Goal: Task Accomplishment & Management: Manage account settings

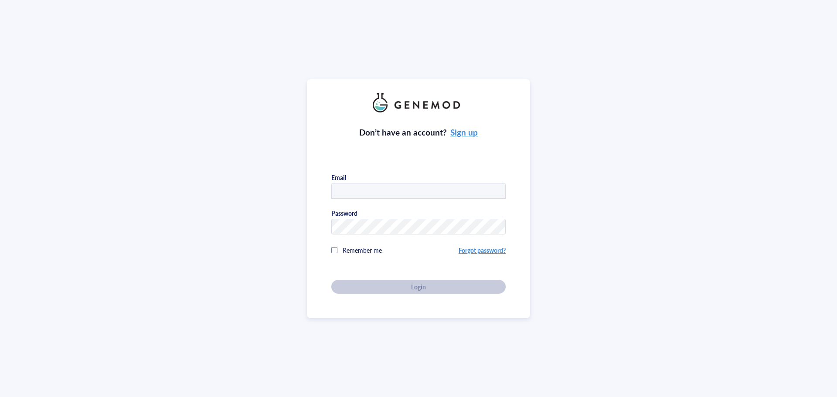
type input "[EMAIL_ADDRESS][US_STATE][DOMAIN_NAME]"
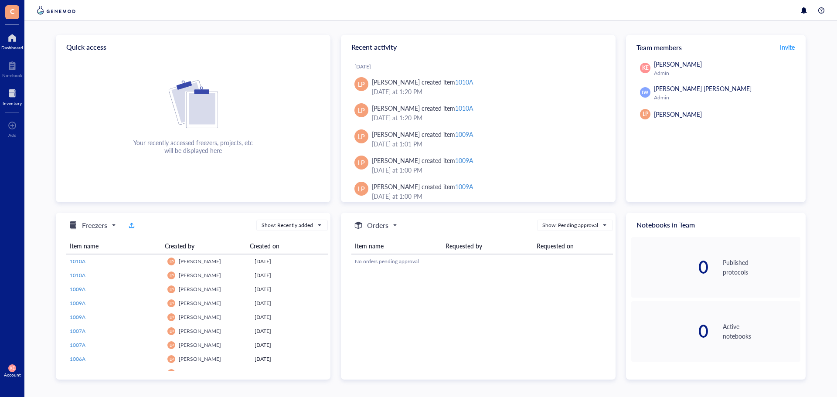
click at [14, 94] on div at bounding box center [12, 94] width 19 height 14
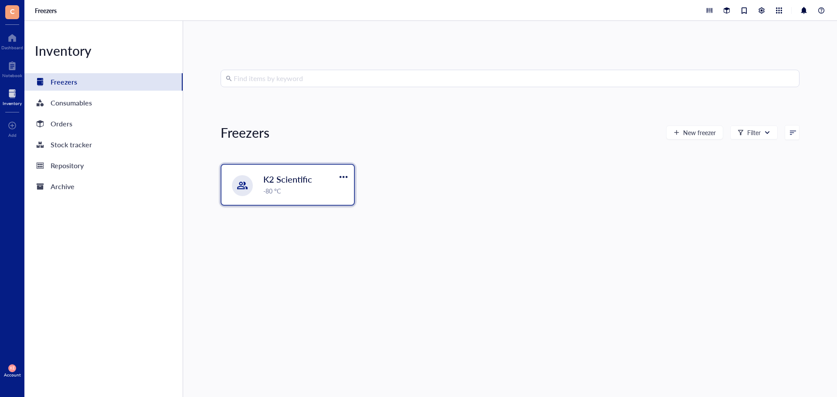
click at [254, 183] on div "K2 Scientific -80 °C" at bounding box center [288, 185] width 133 height 40
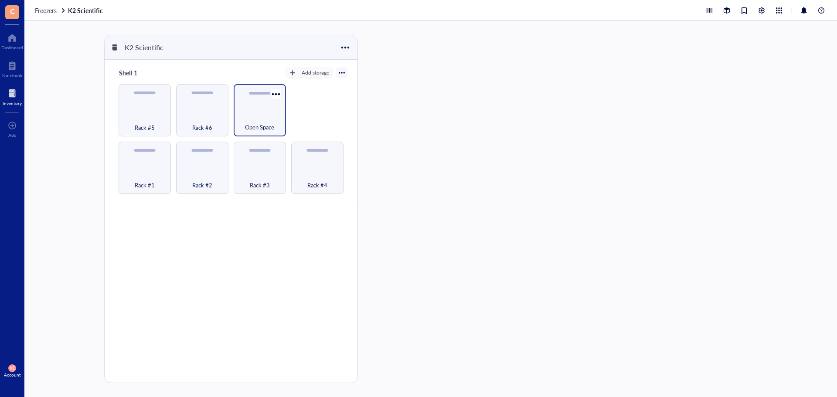
click at [270, 111] on div "Open Space" at bounding box center [260, 110] width 52 height 52
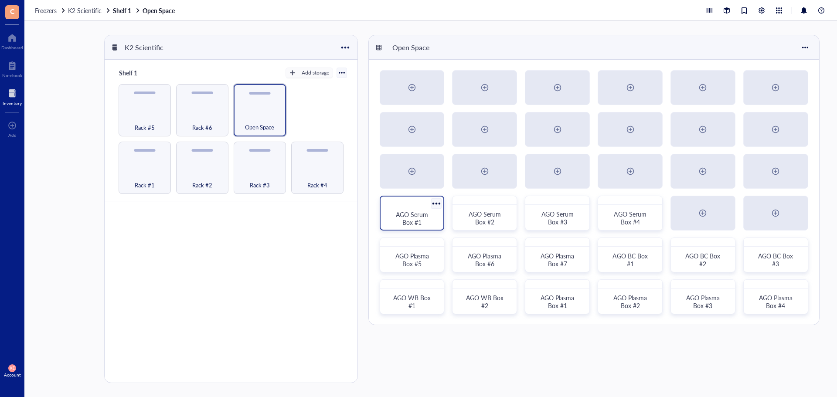
click at [413, 220] on span "AGO Serum Box #1" at bounding box center [413, 218] width 34 height 17
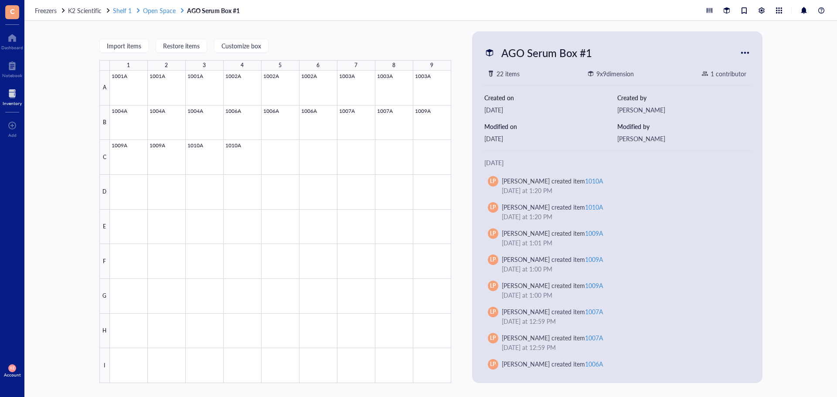
click at [162, 9] on span "Open Space" at bounding box center [159, 10] width 33 height 9
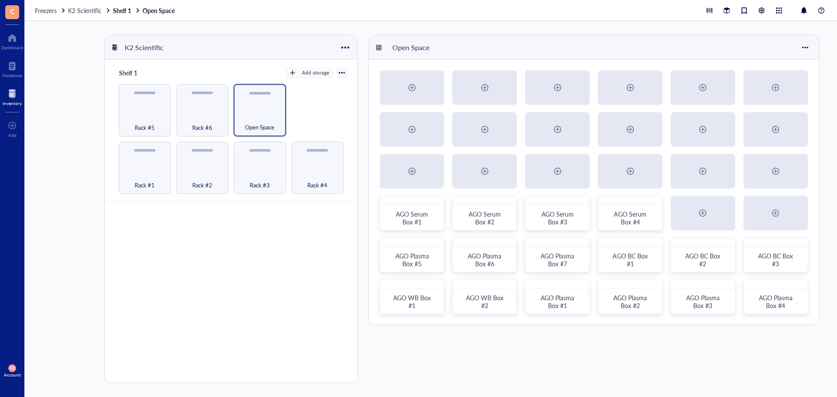
click at [13, 91] on div at bounding box center [12, 94] width 19 height 14
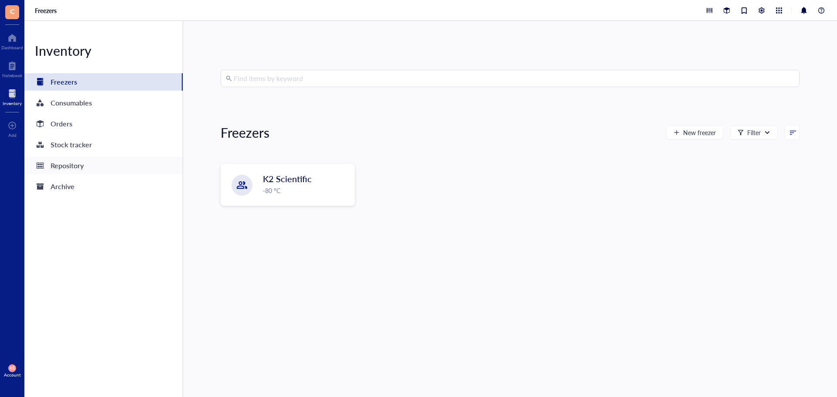
click at [78, 169] on div "Repository" at bounding box center [67, 166] width 33 height 12
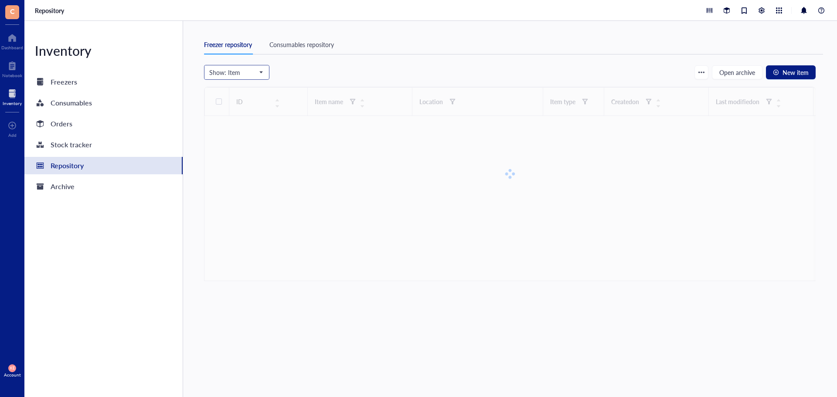
click at [253, 76] on span "Show: Item" at bounding box center [236, 72] width 55 height 13
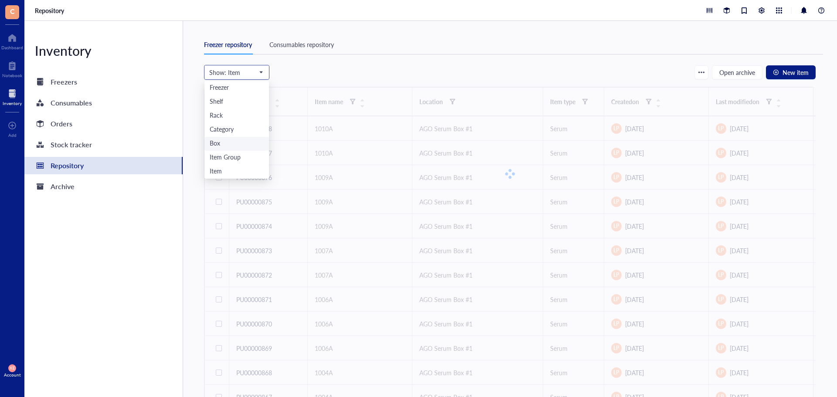
click at [221, 143] on div "Box" at bounding box center [237, 144] width 54 height 10
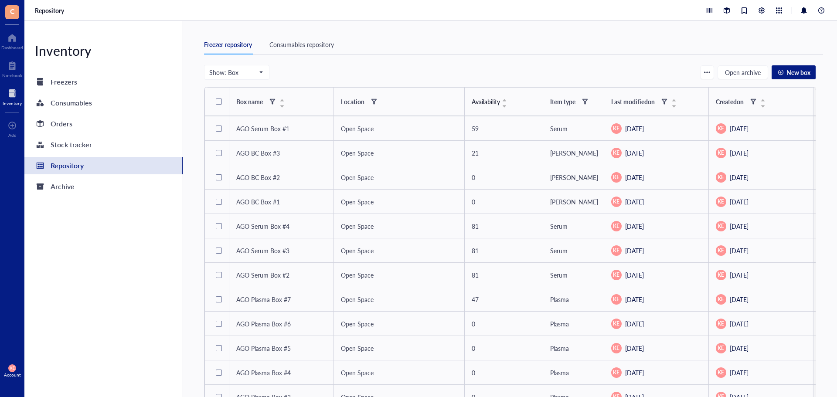
click at [326, 42] on div "Consumables repository" at bounding box center [301, 45] width 65 height 10
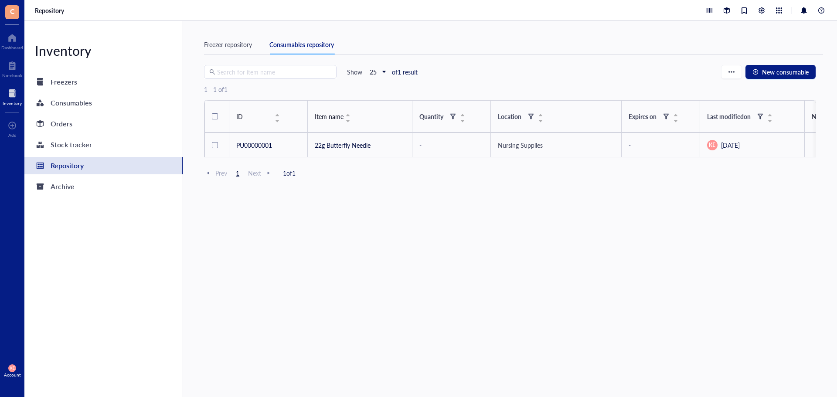
click at [215, 41] on div "Freezer repository" at bounding box center [228, 45] width 48 height 10
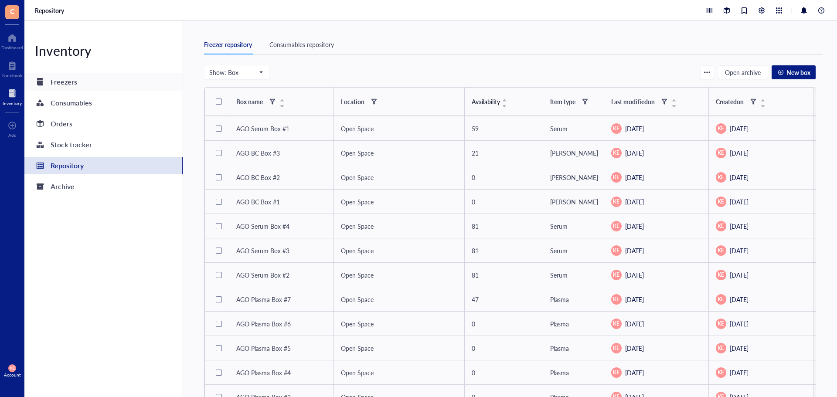
click at [69, 81] on div "Freezers" at bounding box center [64, 82] width 27 height 12
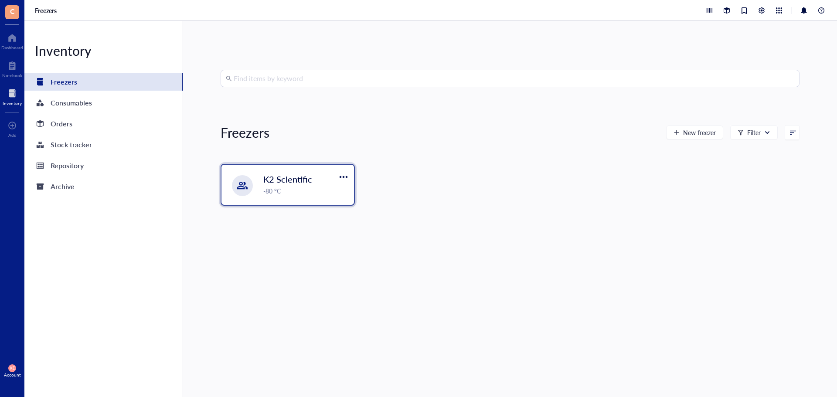
click at [277, 195] on div "K2 Scientific -80 °C" at bounding box center [288, 185] width 133 height 40
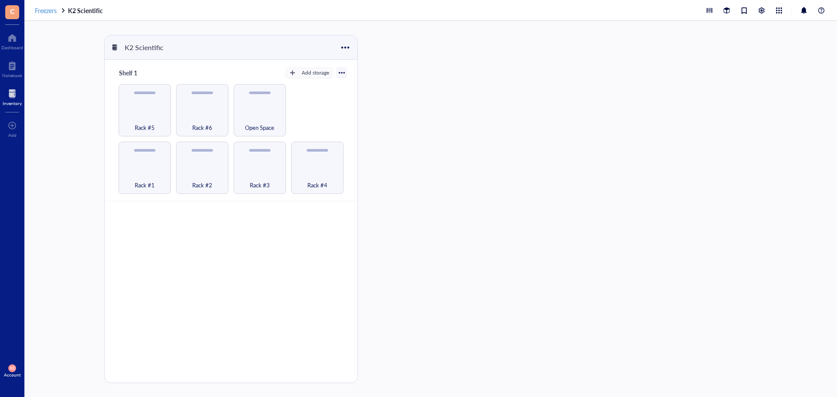
click at [47, 7] on span "Freezers" at bounding box center [46, 10] width 22 height 9
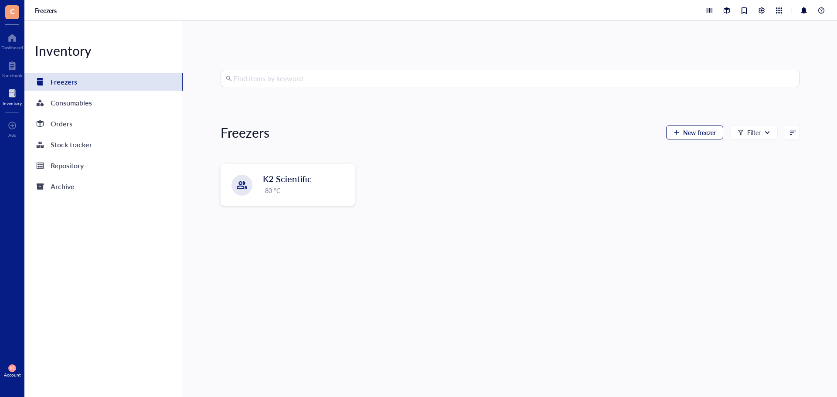
click at [694, 131] on span "New freezer" at bounding box center [699, 132] width 33 height 7
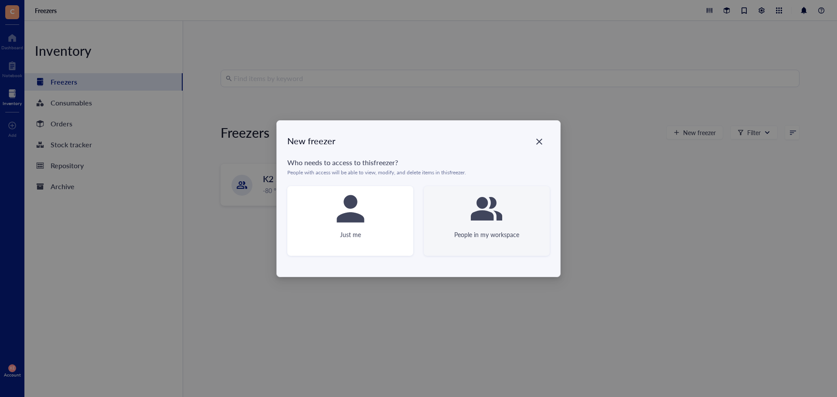
click at [474, 221] on icon at bounding box center [486, 208] width 31 height 31
type textarea "Keep everyone on the same page"
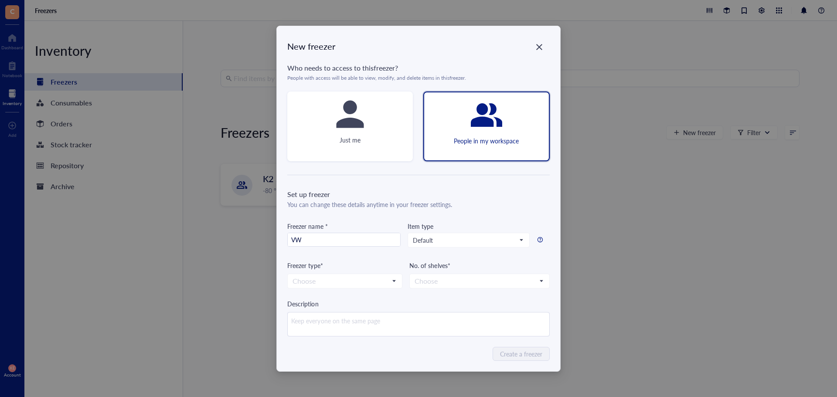
type input "V"
click at [348, 240] on input "Stirling Ultracold" at bounding box center [344, 240] width 113 height 14
click at [467, 239] on span "Default" at bounding box center [468, 240] width 110 height 8
type input "Stirling Ultracold 105UE"
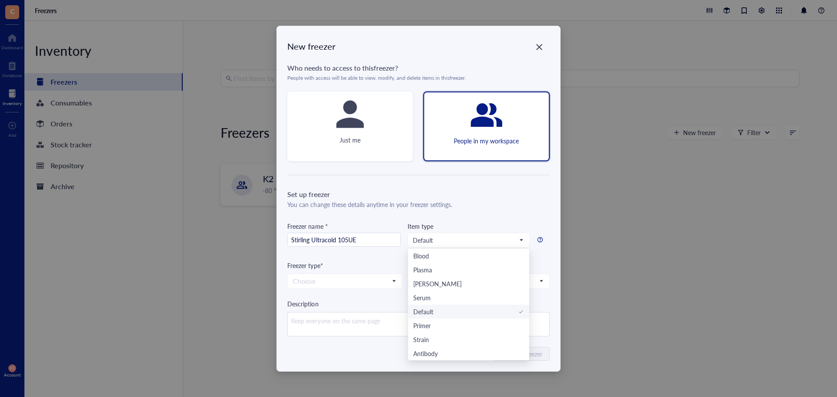
click at [487, 216] on div "Set up freezer You can change these details anytime in your freezer settings. F…" at bounding box center [418, 262] width 262 height 147
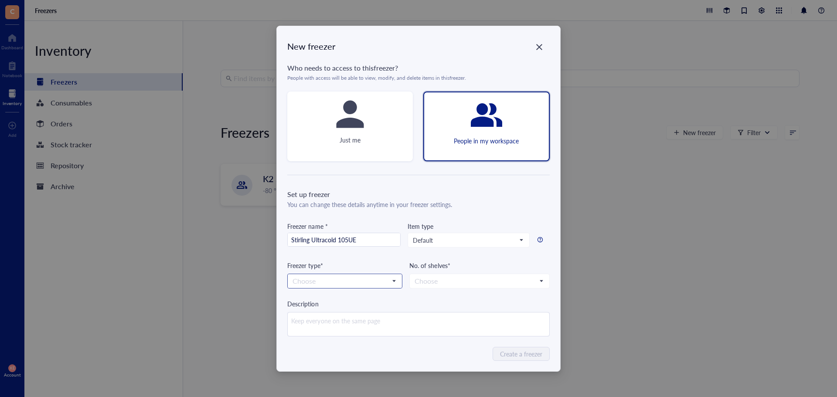
click at [390, 282] on span at bounding box center [345, 281] width 105 height 13
click at [386, 297] on div "-80 °C" at bounding box center [345, 297] width 104 height 10
click at [428, 282] on input "search" at bounding box center [476, 281] width 122 height 13
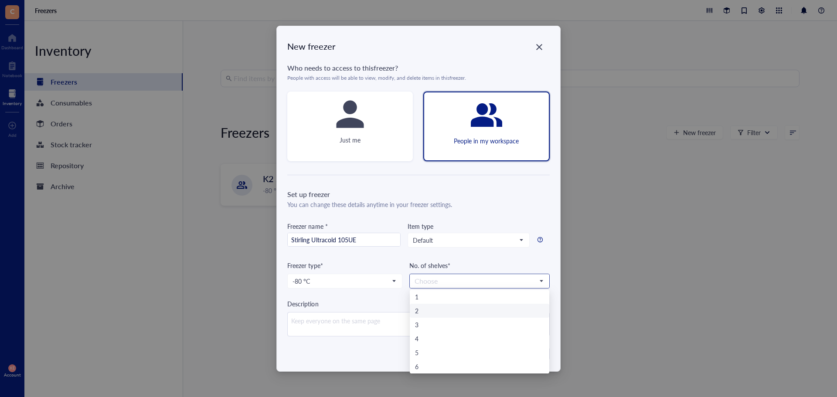
click at [427, 312] on div "2" at bounding box center [479, 311] width 129 height 10
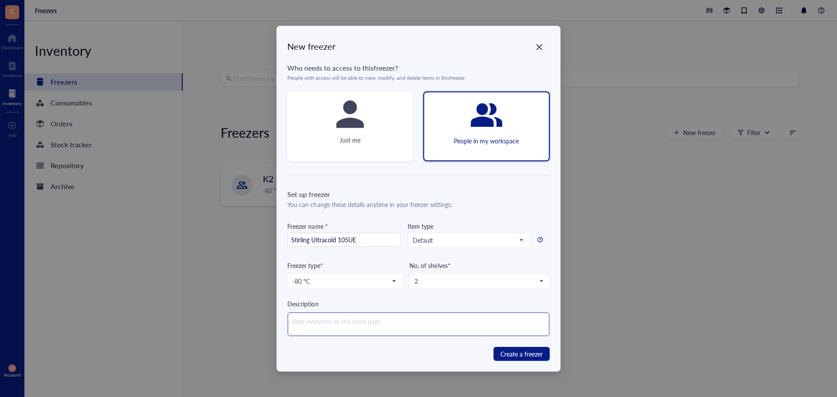
click at [423, 322] on textarea at bounding box center [418, 325] width 261 height 24
type textarea "D"
type textarea "Du"
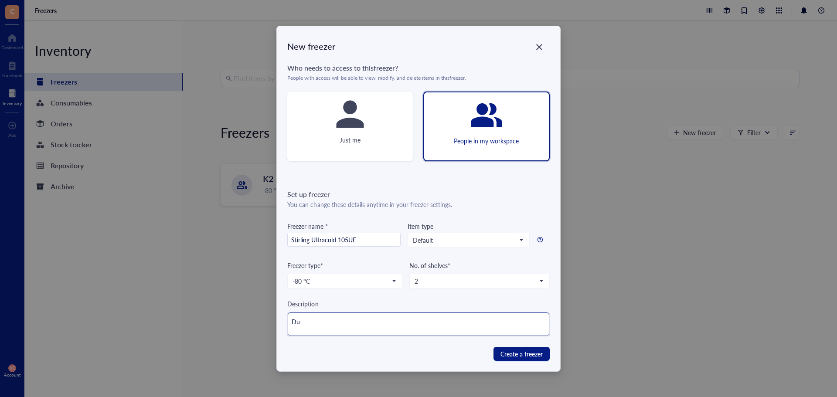
type textarea "Dub"
type textarea "Dubl"
type textarea "Dubli"
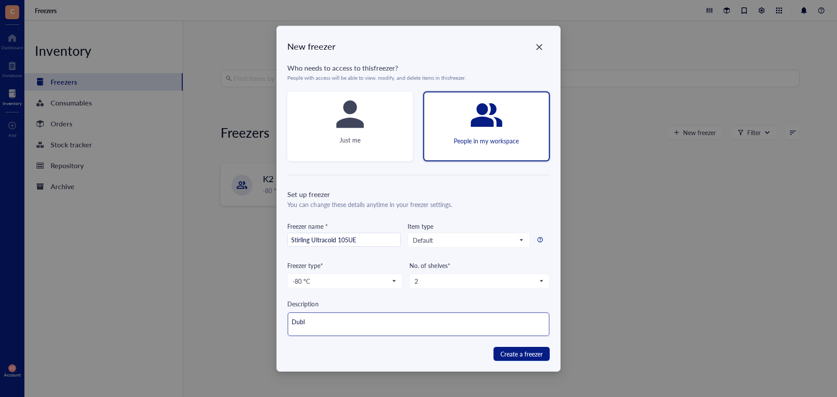
type textarea "Dubli"
type textarea "[GEOGRAPHIC_DATA]"
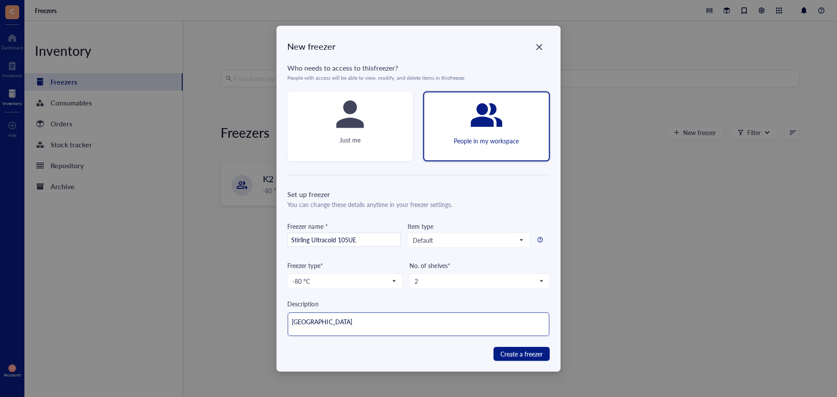
type textarea "Dublin F"
type textarea "Dublin Fr"
type textarea "Dublin Fre"
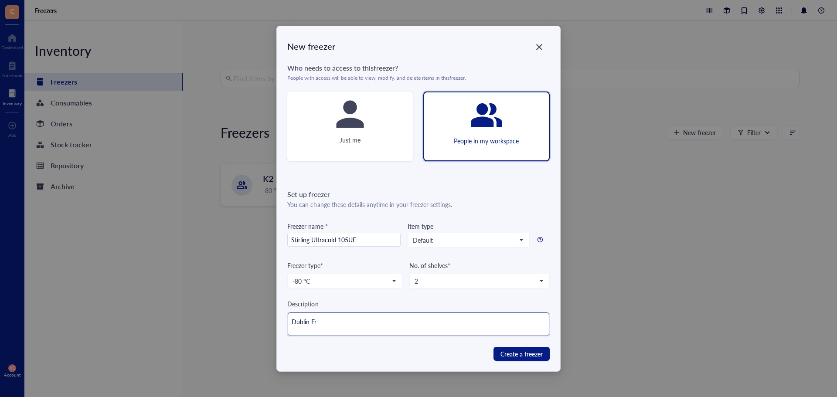
type textarea "Dublin Fre"
type textarea "[GEOGRAPHIC_DATA] Free"
type textarea "Dublin Freez"
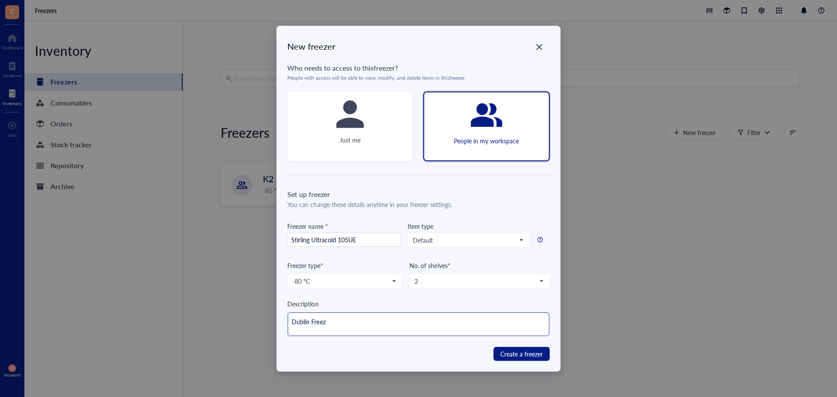
type textarea "[GEOGRAPHIC_DATA] Free"
type textarea "Dublin Fre"
type textarea "Dublin Fr"
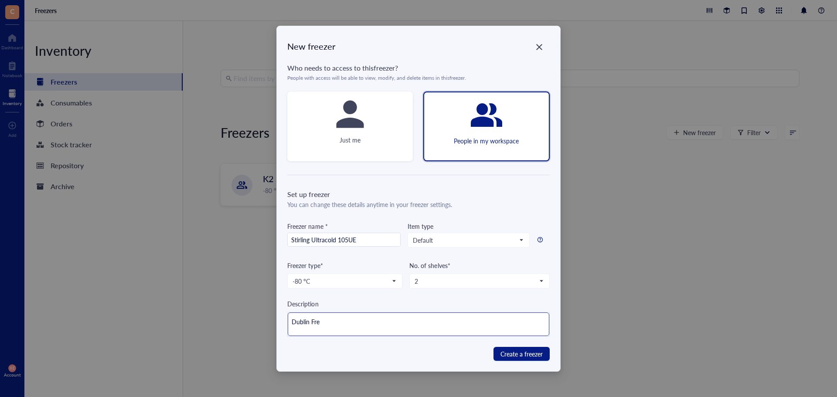
type textarea "Dublin Fr"
type textarea "Dublin F"
type textarea "[GEOGRAPHIC_DATA]"
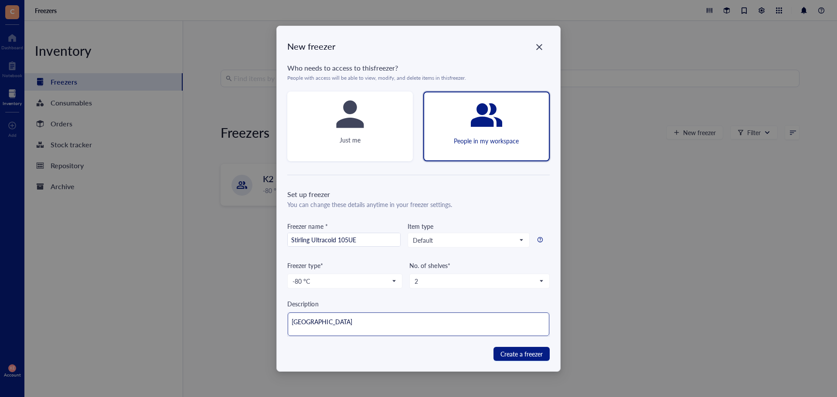
type textarea "[GEOGRAPHIC_DATA] -"
type textarea "[GEOGRAPHIC_DATA] -8"
type textarea "[GEOGRAPHIC_DATA] -80"
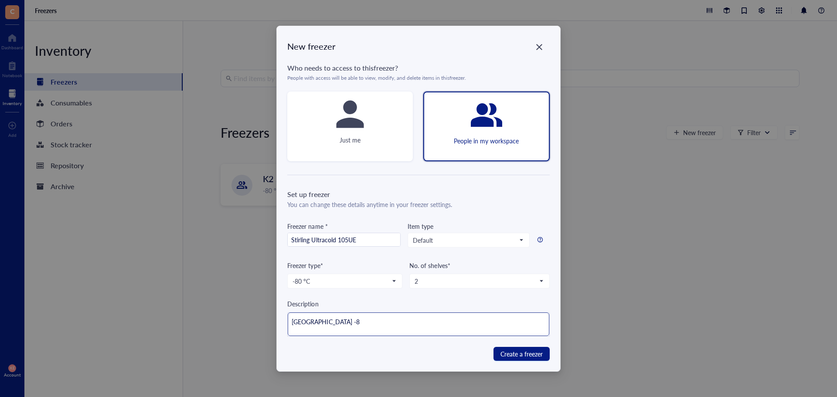
type textarea "[GEOGRAPHIC_DATA] -80"
type textarea "Dublin -80 F"
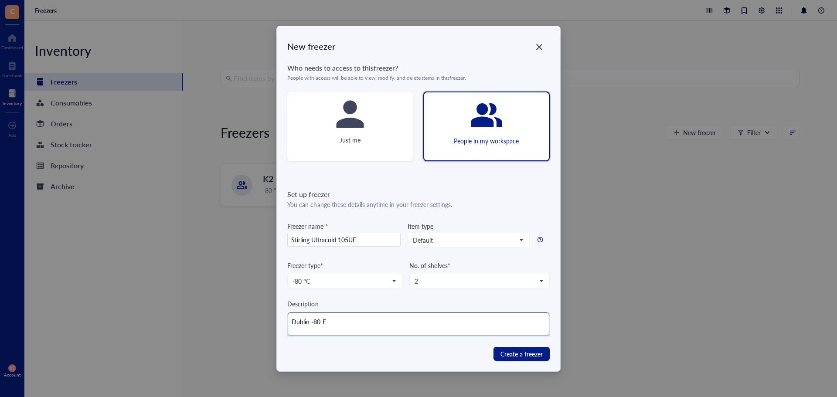
type textarea "Dublin -80 Fr"
type textarea "Dublin -80 Fre"
type textarea "Dublin -80 Free"
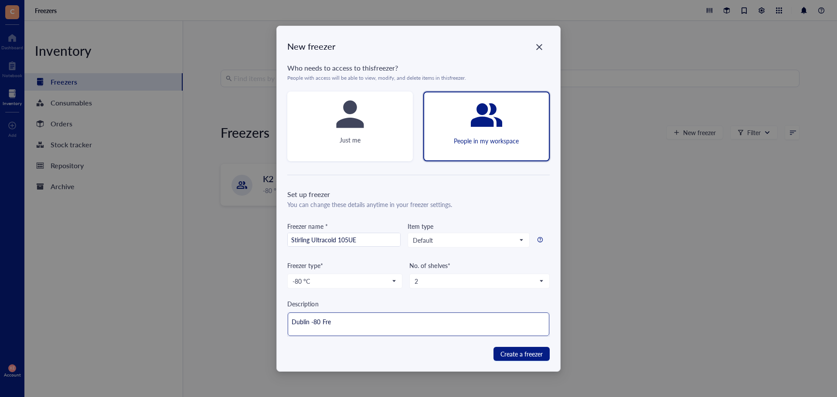
type textarea "Dublin -80 Free"
type textarea "Dublin -80 Freez"
type textarea "Dublin -80 Freeze"
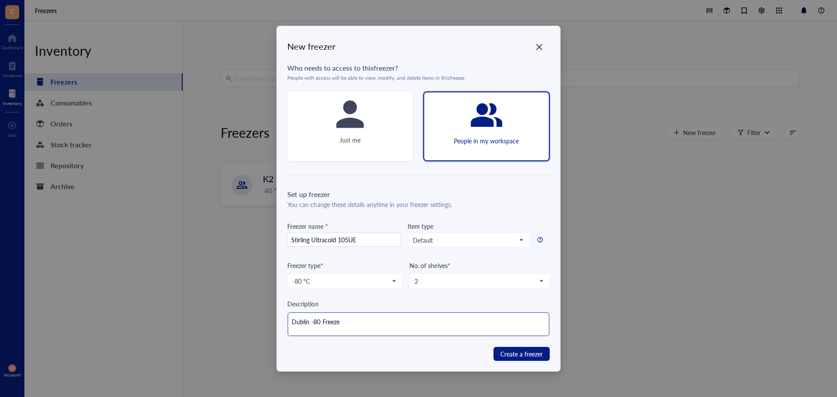
type textarea "Dublin -80 Freezer"
click at [515, 356] on span "Create a freezer" at bounding box center [522, 354] width 42 height 10
type textarea "Keep everyone on the same page"
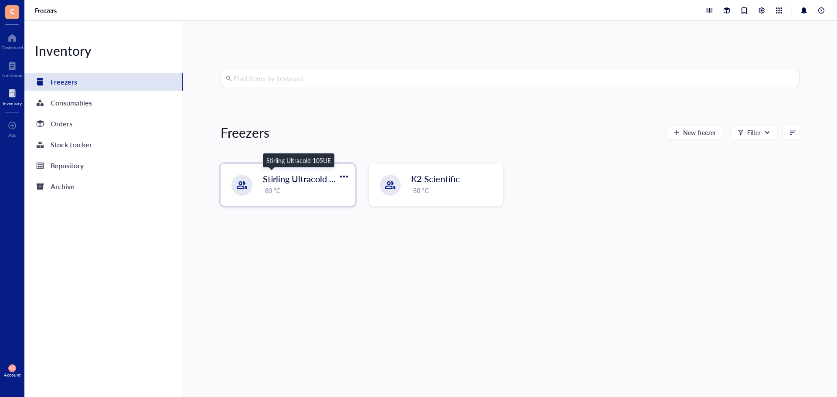
click at [292, 181] on span "Stirling Ultracold 105UE" at bounding box center [310, 179] width 94 height 12
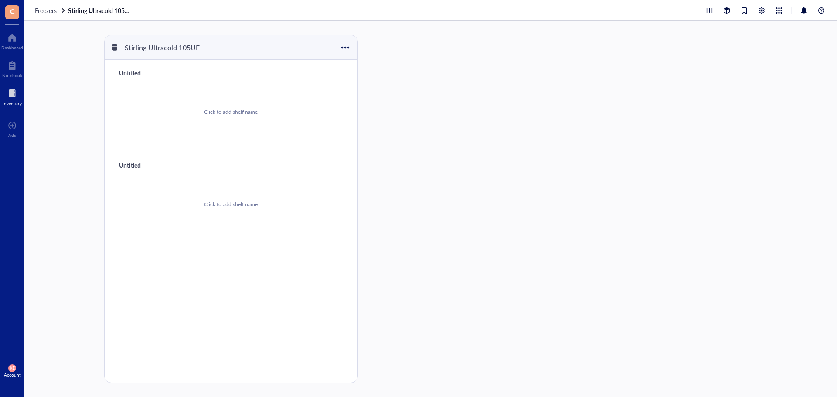
click at [235, 111] on div "Click to add shelf name" at bounding box center [231, 112] width 54 height 8
type input "Top Shelf"
click at [132, 166] on div "Untitled" at bounding box center [141, 165] width 52 height 12
type input "Bottom Shelf"
click at [310, 95] on div "No storage" at bounding box center [231, 112] width 232 height 66
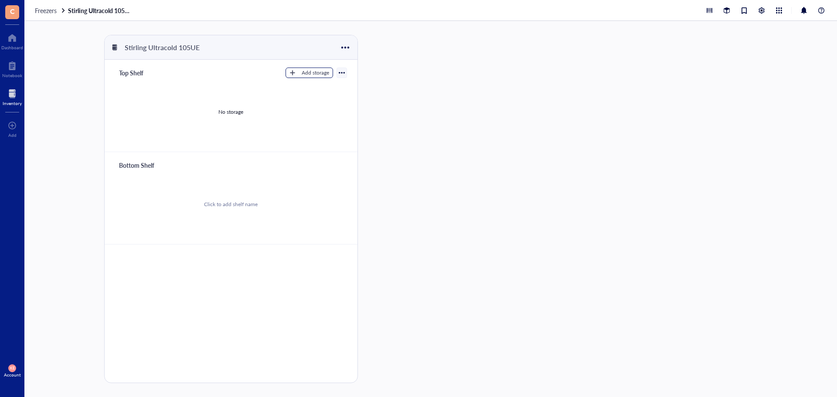
click at [299, 70] on button "Add storage" at bounding box center [310, 73] width 48 height 10
click at [299, 89] on span "Rack" at bounding box center [317, 88] width 50 height 10
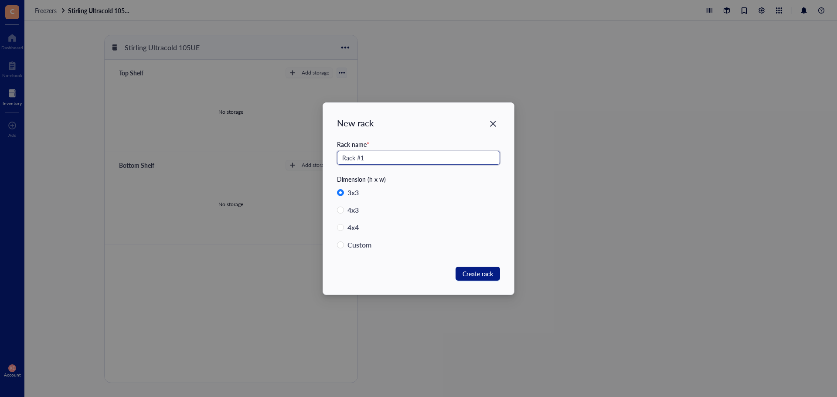
type input "Rack #1"
click at [362, 243] on div "Custom" at bounding box center [360, 245] width 24 height 12
click at [344, 243] on input "Custom" at bounding box center [340, 245] width 7 height 7
radio input "true"
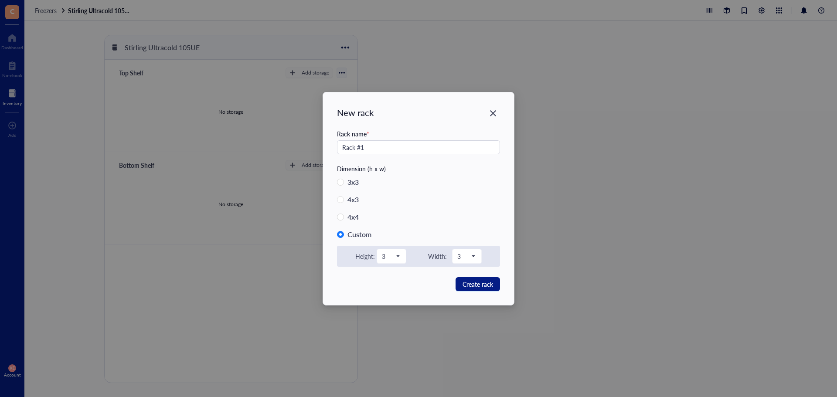
radio input "false"
click at [401, 253] on span at bounding box center [391, 256] width 19 height 13
click at [389, 310] on div "4" at bounding box center [391, 314] width 18 height 10
click at [483, 287] on span "Create rack" at bounding box center [478, 285] width 31 height 10
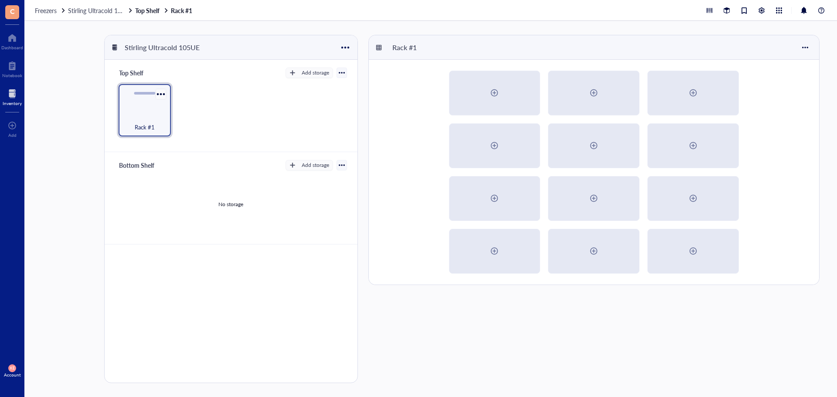
click at [160, 93] on div at bounding box center [160, 94] width 13 height 13
click at [319, 72] on div "Add storage" at bounding box center [315, 73] width 27 height 8
click at [307, 84] on span "Rack" at bounding box center [317, 88] width 50 height 10
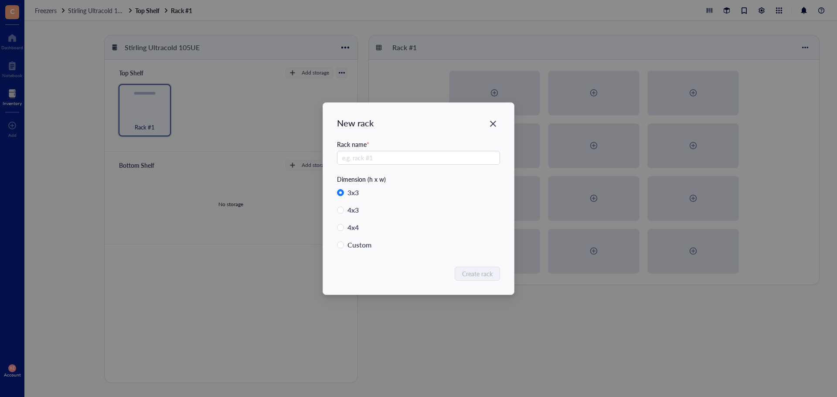
radio input "false"
radio input "true"
type input "Rack #2"
click at [479, 269] on span "Create rack" at bounding box center [478, 274] width 31 height 10
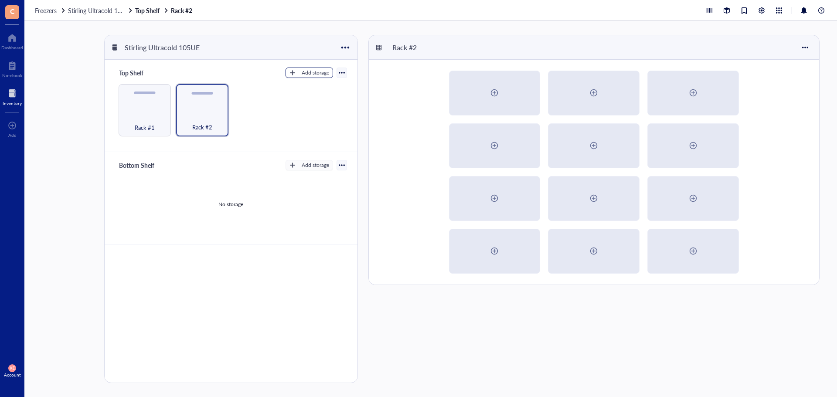
click at [307, 70] on div "Add storage" at bounding box center [315, 73] width 27 height 8
click at [307, 86] on span "Rack" at bounding box center [317, 88] width 50 height 10
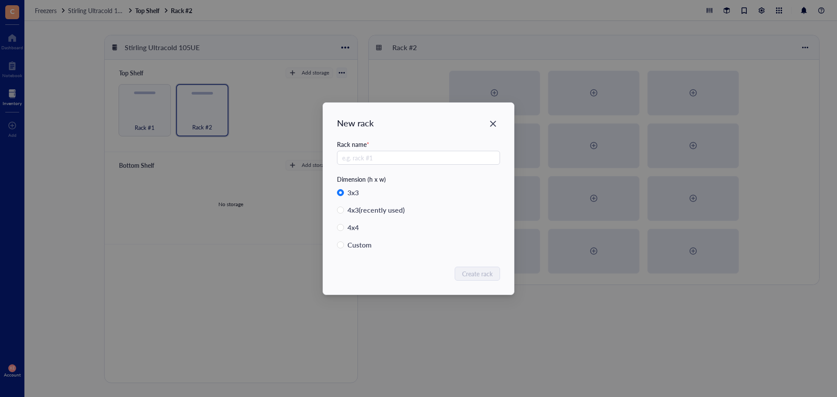
radio input "false"
radio input "true"
type input "Rack #3"
click at [480, 272] on span "Create rack" at bounding box center [478, 274] width 31 height 10
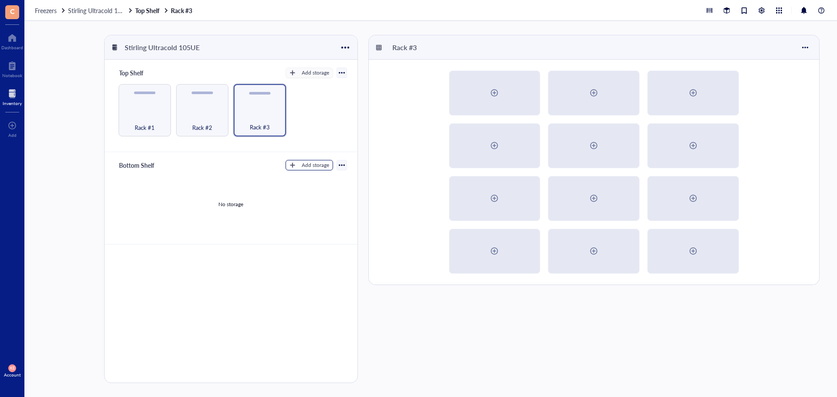
click at [310, 167] on div "Add storage" at bounding box center [315, 165] width 27 height 8
click at [308, 179] on span "Rack" at bounding box center [317, 180] width 50 height 10
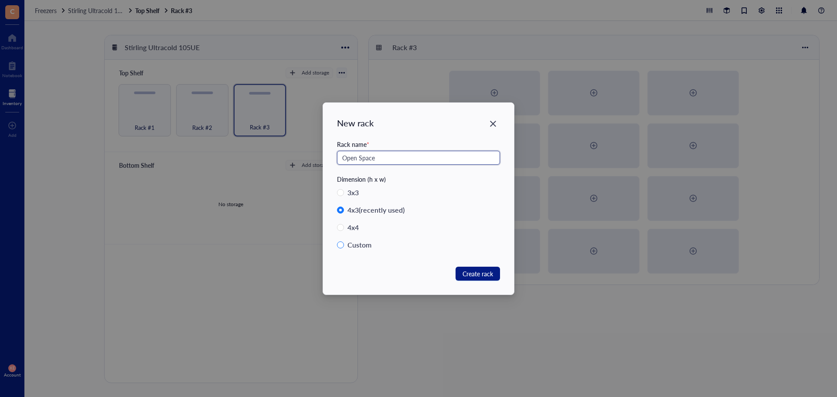
type input "Open Space"
click at [341, 247] on input "Custom" at bounding box center [340, 245] width 7 height 7
radio input "true"
radio input "false"
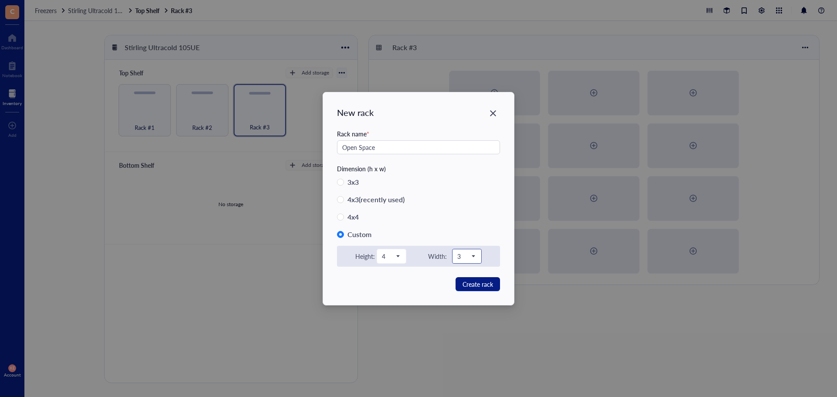
click at [476, 256] on span at bounding box center [466, 256] width 19 height 13
click at [392, 253] on span "4" at bounding box center [390, 256] width 17 height 8
drag, startPoint x: 473, startPoint y: 257, endPoint x: 475, endPoint y: 281, distance: 24.1
click at [473, 257] on span "3" at bounding box center [465, 256] width 17 height 8
click at [463, 370] on div "8" at bounding box center [467, 370] width 18 height 10
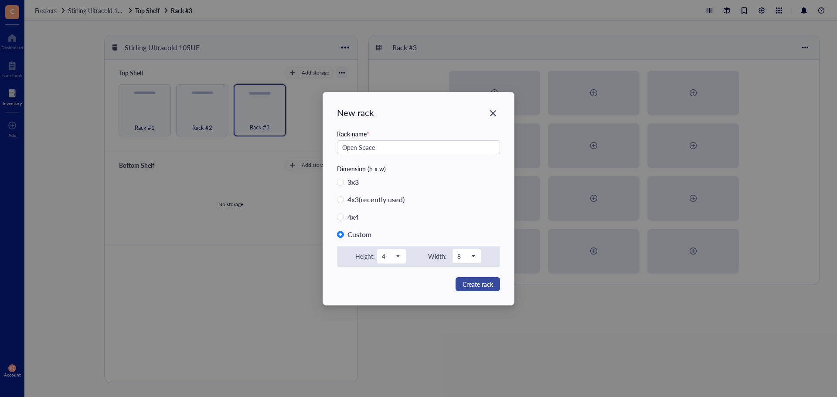
click at [484, 281] on span "Create rack" at bounding box center [478, 285] width 31 height 10
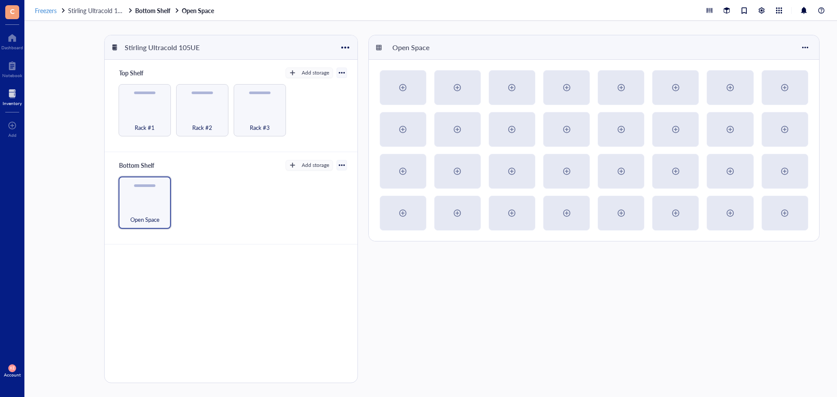
click at [44, 12] on span "Freezers" at bounding box center [46, 10] width 22 height 9
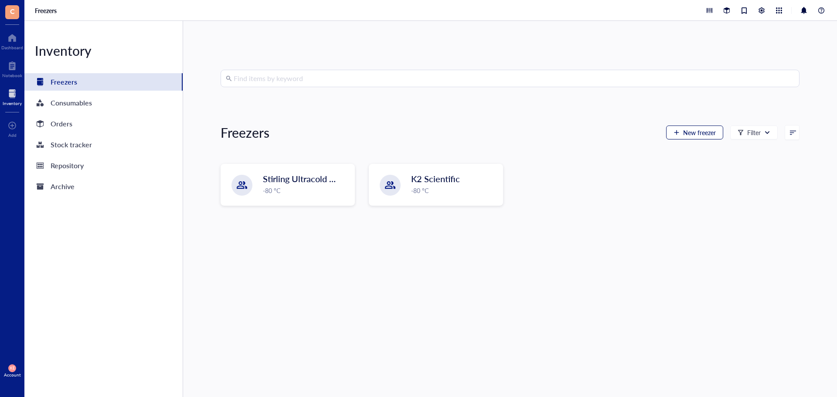
click at [691, 129] on span "New freezer" at bounding box center [699, 132] width 33 height 7
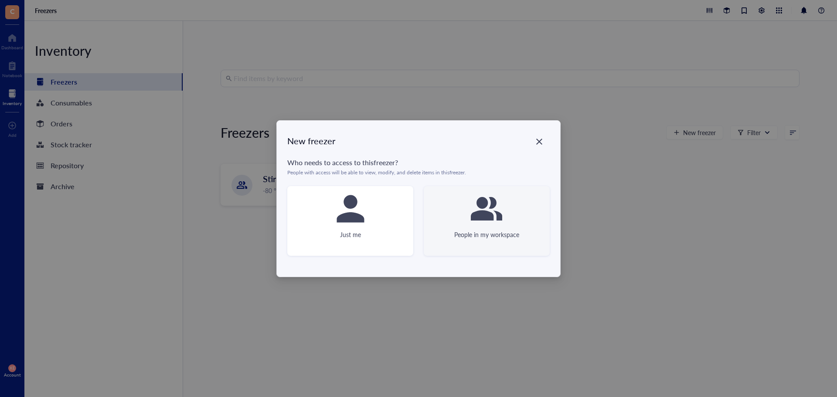
click at [466, 226] on div "People in my workspace" at bounding box center [487, 221] width 126 height 70
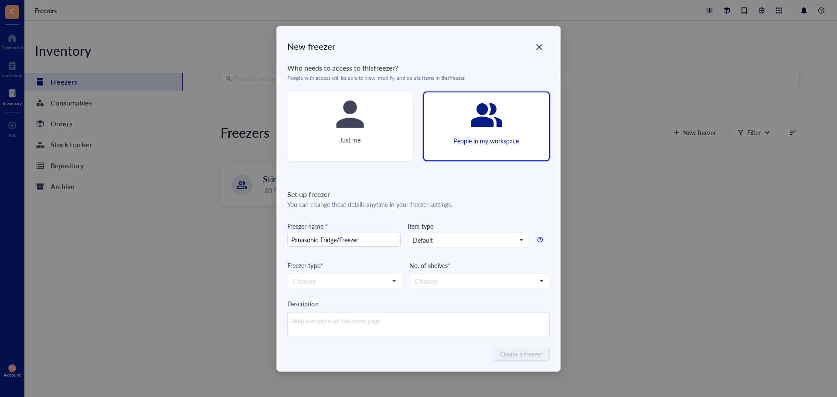
click at [480, 255] on div "Item type Default" at bounding box center [456, 241] width 96 height 39
click at [365, 280] on input "search" at bounding box center [341, 281] width 97 height 13
click at [363, 314] on div "-20 °C" at bounding box center [345, 311] width 104 height 10
drag, startPoint x: 339, startPoint y: 242, endPoint x: 321, endPoint y: 244, distance: 18.4
click at [321, 244] on input "Panasonic Fridge/Freezer" at bounding box center [344, 240] width 113 height 14
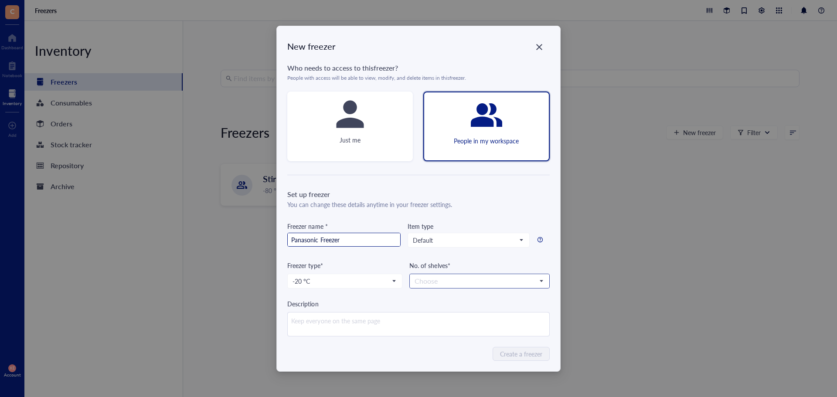
type input "Panasonic Freezer"
click at [479, 282] on input "search" at bounding box center [476, 281] width 122 height 13
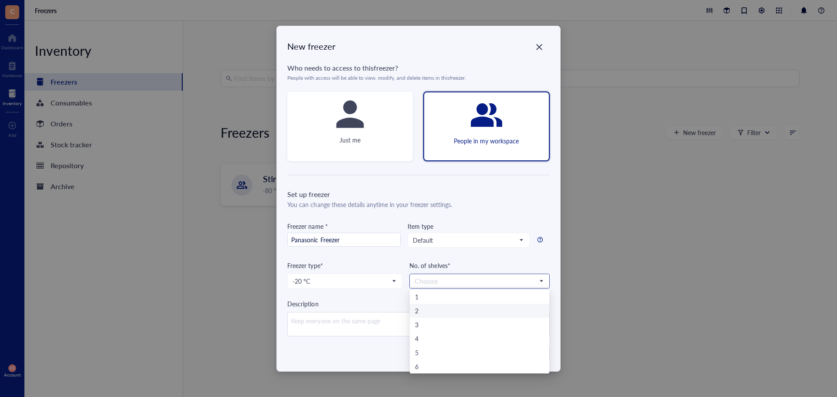
click at [475, 313] on div "2" at bounding box center [479, 311] width 129 height 10
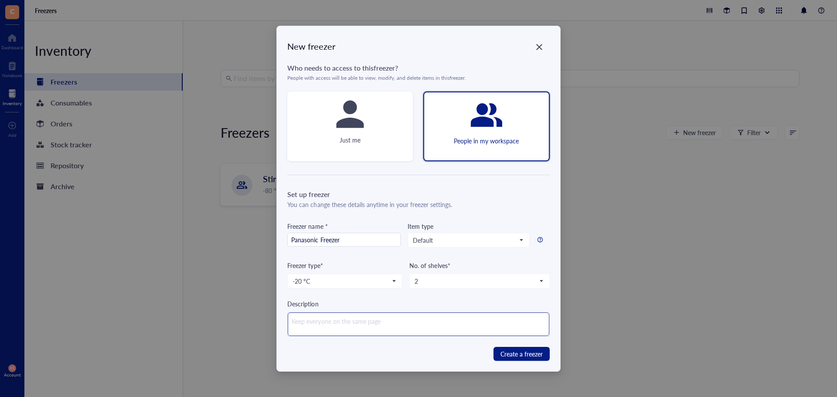
click at [418, 325] on textarea at bounding box center [418, 325] width 261 height 24
type textarea "F"
type textarea "Fr"
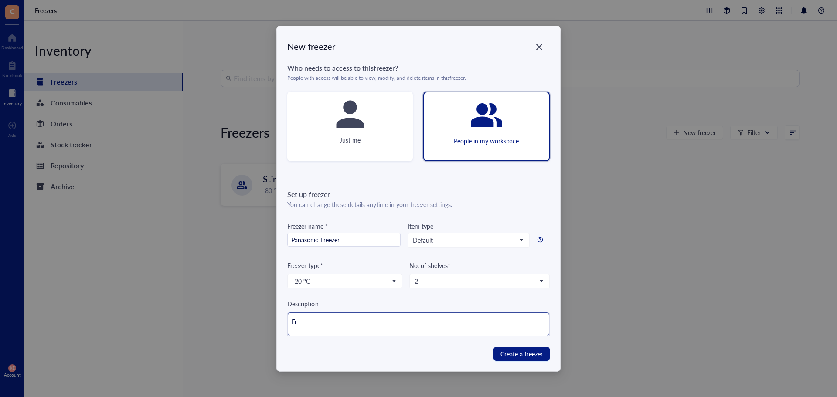
type textarea "Fre"
type textarea "Free"
type textarea "Freez"
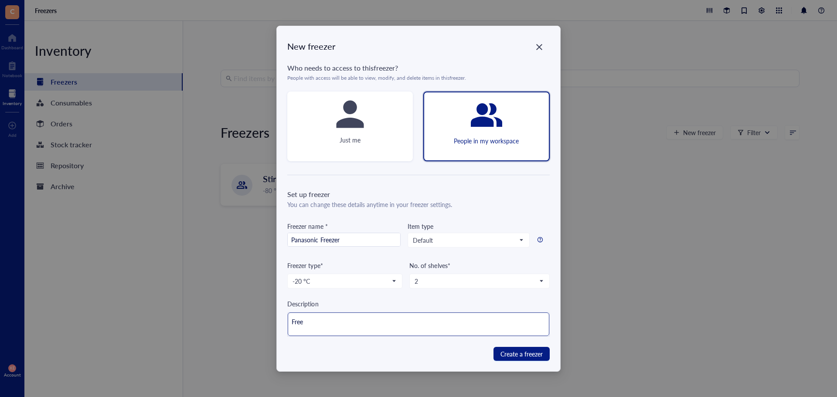
type textarea "Freez"
type textarea "Freeze"
type textarea "Freezer"
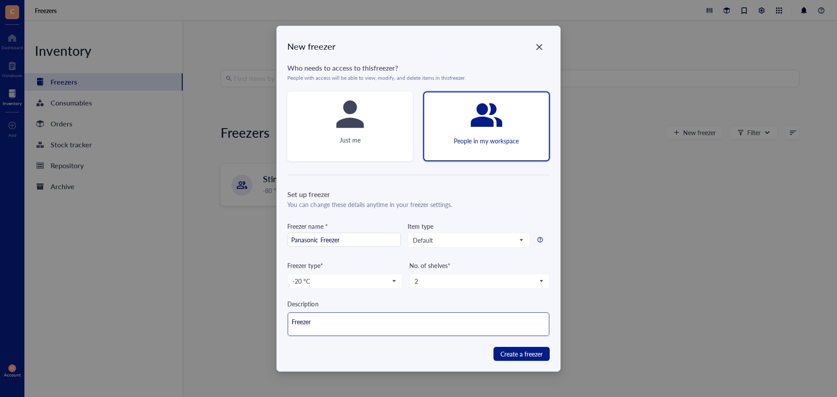
type textarea "Freezer"
type textarea "Freezer p"
type textarea "Freezer po"
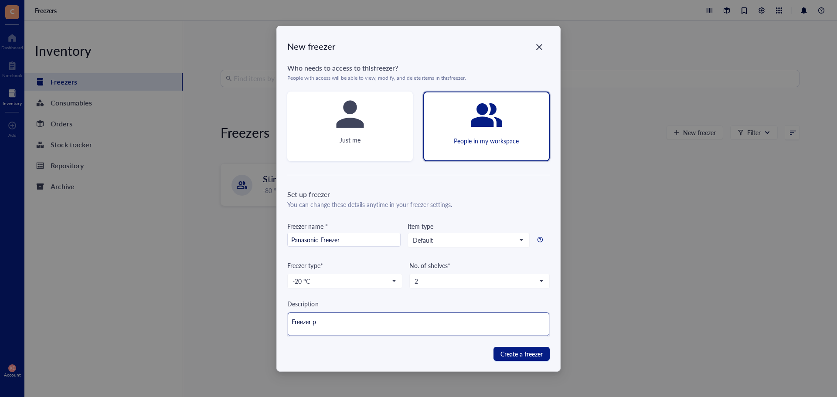
type textarea "Freezer po"
type textarea "Freezer pos"
type textarea "Freezer post"
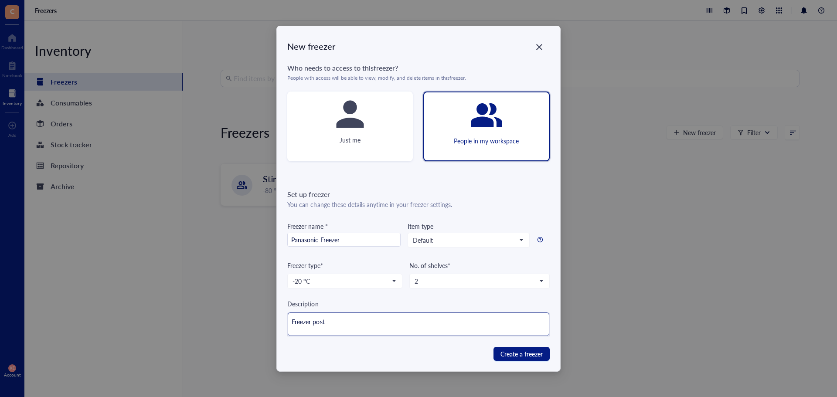
type textarea "Freezer pos"
type textarea "Freezer po"
type textarea "Freezer por"
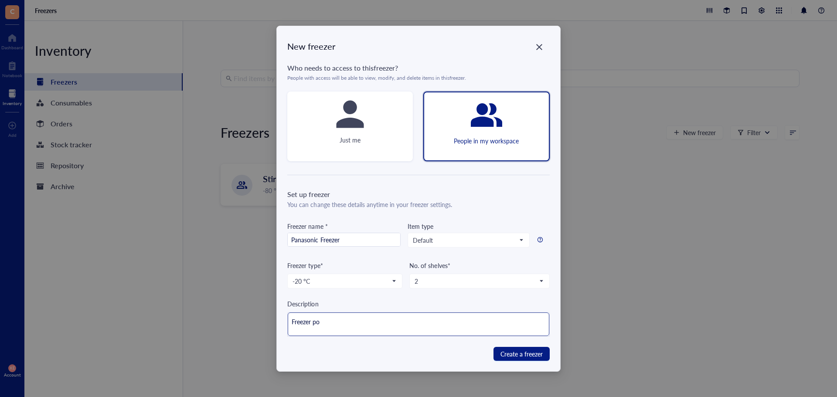
type textarea "Freezer por"
type textarea "Freezer port"
type textarea "Freezer porti"
type textarea "Freezer portio"
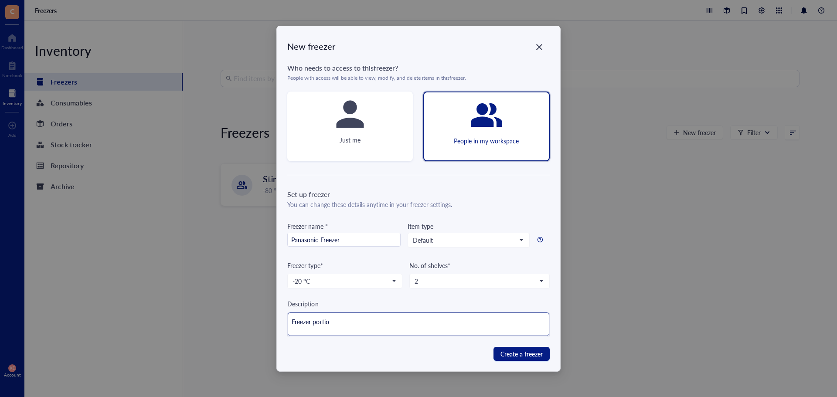
type textarea "Freezer portion"
type textarea "Freezer portion o"
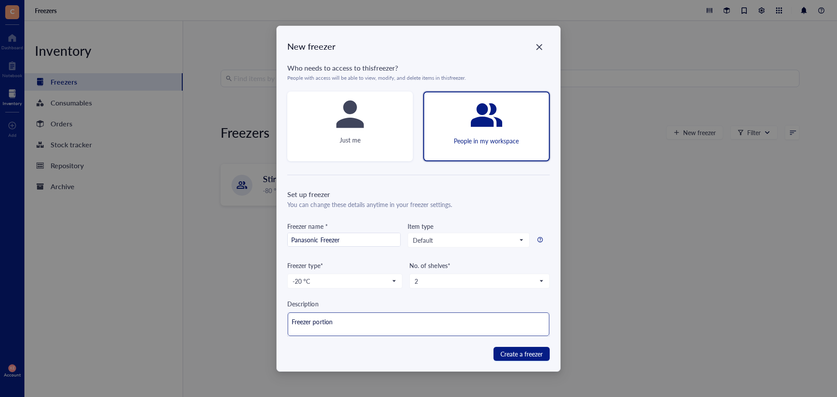
type textarea "Freezer portion o"
type textarea "Freezer portion of"
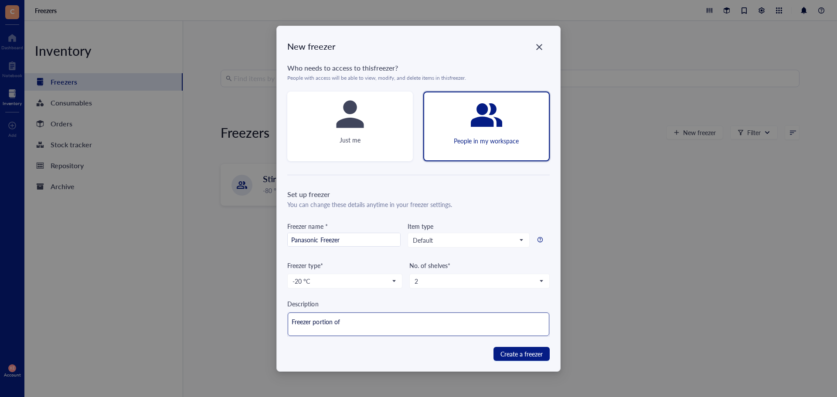
type textarea "Freezer portion of P"
type textarea "Freezer portion of Pa"
type textarea "Freezer portion of Pan"
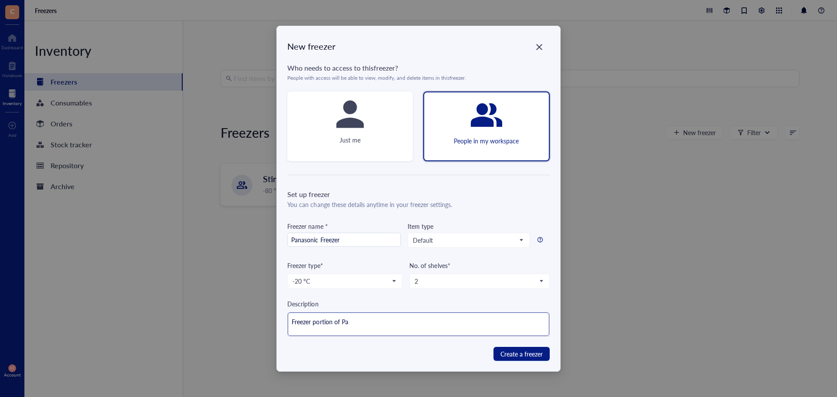
type textarea "Freezer portion of Pan"
type textarea "Freezer portion of Pana"
type textarea "Freezer portion of Panas"
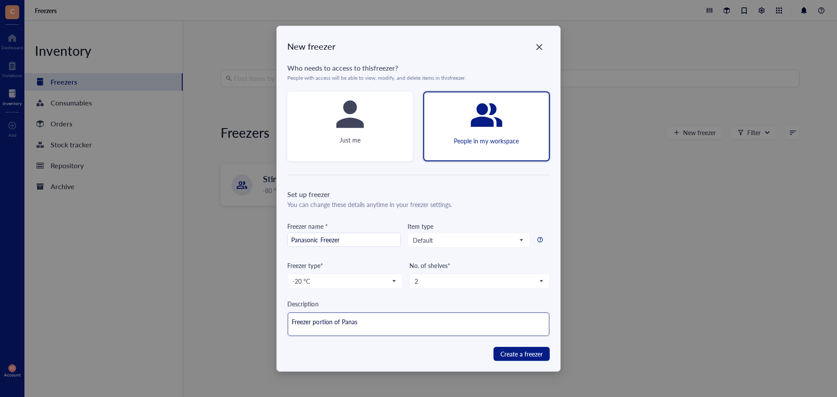
type textarea "Freezer portion of Panasx"
type textarea "Freezer portion of [GEOGRAPHIC_DATA]"
type textarea "Freezer portion of Panasxon"
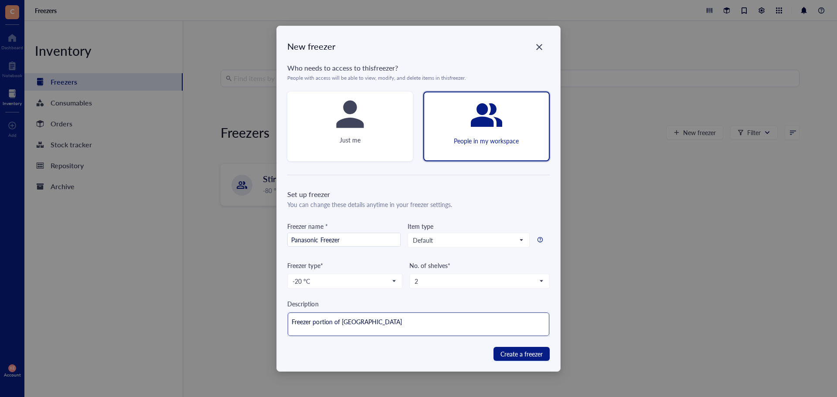
type textarea "Freezer portion of Panasxon"
type textarea "Freezer portion of [GEOGRAPHIC_DATA]"
type textarea "Freezer portion of Panasx"
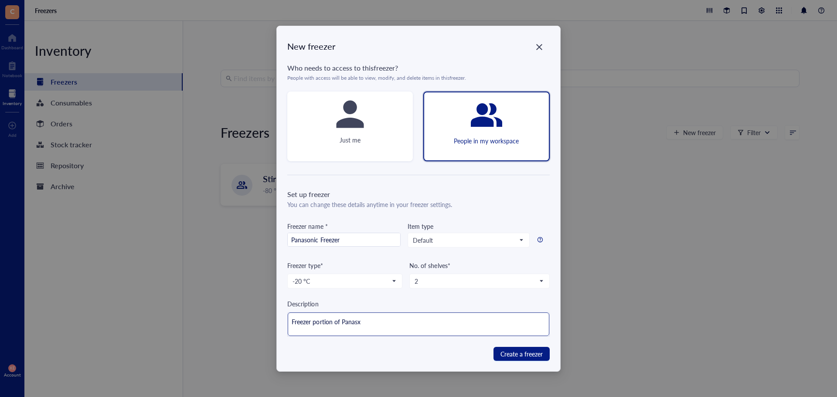
type textarea "Freezer portion of Panas"
type textarea "Freezer portion of Panaso"
type textarea "Freezer portion of Panason"
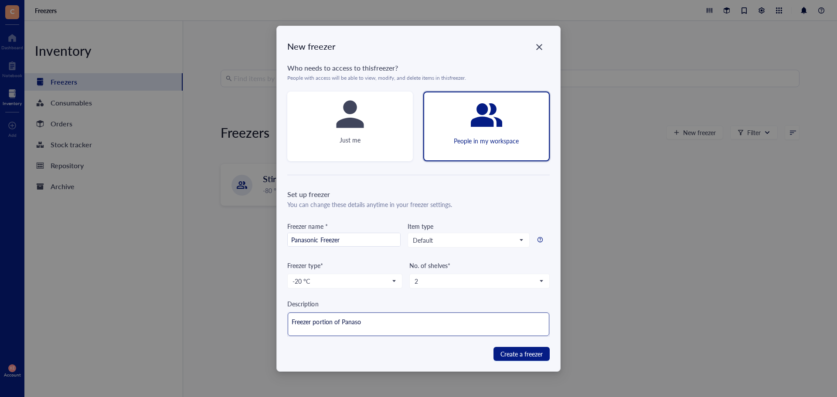
type textarea "Freezer portion of Panason"
type textarea "Freezer portion of Panasoni"
type textarea "Freezer portion of Panasonic"
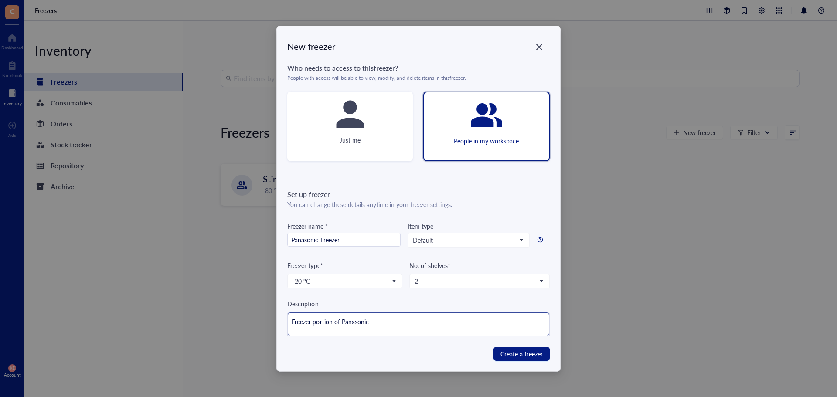
type textarea "Freezer portion of Panasonic"
type textarea "Freezer portion of Panasonic i"
type textarea "Freezer portion of Panasonic in"
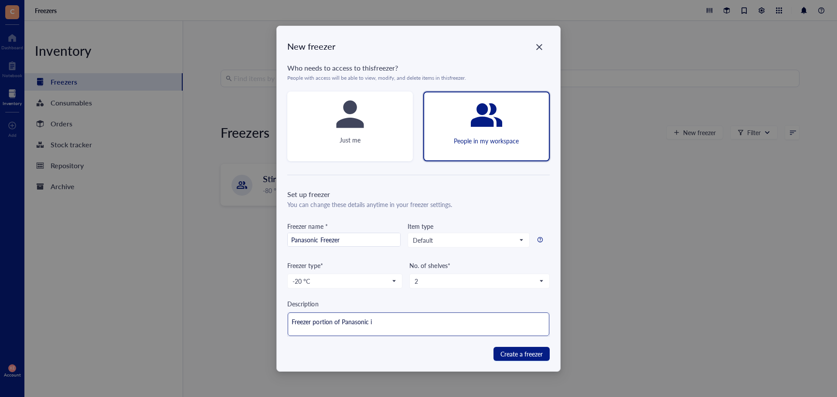
type textarea "Freezer portion of Panasonic in"
type textarea "Freezer portion of Panasonic in I"
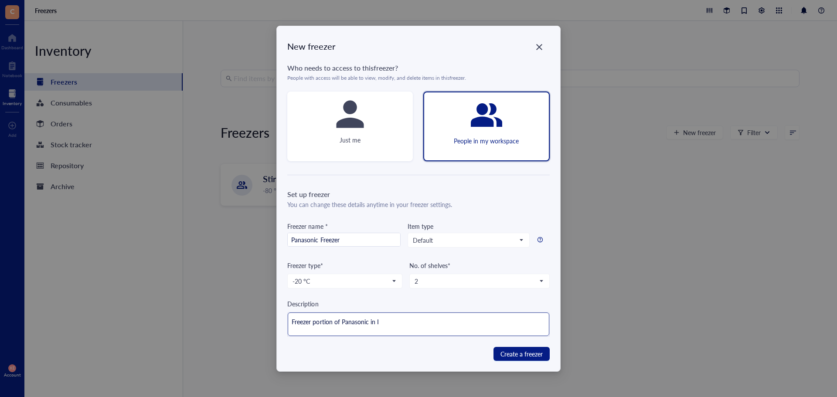
type textarea "Freezer portion of Panasonic in [GEOGRAPHIC_DATA]"
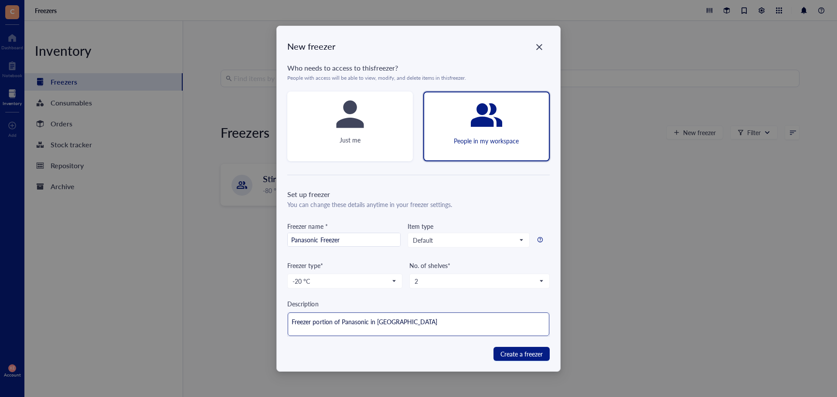
type textarea "Freezer portion of Panasonic in [GEOGRAPHIC_DATA]"
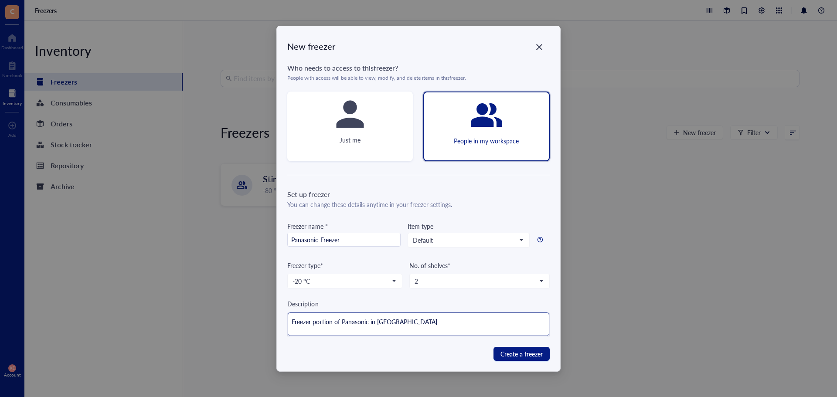
type textarea "Freezer portion of Panasonic in [GEOGRAPHIC_DATA] 2"
type textarea "Freezer portion of Panasonic in [GEOGRAPHIC_DATA] 23"
type textarea "Freezer portion of Panasonic in [GEOGRAPHIC_DATA] 234"
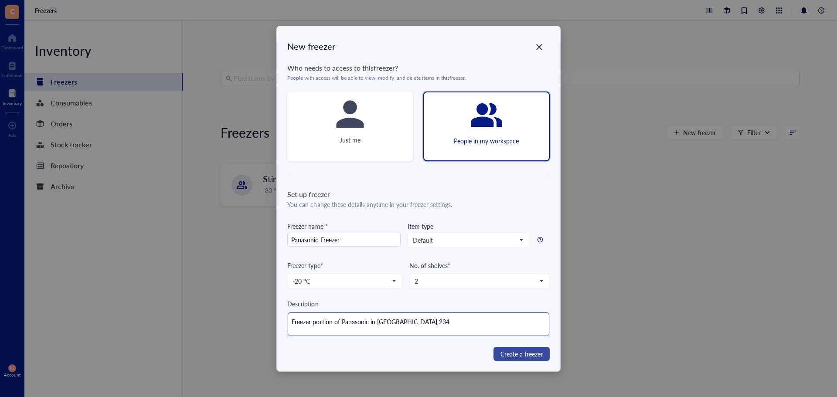
type textarea "Freezer portion of Panasonic in [GEOGRAPHIC_DATA] 234"
click at [505, 352] on span "Create a freezer" at bounding box center [522, 354] width 42 height 10
type textarea "Keep everyone on the same page"
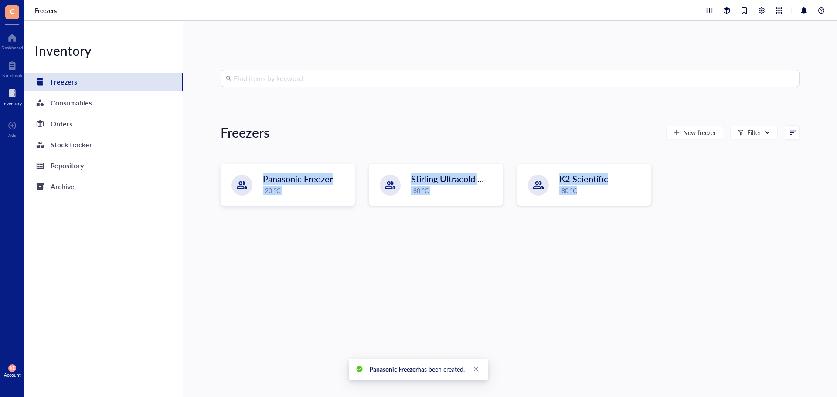
drag, startPoint x: 587, startPoint y: 188, endPoint x: 291, endPoint y: 249, distance: 302.3
click at [289, 249] on div "Find items by keyword Freezers New freezer Filter Panasonic Freezer -20 °C Stir…" at bounding box center [510, 209] width 579 height 279
click at [292, 249] on div "Find items by keyword Freezers New freezer Filter Panasonic Freezer -20 °C Stir…" at bounding box center [510, 209] width 579 height 279
click at [299, 186] on div "-20 °C" at bounding box center [306, 191] width 86 height 10
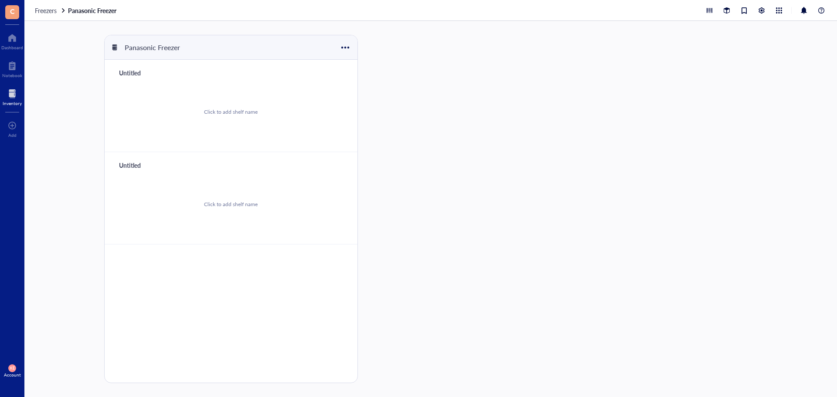
click at [118, 73] on div "Untitled" at bounding box center [141, 73] width 52 height 12
type input "Top Shelf"
click at [134, 168] on div "Untitled" at bounding box center [141, 165] width 52 height 12
type input "Bottom Shelf"
click at [320, 128] on div "No storage" at bounding box center [231, 112] width 232 height 66
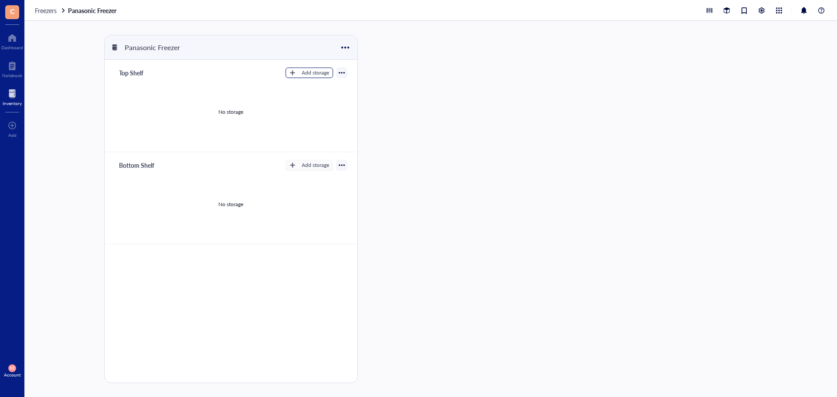
click at [303, 74] on div "Add storage" at bounding box center [315, 73] width 27 height 8
click at [304, 88] on span "Rack" at bounding box center [317, 88] width 50 height 10
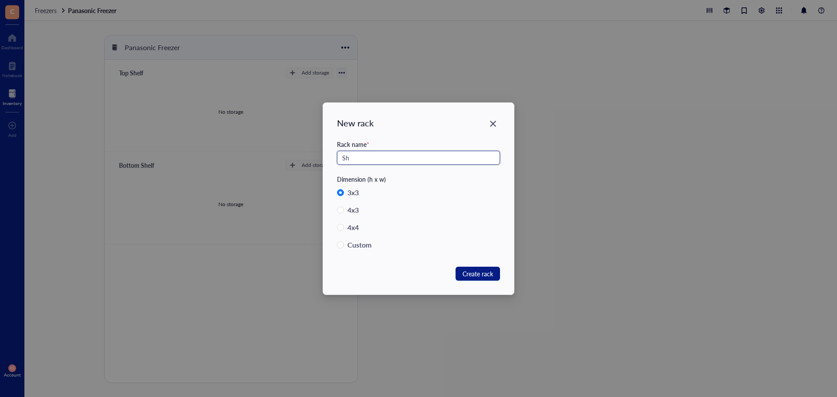
type input "S"
type input "Open Space"
click at [362, 227] on span "4 x 4" at bounding box center [353, 228] width 18 height 12
click at [344, 227] on input "4 x 4" at bounding box center [340, 227] width 7 height 7
radio input "true"
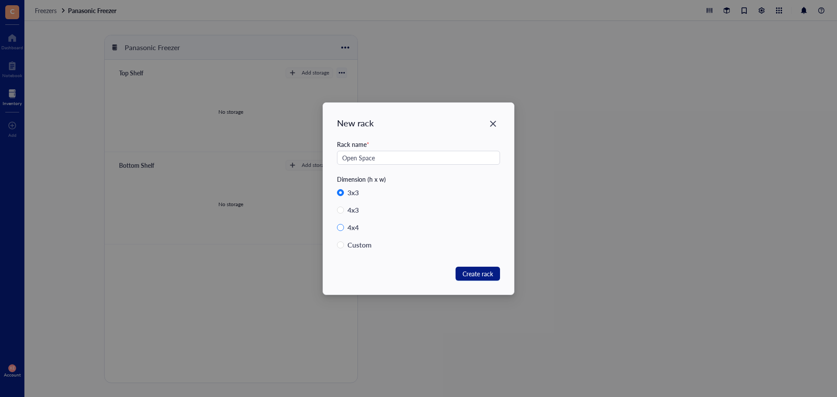
radio input "false"
click at [476, 274] on span "Create rack" at bounding box center [478, 274] width 31 height 10
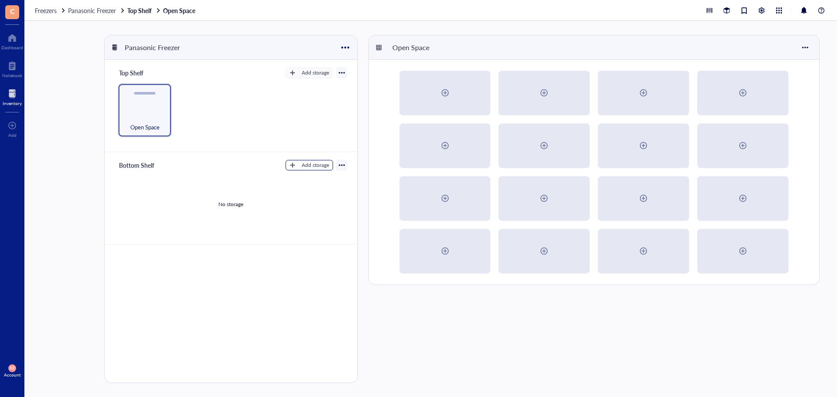
click at [296, 166] on button "Add storage" at bounding box center [310, 165] width 48 height 10
click at [308, 182] on span "Rack" at bounding box center [317, 180] width 50 height 10
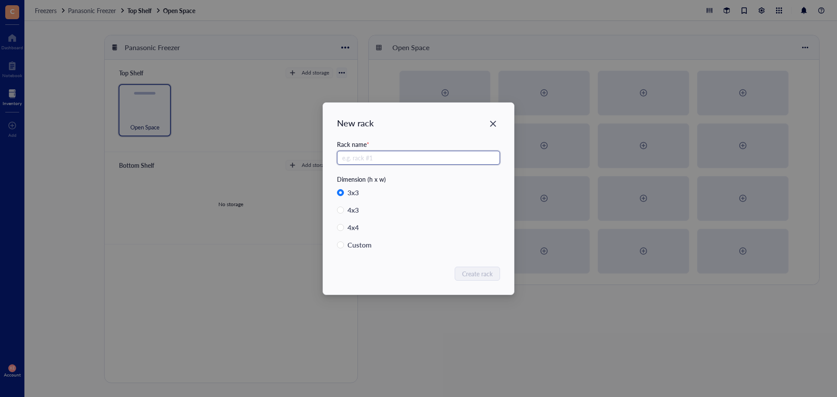
radio input "false"
radio input "true"
type input "Open Space"
click at [480, 273] on span "Create rack" at bounding box center [478, 274] width 31 height 10
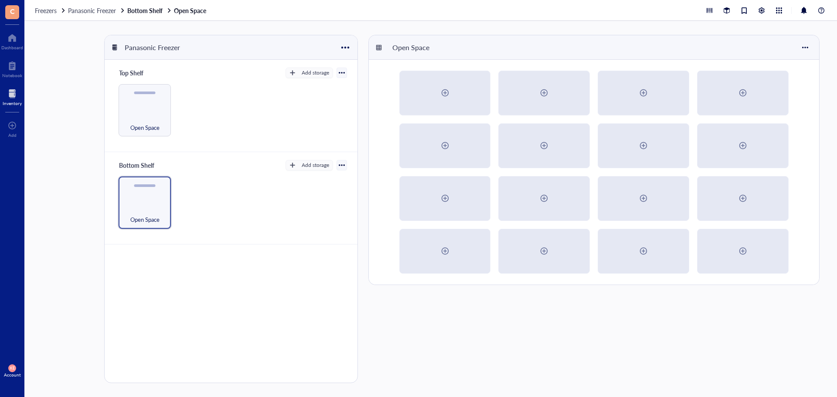
click at [50, 8] on span "Freezers" at bounding box center [46, 10] width 22 height 9
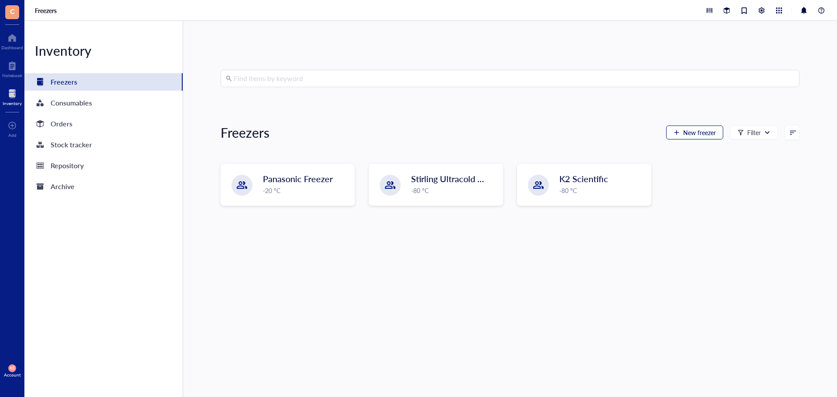
click at [670, 136] on button "New freezer" at bounding box center [694, 133] width 57 height 14
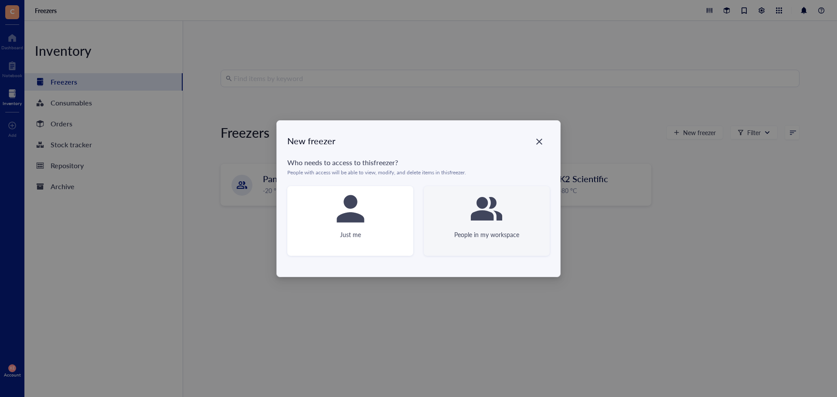
click at [474, 213] on icon at bounding box center [486, 209] width 31 height 24
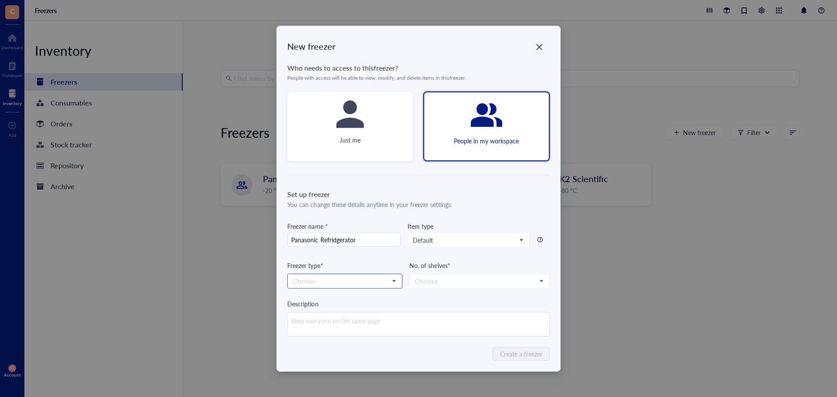
type input "Panasonic Refridgerator"
click at [363, 283] on input "search" at bounding box center [341, 281] width 97 height 13
click at [340, 326] on div "4 °C" at bounding box center [345, 325] width 104 height 10
click at [439, 280] on input "search" at bounding box center [476, 281] width 122 height 13
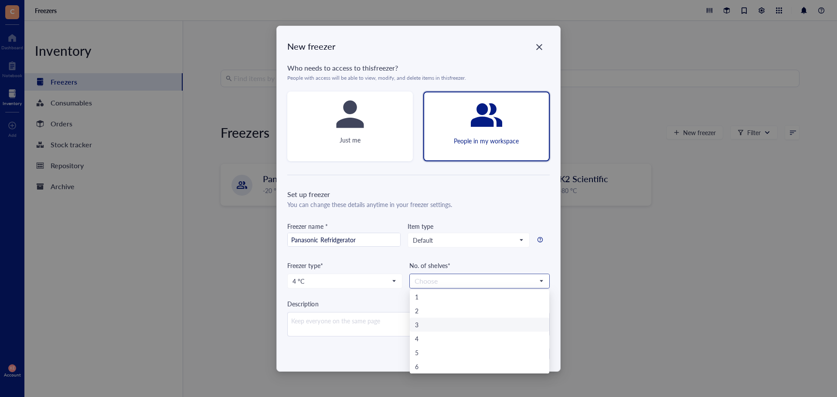
click at [440, 321] on div "3" at bounding box center [479, 325] width 129 height 10
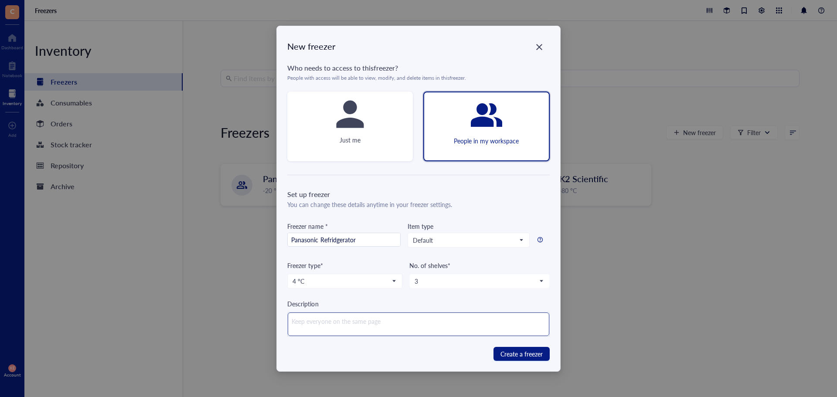
click at [440, 328] on textarea at bounding box center [418, 325] width 261 height 24
type textarea "F"
type textarea "Fr"
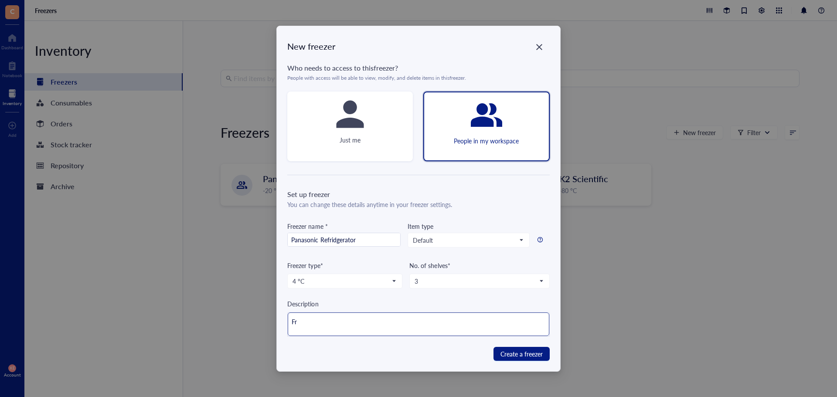
type textarea "Fri"
type textarea "Frid"
type textarea "Fri"
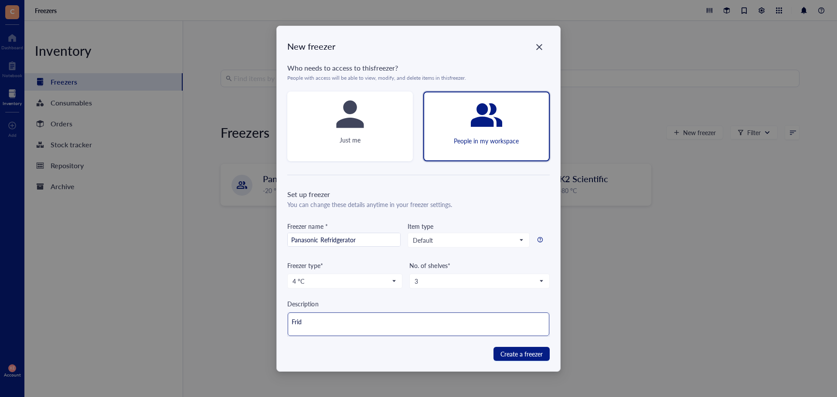
type textarea "Fri"
type textarea "Fr"
click at [502, 354] on span "Create a freezer" at bounding box center [522, 354] width 42 height 10
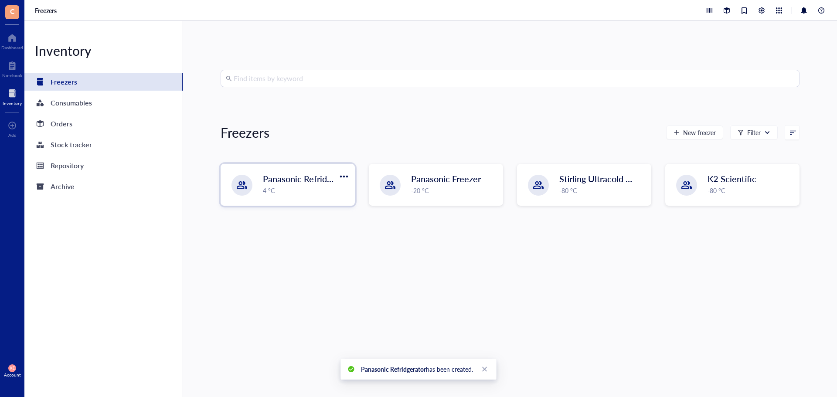
click at [258, 188] on div "Panasonic Refridgerator 4 °C" at bounding box center [287, 184] width 133 height 41
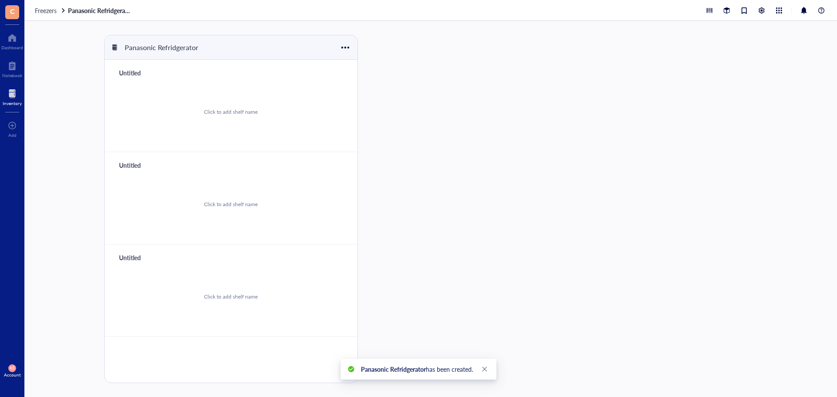
click at [123, 71] on div "Untitled" at bounding box center [141, 73] width 52 height 12
click at [123, 167] on div "Untitled" at bounding box center [141, 165] width 52 height 12
click at [127, 256] on div "Untitled" at bounding box center [141, 258] width 52 height 12
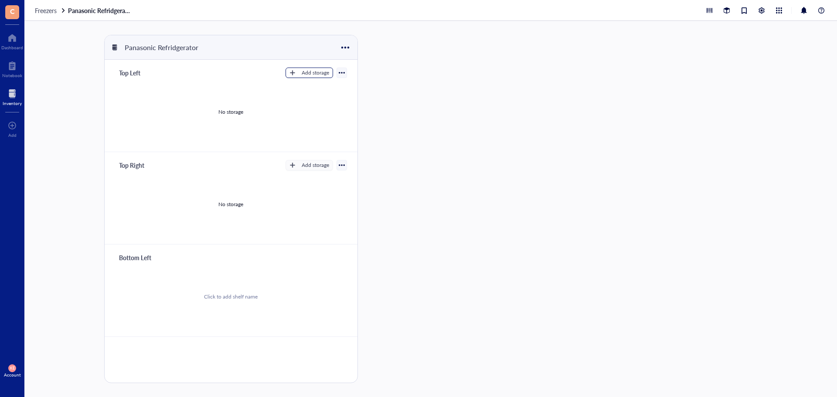
click at [305, 73] on div "Add storage" at bounding box center [315, 73] width 27 height 8
click at [310, 87] on span "Rack" at bounding box center [317, 88] width 50 height 10
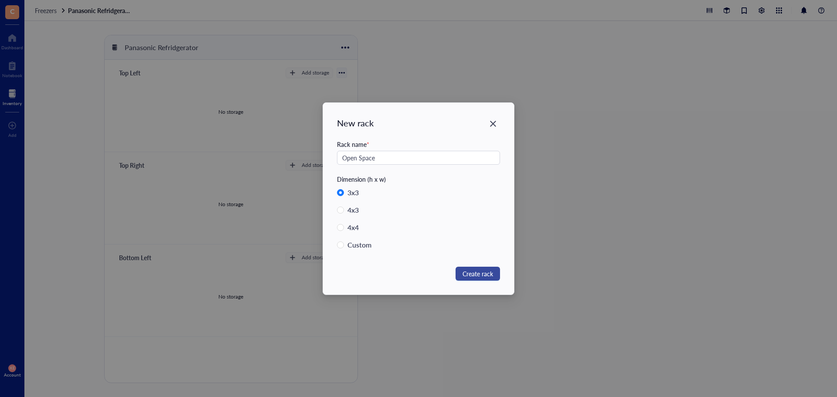
click at [470, 273] on span "Create rack" at bounding box center [478, 274] width 31 height 10
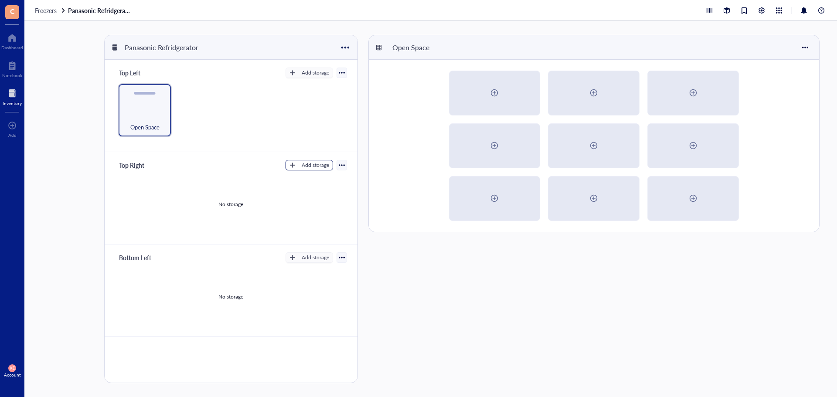
click at [298, 166] on button "Add storage" at bounding box center [310, 165] width 48 height 10
click at [303, 183] on span "Rack" at bounding box center [317, 180] width 50 height 10
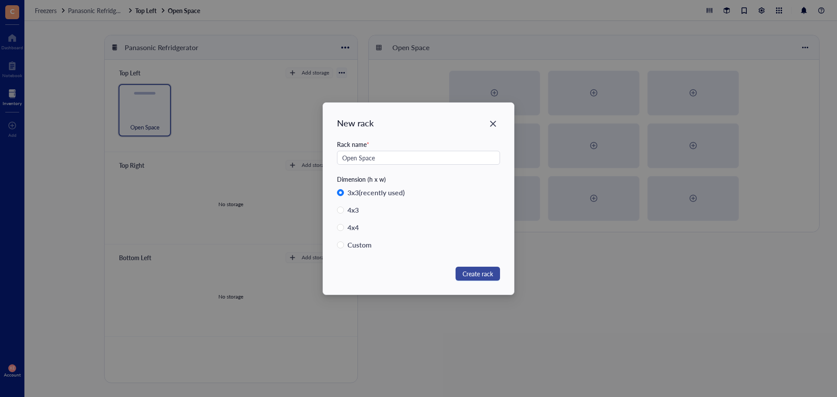
click at [490, 270] on span "Create rack" at bounding box center [478, 274] width 31 height 10
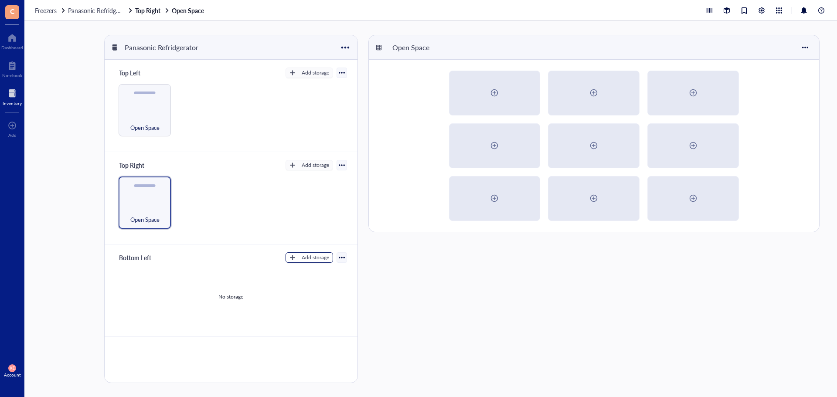
click at [302, 260] on div "Add storage" at bounding box center [315, 258] width 27 height 8
click at [303, 274] on span "Rack" at bounding box center [317, 273] width 50 height 10
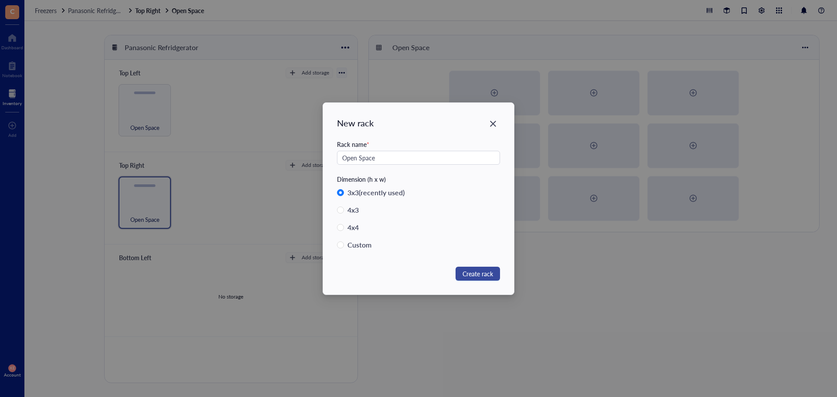
click at [474, 273] on span "Create rack" at bounding box center [478, 274] width 31 height 10
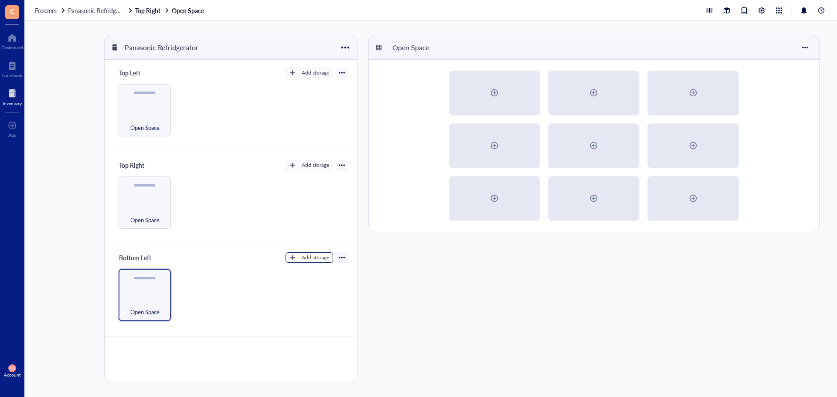
click at [305, 259] on div "Add storage" at bounding box center [315, 258] width 27 height 8
click at [308, 285] on span "Category" at bounding box center [317, 287] width 50 height 10
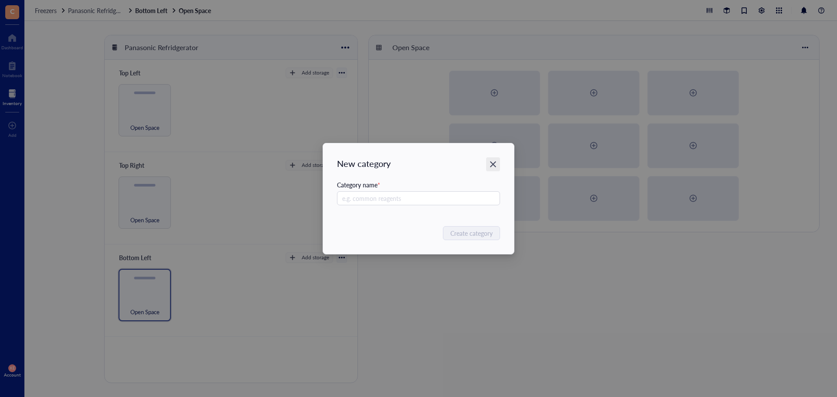
click at [498, 165] on div "Close" at bounding box center [493, 164] width 14 height 14
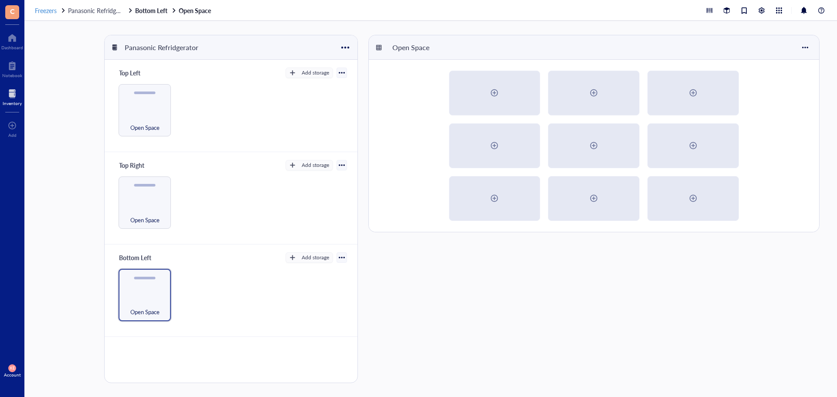
click at [50, 7] on span "Freezers" at bounding box center [46, 10] width 22 height 9
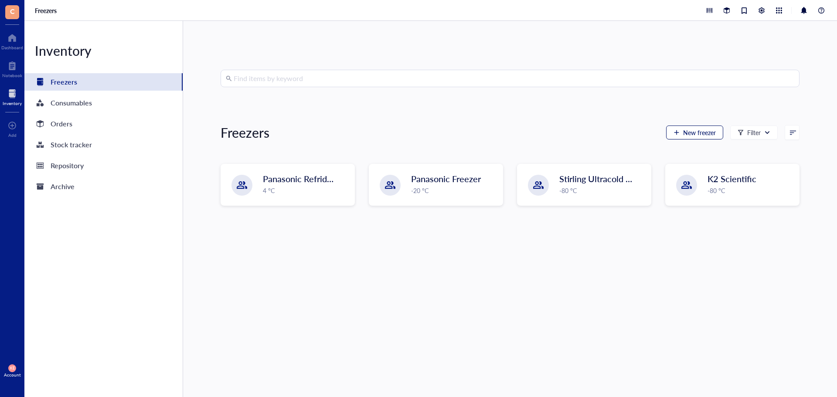
click at [669, 130] on button "New freezer" at bounding box center [694, 133] width 57 height 14
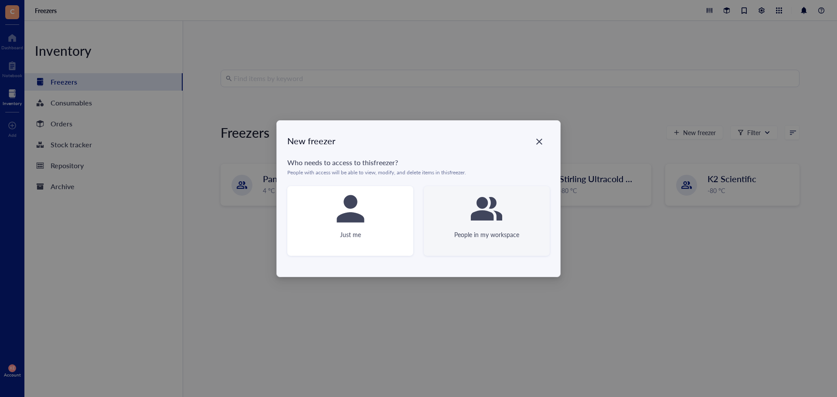
click at [484, 232] on div "People in my workspace" at bounding box center [486, 235] width 65 height 10
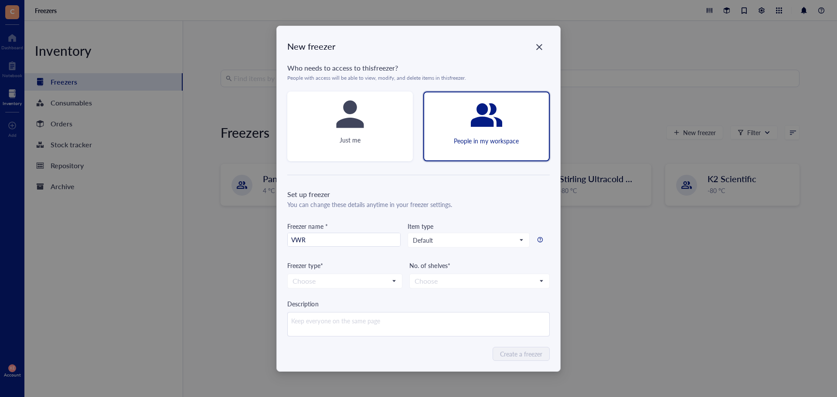
click at [459, 262] on div "No. of shelves*" at bounding box center [479, 266] width 140 height 10
click at [351, 284] on input "search" at bounding box center [341, 281] width 97 height 13
click at [346, 311] on div "-20 °C" at bounding box center [345, 311] width 104 height 10
click at [443, 280] on input "search" at bounding box center [476, 281] width 122 height 13
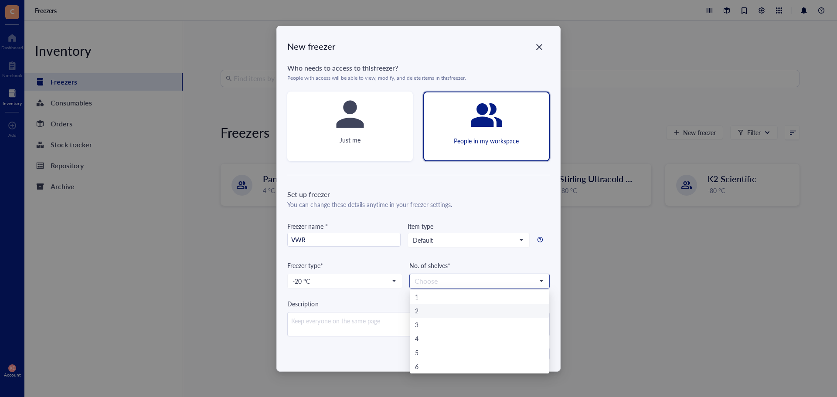
click at [426, 311] on div "2" at bounding box center [479, 311] width 129 height 10
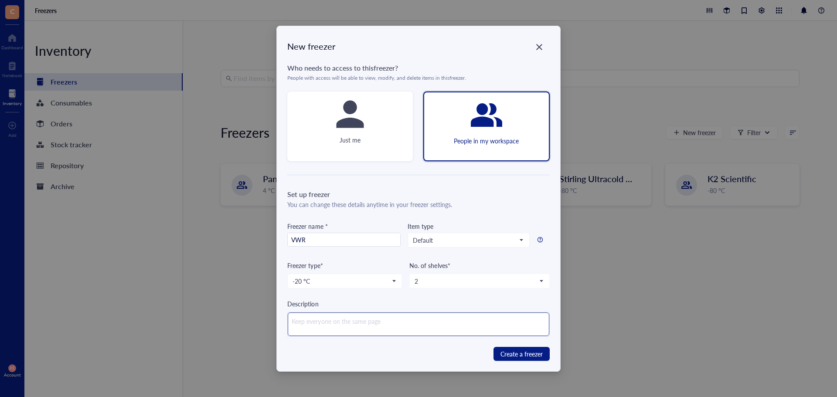
click at [366, 327] on textarea at bounding box center [418, 325] width 261 height 24
click at [522, 351] on span "Create a freezer" at bounding box center [522, 354] width 42 height 10
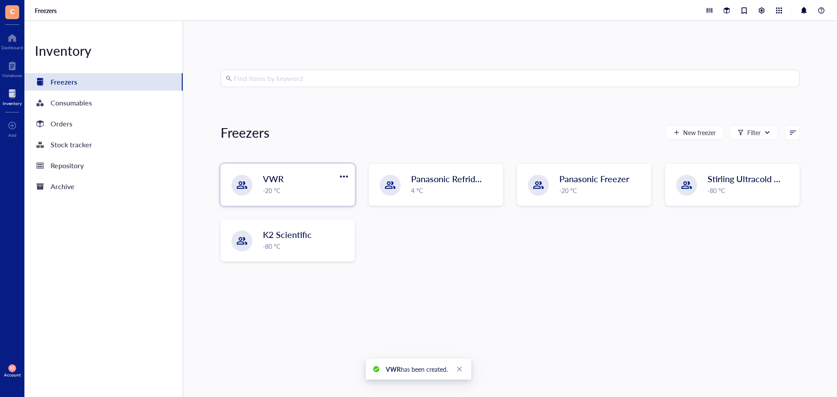
click at [293, 181] on div "VWR" at bounding box center [300, 179] width 74 height 12
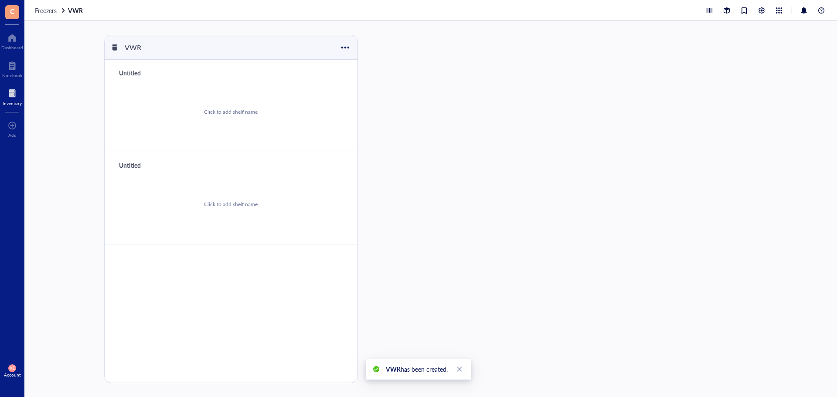
click at [129, 72] on div "Untitled" at bounding box center [141, 73] width 52 height 12
click at [131, 167] on div "Untitled" at bounding box center [141, 165] width 52 height 12
click at [317, 74] on div "Add storage" at bounding box center [315, 73] width 27 height 8
click at [317, 85] on span "Rack" at bounding box center [317, 88] width 50 height 10
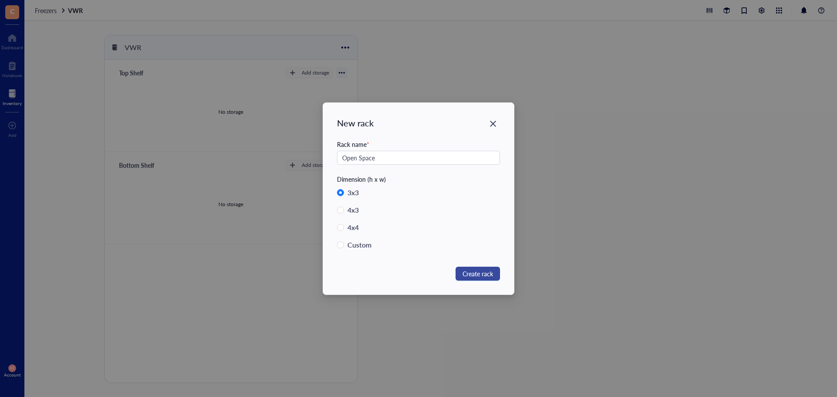
click at [472, 278] on span "Create rack" at bounding box center [478, 274] width 31 height 10
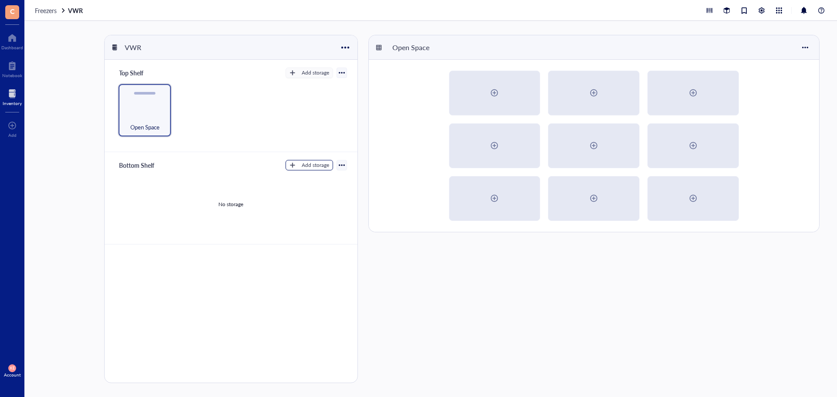
click at [305, 164] on div "Add storage" at bounding box center [315, 165] width 27 height 8
click at [312, 177] on span "Rack" at bounding box center [317, 180] width 50 height 10
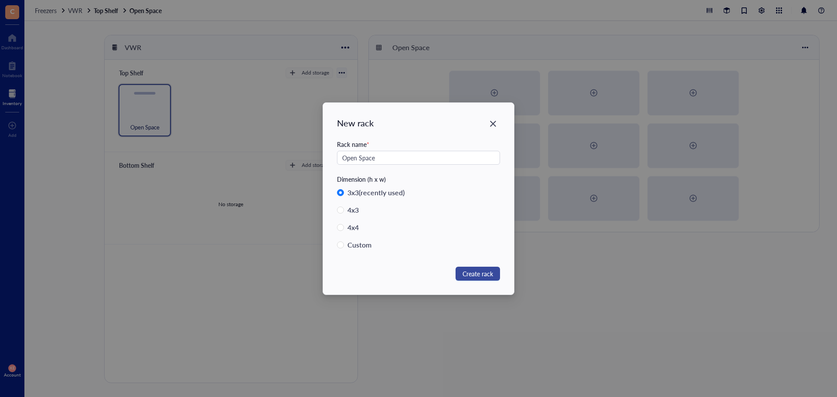
click at [481, 274] on span "Create rack" at bounding box center [478, 274] width 31 height 10
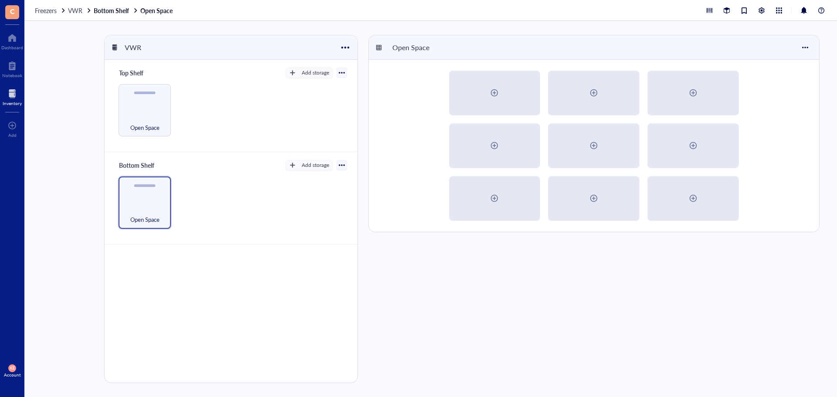
click at [46, 15] on div "Freezers VWR Bottom Shelf Open Space" at bounding box center [430, 10] width 813 height 21
click at [45, 11] on span "Freezers" at bounding box center [46, 10] width 22 height 9
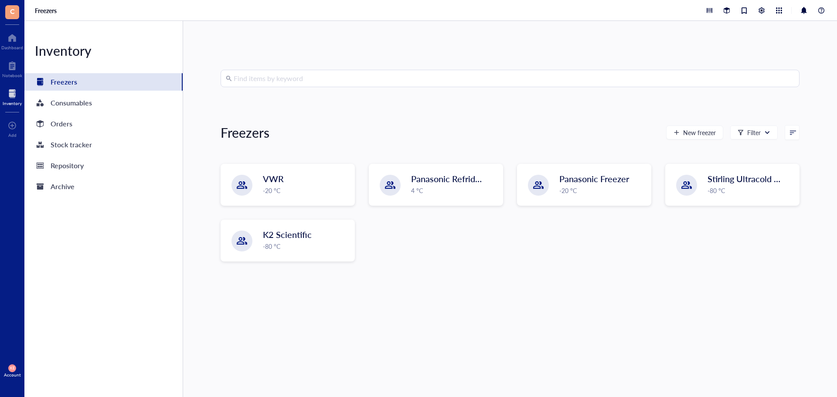
click at [10, 96] on div at bounding box center [12, 94] width 19 height 14
click at [68, 100] on div "Consumables" at bounding box center [71, 103] width 41 height 12
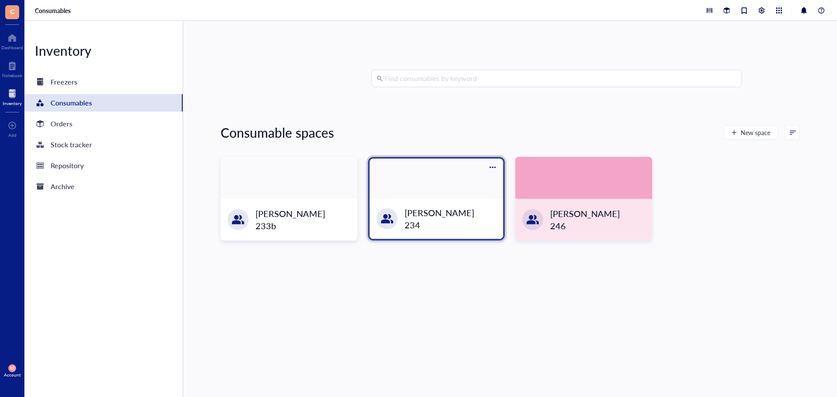
click at [475, 233] on div "[PERSON_NAME] 234" at bounding box center [436, 219] width 133 height 40
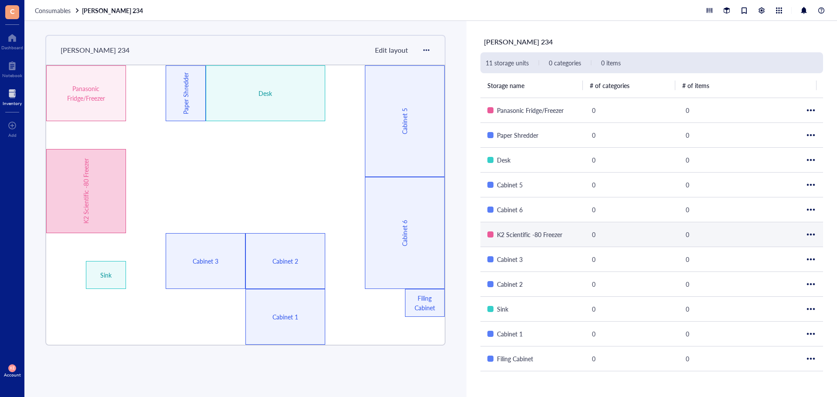
click at [92, 206] on div "K2 Scientific -80 Freezer" at bounding box center [86, 191] width 80 height 84
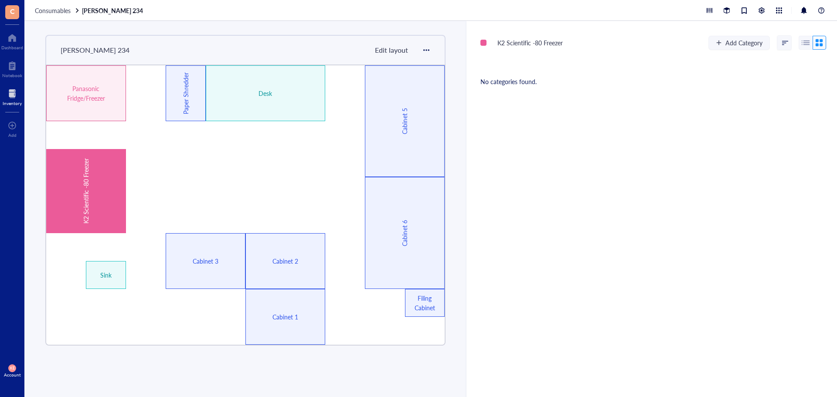
click at [213, 193] on div at bounding box center [226, 191] width 40 height 28
click at [401, 49] on span "Edit layout" at bounding box center [391, 50] width 33 height 10
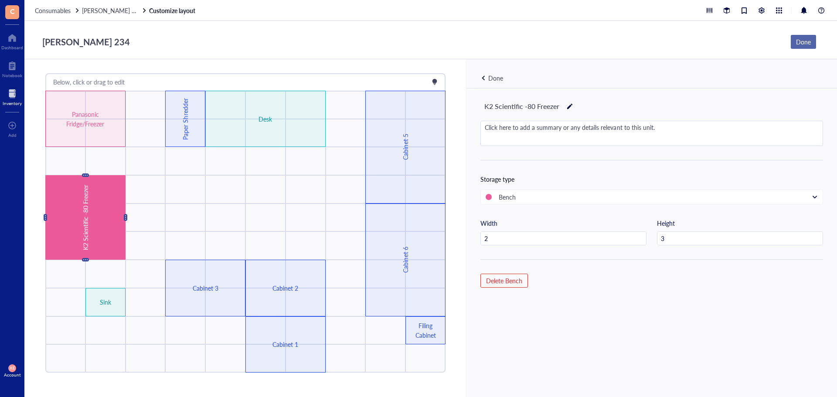
click at [805, 39] on div "Done" at bounding box center [803, 42] width 15 height 10
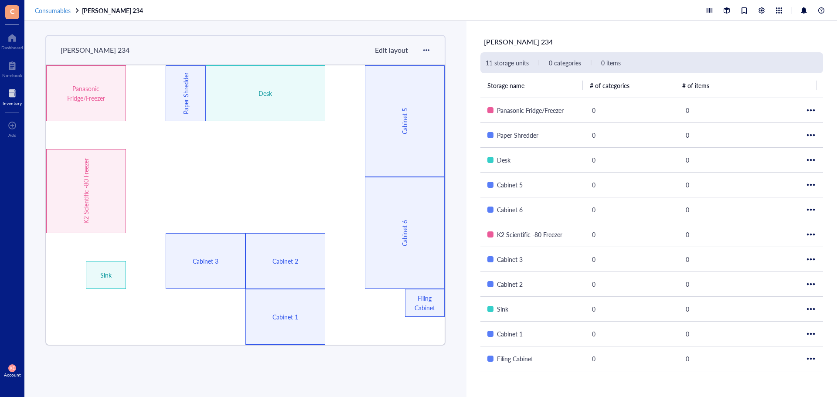
click at [52, 8] on span "Consumables" at bounding box center [53, 10] width 36 height 9
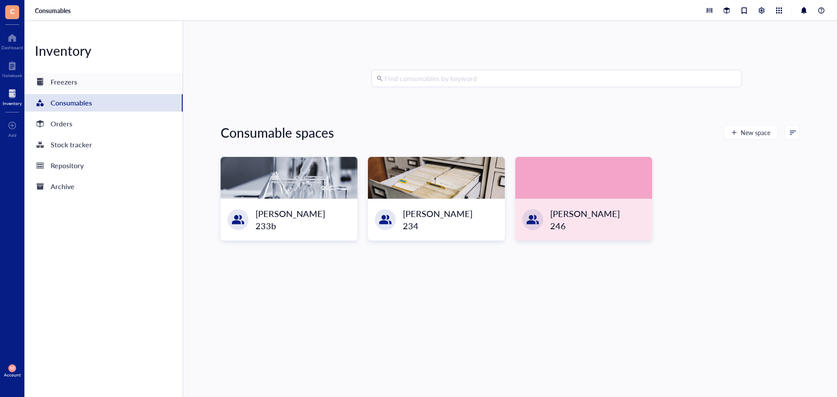
click at [61, 82] on div "Freezers" at bounding box center [64, 82] width 27 height 12
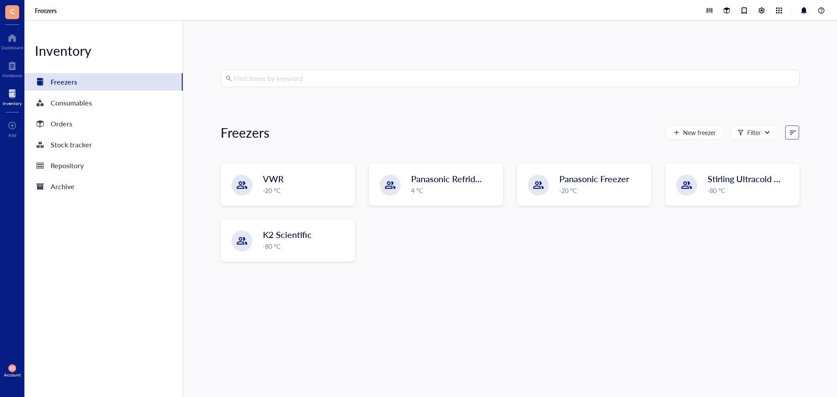
click at [789, 128] on span at bounding box center [792, 133] width 14 height 14
click at [781, 157] on div "Freezer name" at bounding box center [766, 161] width 56 height 8
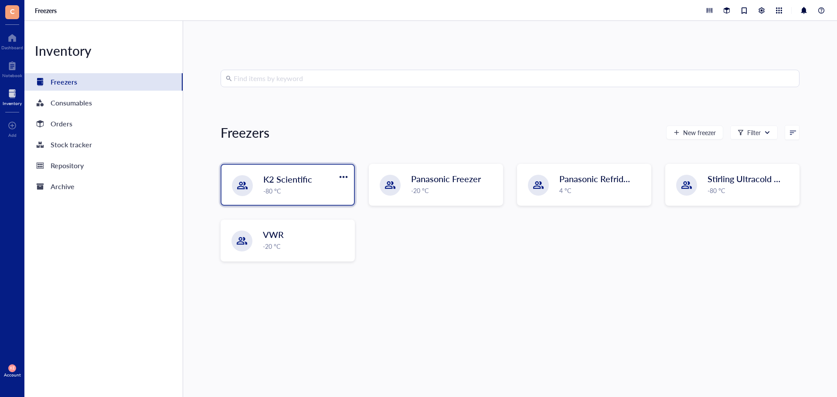
click at [297, 190] on div "-80 °C" at bounding box center [305, 191] width 85 height 10
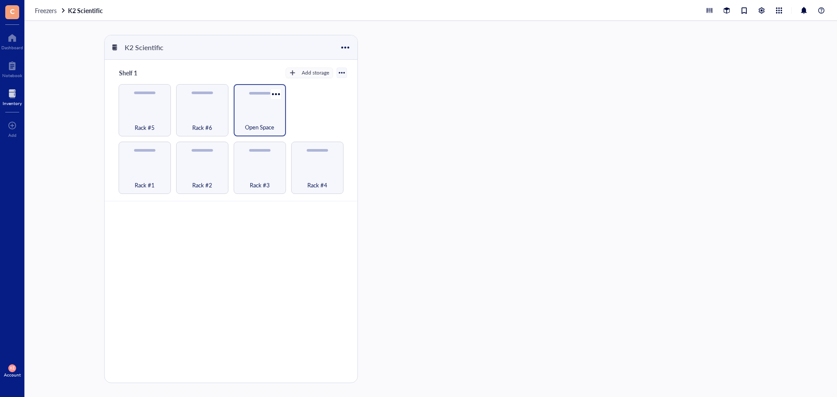
click at [276, 126] on div "Open Space" at bounding box center [260, 122] width 44 height 19
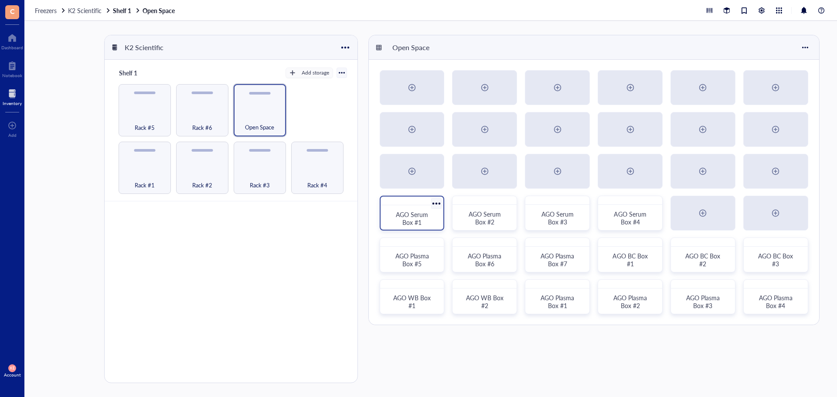
click at [419, 225] on span "AGO Serum Box #1" at bounding box center [413, 218] width 34 height 17
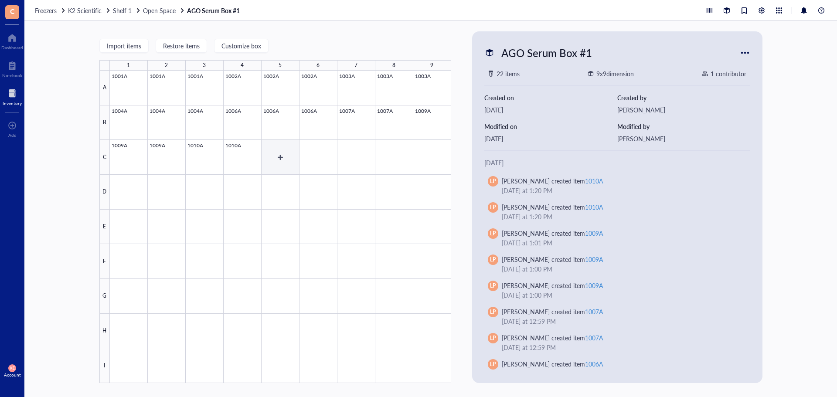
click at [273, 163] on div at bounding box center [280, 227] width 341 height 313
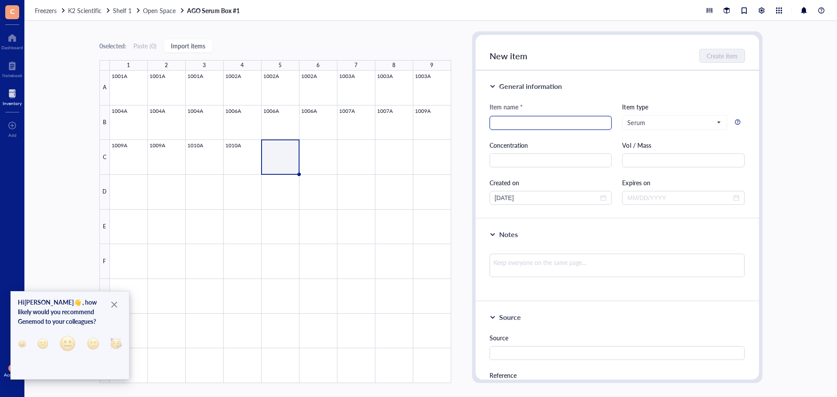
click at [547, 125] on input "search" at bounding box center [551, 122] width 112 height 13
click at [113, 304] on icon "Close" at bounding box center [114, 305] width 6 height 6
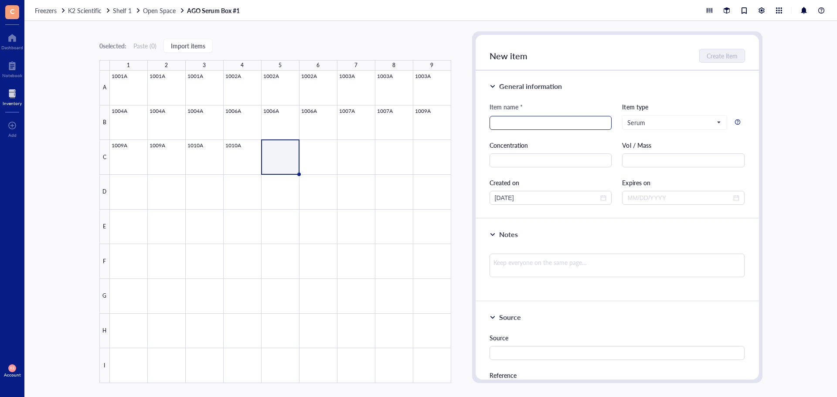
click at [521, 123] on input "search" at bounding box center [551, 122] width 112 height 13
click at [625, 167] on input "text" at bounding box center [683, 160] width 123 height 14
click at [481, 198] on div "General information Item name * 1012A Item type Serum Concentration Vol / Mass …" at bounding box center [617, 145] width 283 height 148
click at [720, 54] on span "Create item" at bounding box center [722, 55] width 31 height 7
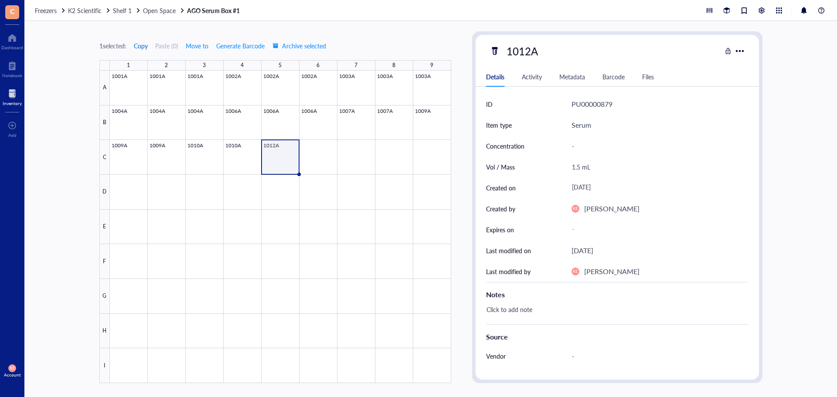
click at [141, 44] on span "Copy" at bounding box center [141, 45] width 14 height 7
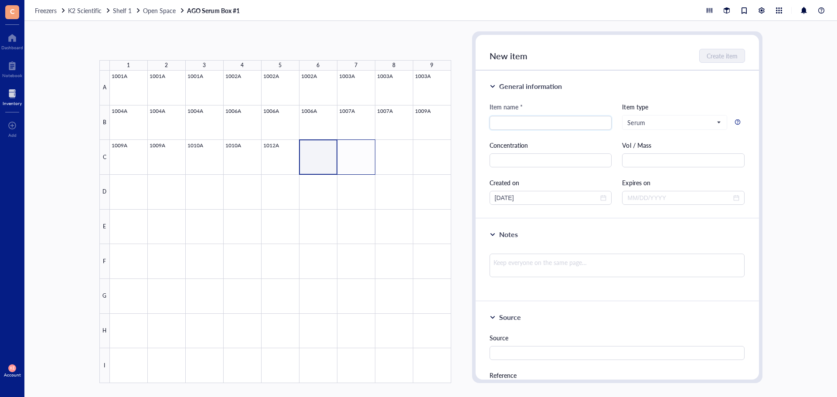
click at [360, 157] on div at bounding box center [280, 227] width 341 height 313
click at [144, 46] on button "Paste ( 1 )" at bounding box center [145, 46] width 24 height 14
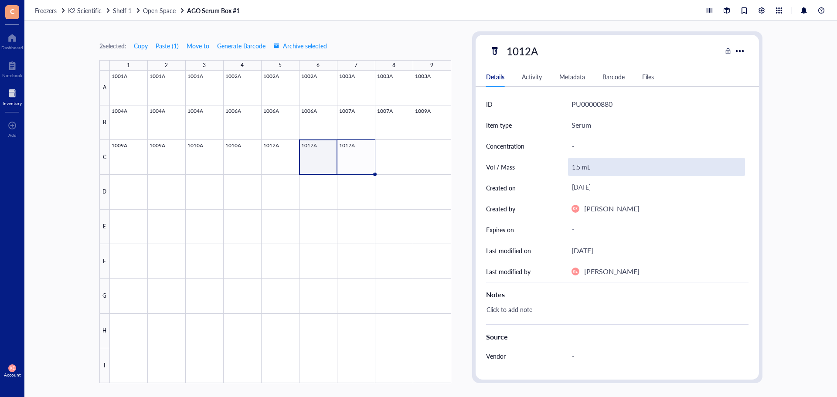
click at [573, 167] on div "1.5 mL" at bounding box center [656, 167] width 177 height 18
click at [580, 170] on input "1.5 mL" at bounding box center [657, 166] width 176 height 17
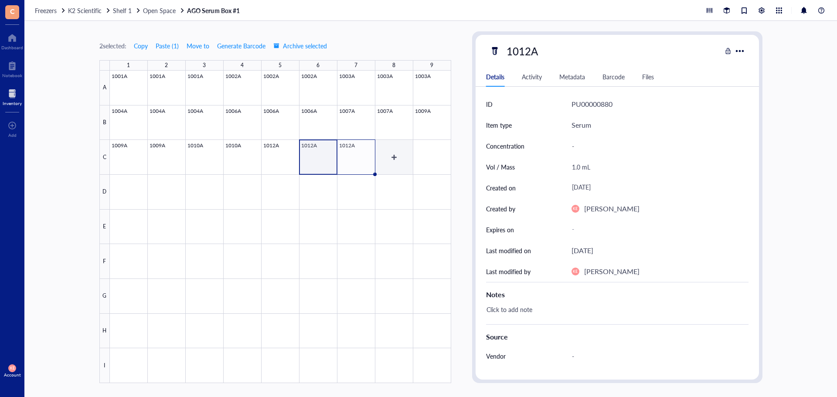
click at [392, 159] on div at bounding box center [280, 227] width 341 height 313
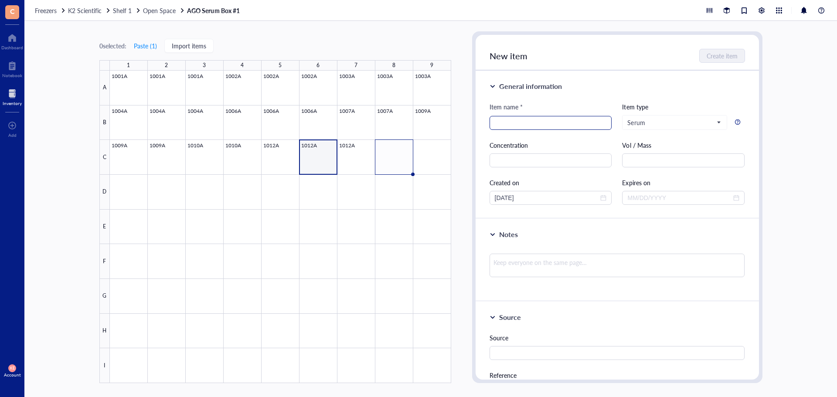
click at [551, 126] on input "search" at bounding box center [551, 122] width 112 height 13
click at [570, 165] on input "text" at bounding box center [551, 160] width 123 height 14
drag, startPoint x: 538, startPoint y: 200, endPoint x: 457, endPoint y: 200, distance: 81.1
click at [457, 200] on div "0 selected: Paste ( 1 ) Import items 1 2 3 4 5 6 7 8 9 A B C D E F G H I 1001A …" at bounding box center [430, 209] width 813 height 376
click at [729, 63] on div "New item Create item" at bounding box center [617, 53] width 283 height 36
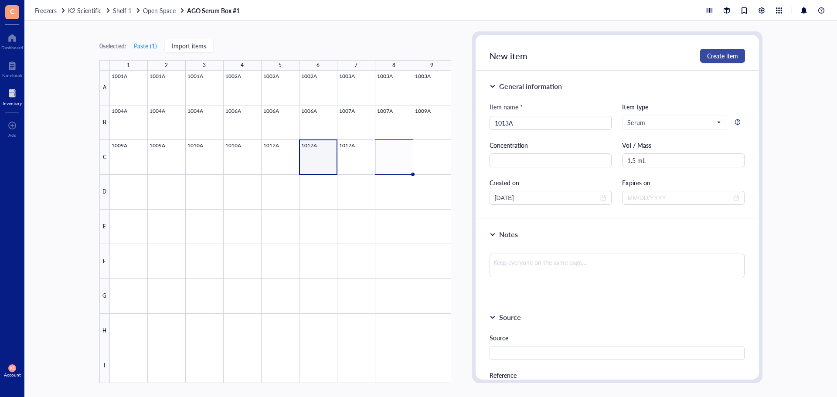
click at [732, 58] on span "Create item" at bounding box center [722, 55] width 31 height 7
click at [399, 148] on div at bounding box center [280, 227] width 341 height 313
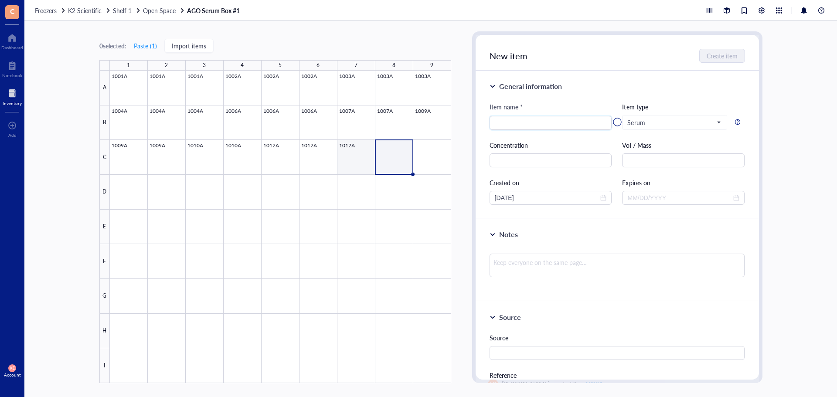
click at [356, 159] on div at bounding box center [280, 227] width 341 height 313
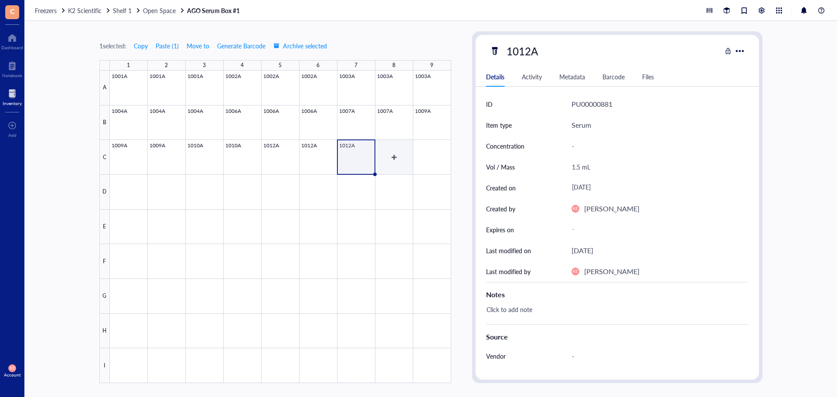
click at [409, 160] on div at bounding box center [280, 227] width 341 height 313
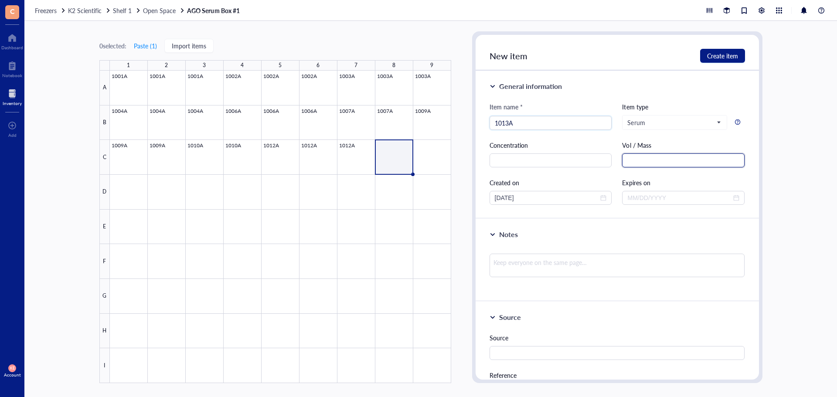
click at [660, 157] on input "text" at bounding box center [683, 160] width 123 height 14
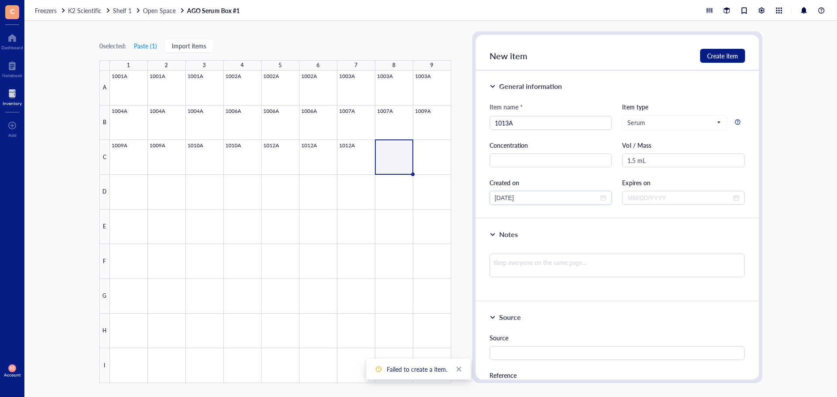
drag, startPoint x: 506, startPoint y: 200, endPoint x: 448, endPoint y: 200, distance: 58.4
click at [448, 200] on div "0 selected: Paste ( 1 ) Import items 1 2 3 4 5 6 7 8 9 A B C D E F G H I 1001A …" at bounding box center [430, 209] width 813 height 376
click at [723, 48] on div "New item Create item" at bounding box center [617, 53] width 283 height 36
click at [723, 52] on span "Create item" at bounding box center [722, 55] width 31 height 7
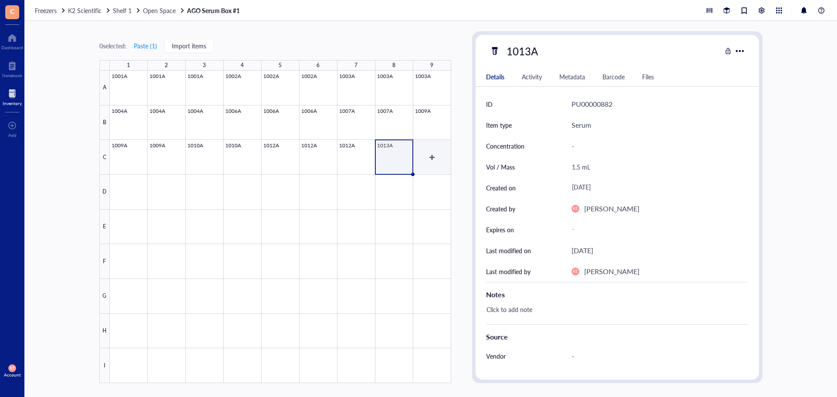
click at [433, 160] on div at bounding box center [280, 227] width 341 height 313
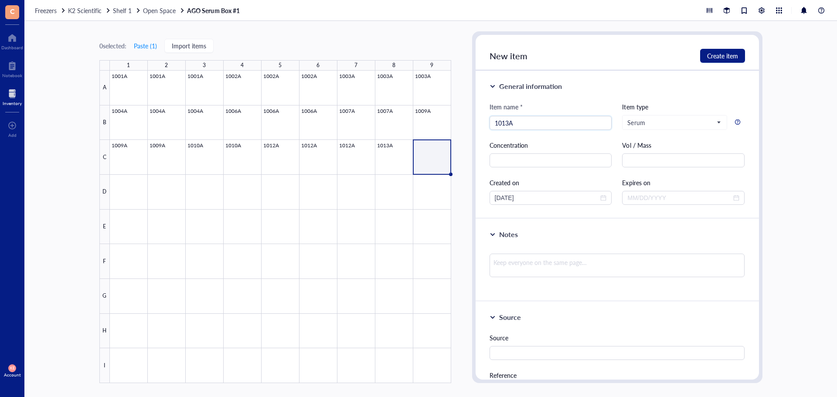
click at [646, 152] on div "Vol / Mass" at bounding box center [683, 153] width 123 height 27
click at [646, 155] on input "text" at bounding box center [683, 160] width 123 height 14
drag, startPoint x: 546, startPoint y: 198, endPoint x: 452, endPoint y: 199, distance: 93.8
click at [452, 199] on div "0 selected: Paste ( 1 ) Import items 1 2 3 4 5 6 7 8 9 A B C D E F G H I 1001A …" at bounding box center [430, 209] width 813 height 376
click at [729, 90] on div "General information" at bounding box center [618, 86] width 256 height 10
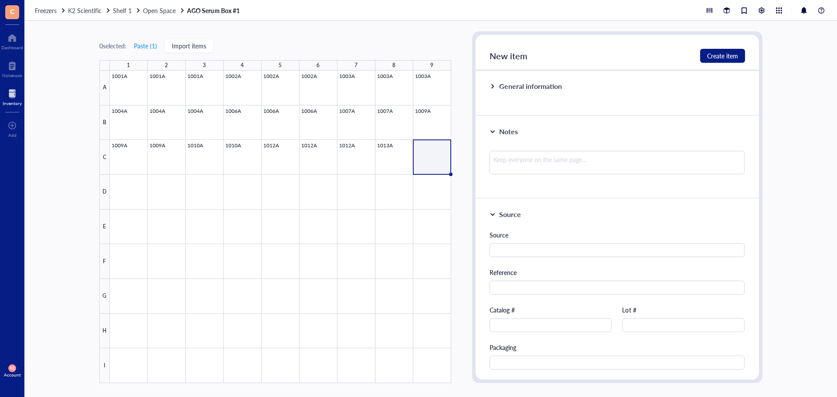
click at [500, 127] on div "Notes" at bounding box center [508, 131] width 19 height 10
click at [495, 87] on div at bounding box center [493, 86] width 6 height 6
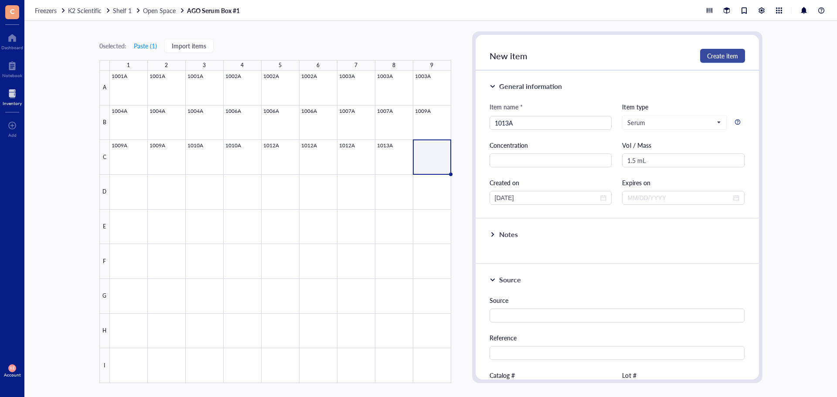
click at [718, 56] on span "Create item" at bounding box center [722, 55] width 31 height 7
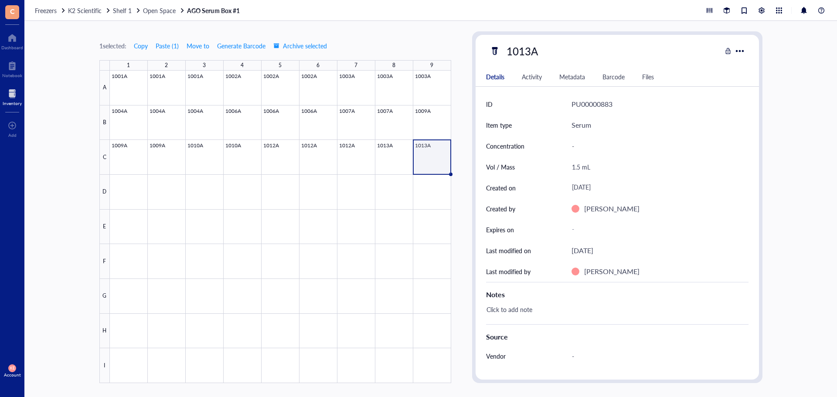
click at [136, 189] on div at bounding box center [280, 227] width 341 height 313
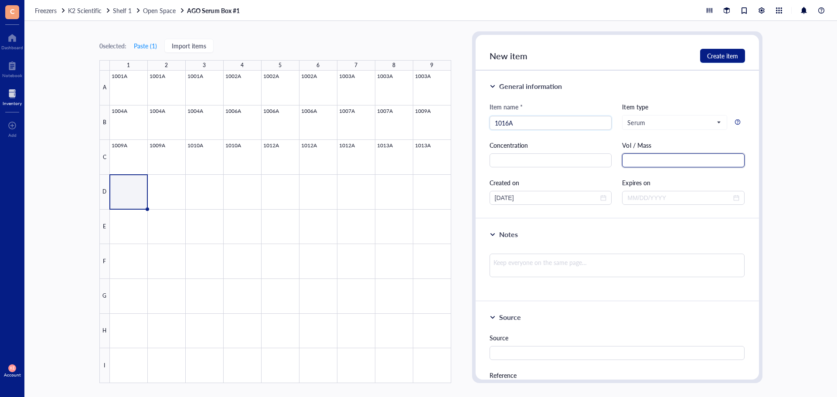
click at [664, 158] on input "text" at bounding box center [683, 160] width 123 height 14
drag, startPoint x: 467, startPoint y: 198, endPoint x: 447, endPoint y: 198, distance: 20.1
click at [447, 198] on div "0 selected: Paste ( 1 ) Import items 1 2 3 4 5 6 7 8 9 A B C D E F G H I 1001A …" at bounding box center [430, 209] width 813 height 376
click at [714, 55] on span "Create item" at bounding box center [722, 55] width 31 height 7
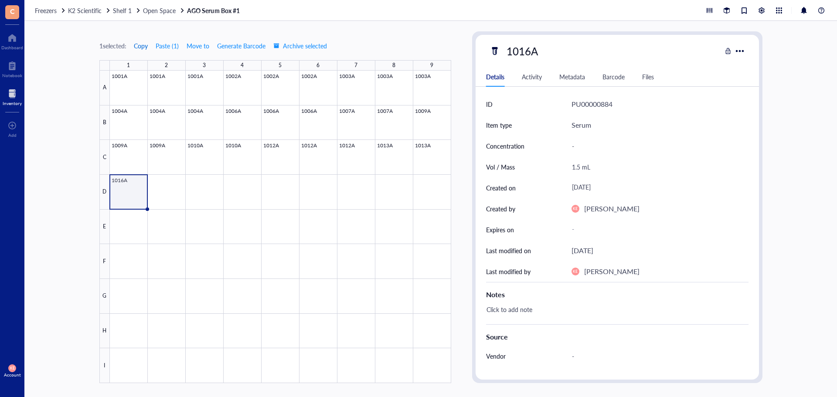
click at [139, 48] on span "Copy" at bounding box center [141, 45] width 14 height 7
click at [162, 181] on div at bounding box center [280, 227] width 341 height 313
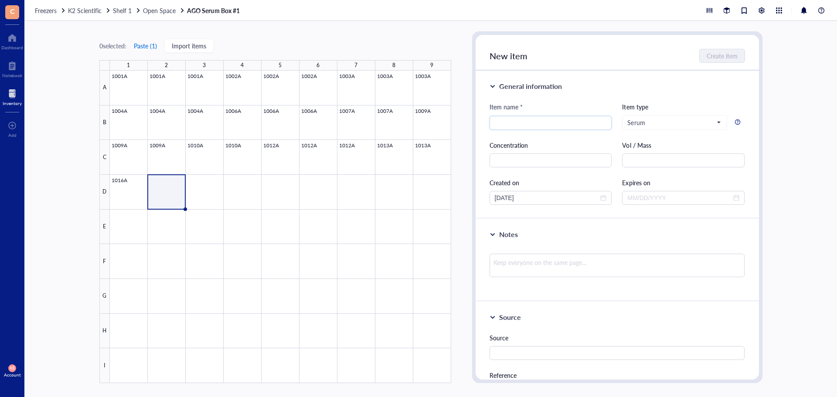
click at [149, 45] on button "Paste ( 1 )" at bounding box center [145, 46] width 24 height 14
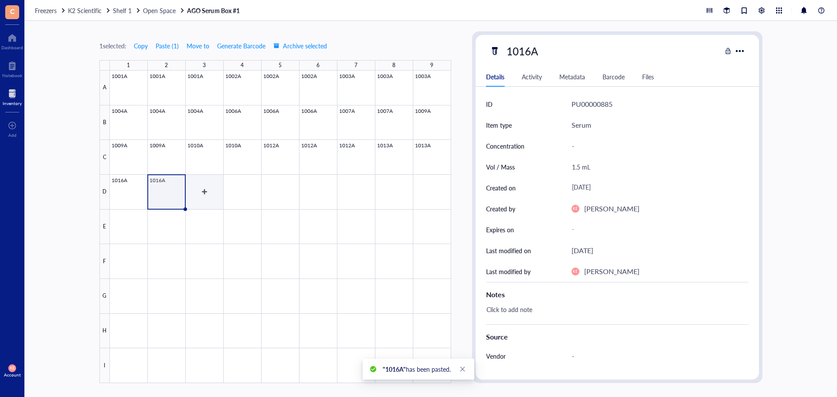
click at [204, 192] on div at bounding box center [280, 227] width 341 height 313
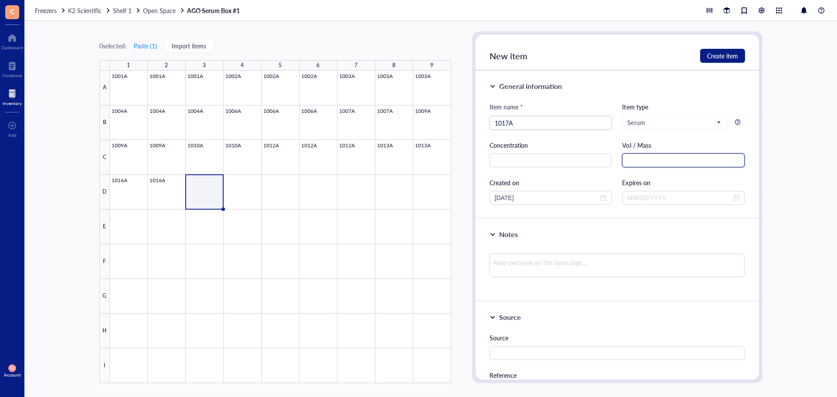
click at [688, 162] on input "text" at bounding box center [683, 160] width 123 height 14
drag, startPoint x: 539, startPoint y: 202, endPoint x: 456, endPoint y: 201, distance: 82.9
click at [456, 201] on div "0 selected: Paste ( 1 ) Import items 1 2 3 4 5 6 7 8 9 A B C D E F G H I 1001A …" at bounding box center [430, 209] width 813 height 376
click at [712, 61] on button "Create item" at bounding box center [722, 56] width 45 height 14
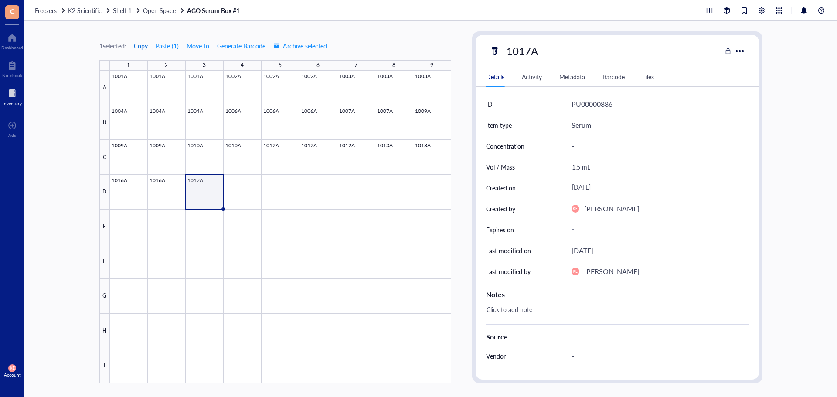
click at [145, 47] on span "Copy" at bounding box center [141, 45] width 14 height 7
click at [247, 186] on div at bounding box center [280, 227] width 341 height 313
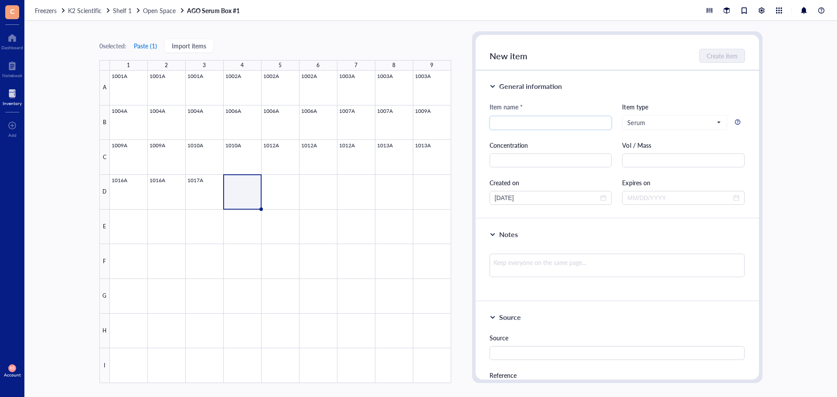
click at [143, 43] on button "Paste ( 1 )" at bounding box center [145, 46] width 24 height 14
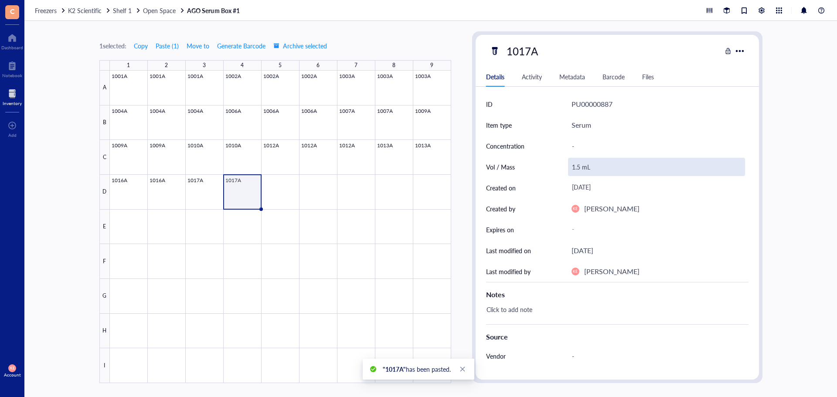
click at [577, 165] on div "1.5 mL" at bounding box center [656, 167] width 177 height 18
drag, startPoint x: 575, startPoint y: 169, endPoint x: 569, endPoint y: 170, distance: 6.2
click at [569, 170] on input "1.5 mL" at bounding box center [657, 166] width 176 height 17
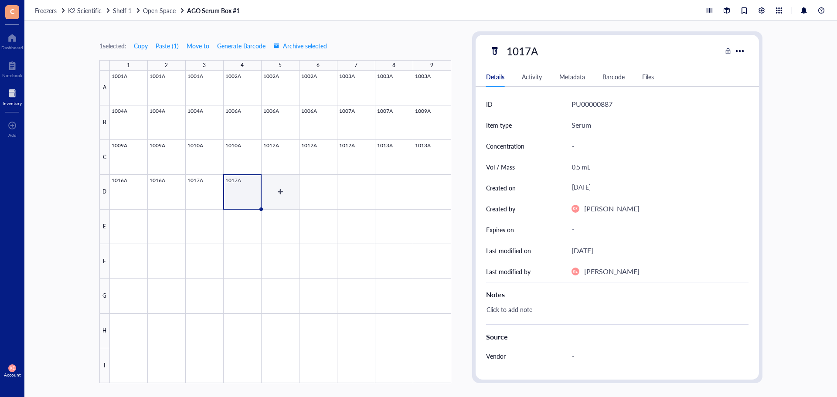
click at [292, 200] on div at bounding box center [280, 227] width 341 height 313
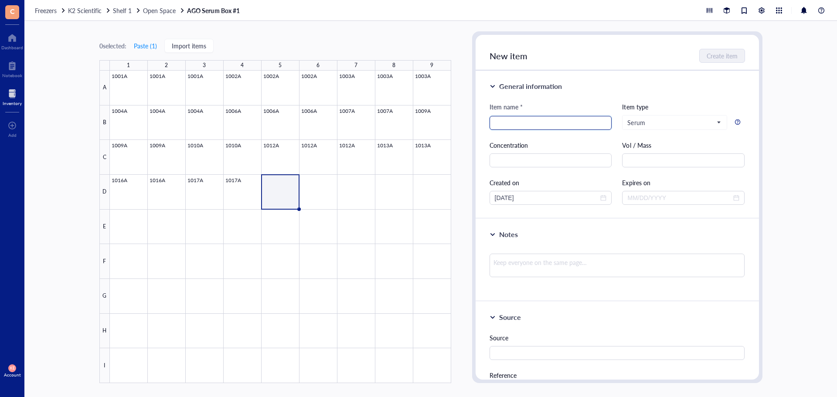
click at [539, 123] on input "search" at bounding box center [551, 122] width 112 height 13
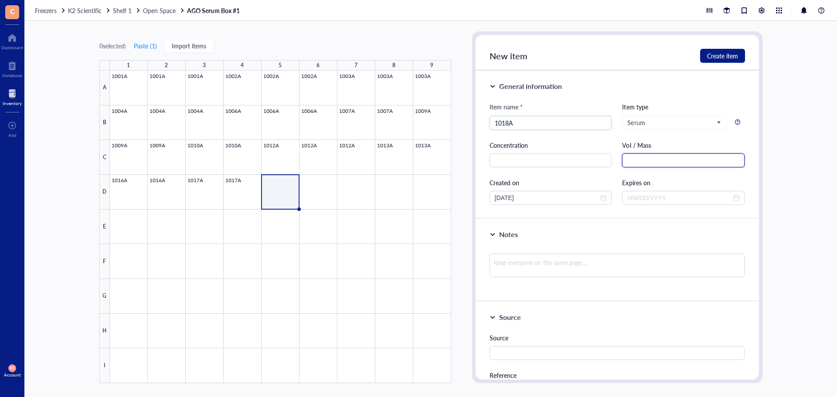
click at [648, 157] on input "text" at bounding box center [683, 160] width 123 height 14
drag, startPoint x: 532, startPoint y: 198, endPoint x: 436, endPoint y: 196, distance: 96.4
click at [436, 196] on div "0 selected: Paste ( 1 ) Import items 1 2 3 4 5 6 7 8 9 A B C D E F G H I 1001A …" at bounding box center [430, 209] width 813 height 376
click at [736, 55] on span "Create item" at bounding box center [722, 55] width 31 height 7
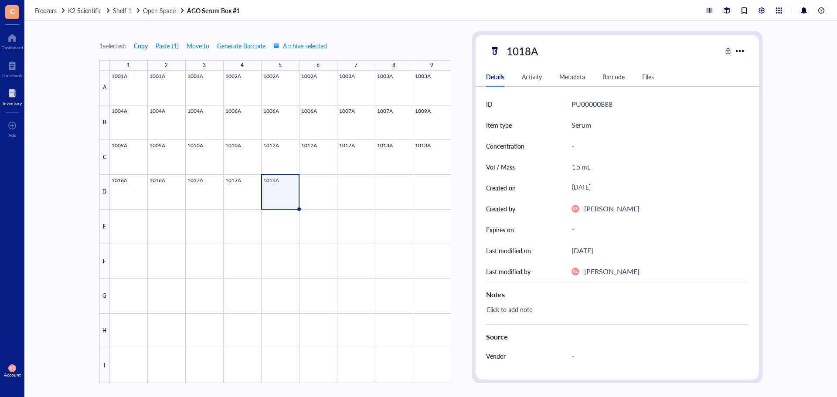
click at [139, 46] on span "Copy" at bounding box center [141, 45] width 14 height 7
click at [315, 184] on div at bounding box center [280, 227] width 341 height 313
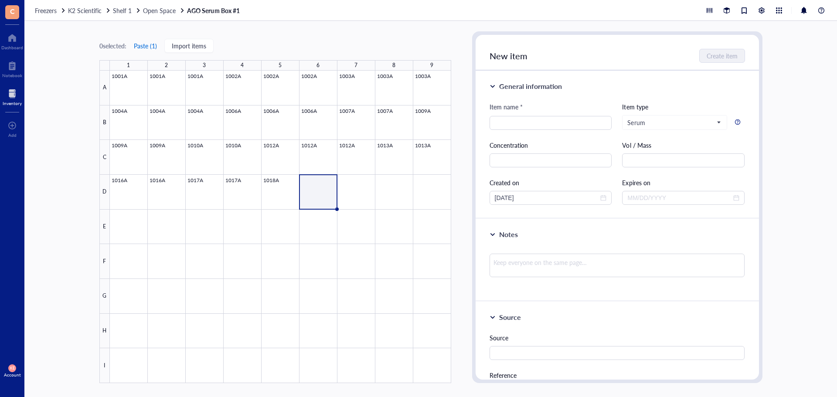
click at [143, 51] on button "Paste ( 1 )" at bounding box center [145, 46] width 24 height 14
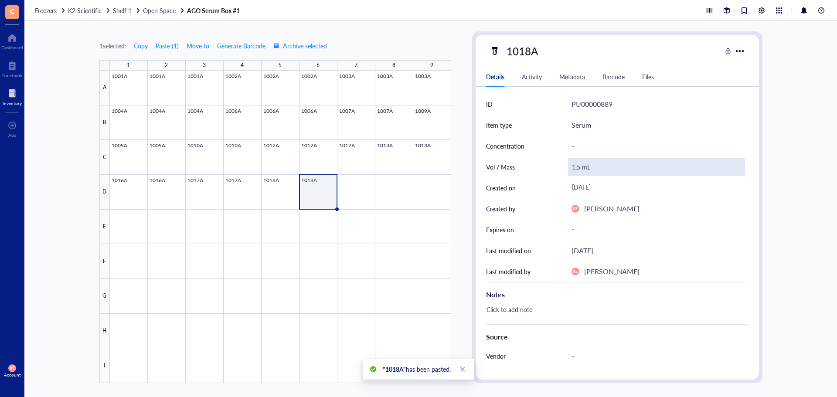
click at [579, 167] on div "1.5 mL" at bounding box center [656, 167] width 177 height 18
click at [579, 168] on input "1.5 mL" at bounding box center [657, 166] width 176 height 17
click at [350, 190] on div at bounding box center [280, 227] width 341 height 313
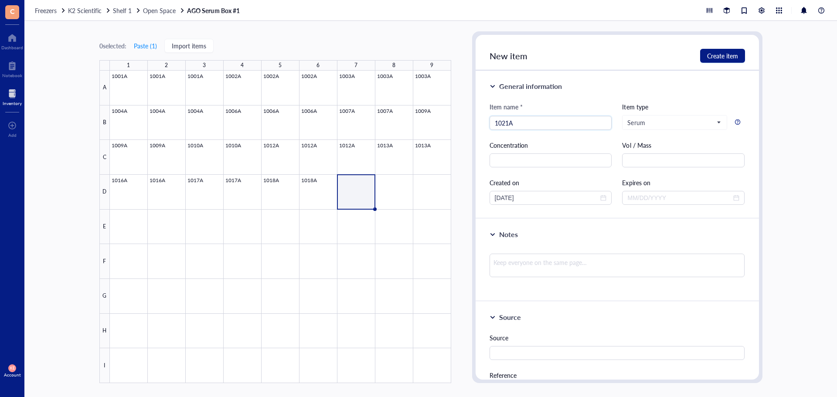
click at [696, 152] on div "Vol / Mass" at bounding box center [683, 153] width 123 height 27
click at [696, 157] on input "text" at bounding box center [683, 160] width 123 height 14
drag, startPoint x: 546, startPoint y: 200, endPoint x: 433, endPoint y: 199, distance: 113.4
click at [433, 199] on div "0 selected: Paste ( 1 ) Import items 1 2 3 4 5 6 7 8 9 A B C D E F G H I 1001A …" at bounding box center [430, 209] width 813 height 376
click at [728, 56] on span "Create item" at bounding box center [722, 55] width 31 height 7
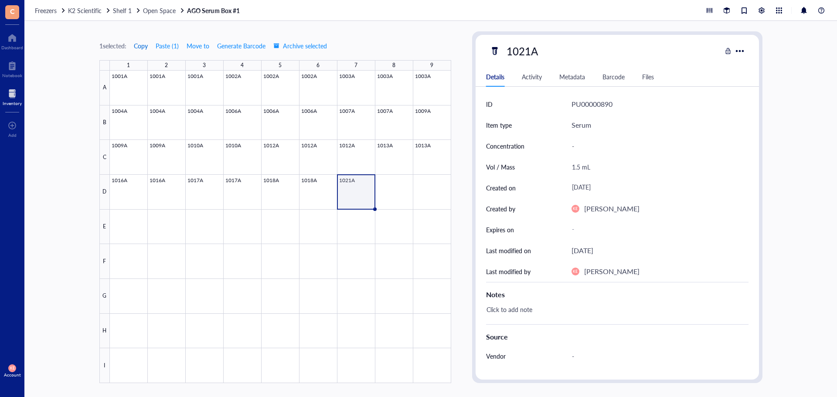
click at [143, 46] on span "Copy" at bounding box center [141, 45] width 14 height 7
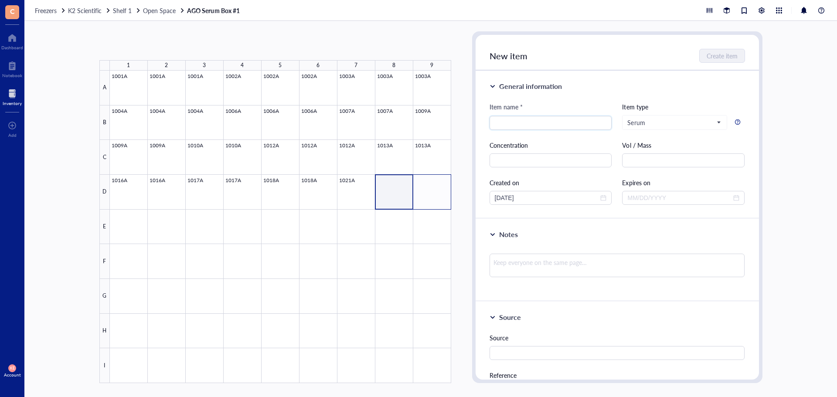
click at [430, 197] on div at bounding box center [280, 227] width 341 height 313
click at [143, 45] on button "Paste ( 1 )" at bounding box center [145, 46] width 24 height 14
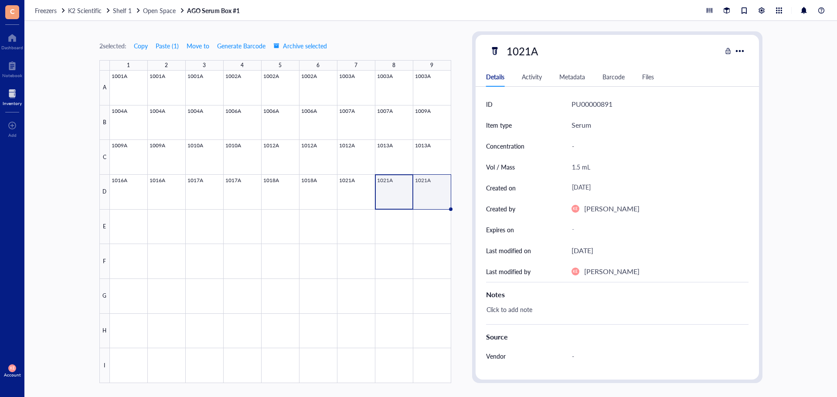
click at [429, 198] on div at bounding box center [280, 227] width 341 height 313
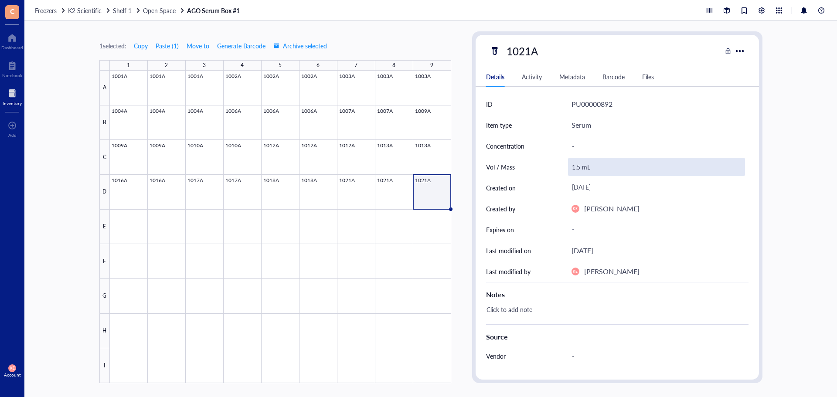
click at [581, 168] on div "1.5 mL" at bounding box center [656, 167] width 177 height 18
click at [579, 169] on input "1.5 mL" at bounding box center [657, 166] width 176 height 17
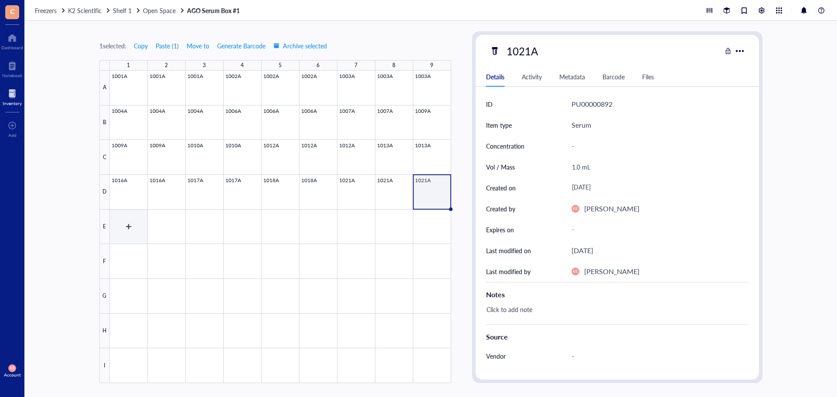
click at [127, 228] on div at bounding box center [280, 227] width 341 height 313
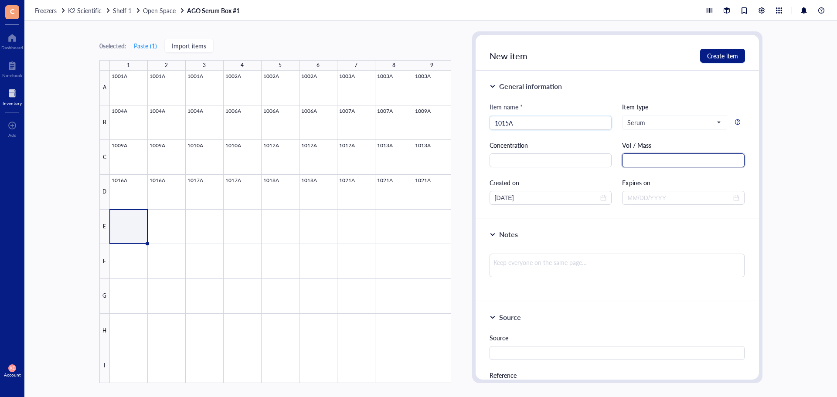
click at [691, 166] on input "text" at bounding box center [683, 160] width 123 height 14
drag, startPoint x: 540, startPoint y: 197, endPoint x: 420, endPoint y: 207, distance: 120.3
click at [420, 207] on div "0 selected: Paste ( 1 ) Import items 1 2 3 4 5 6 7 8 9 A B C D E F G H I 1001A …" at bounding box center [430, 209] width 813 height 376
click at [717, 53] on span "Create item" at bounding box center [722, 55] width 31 height 7
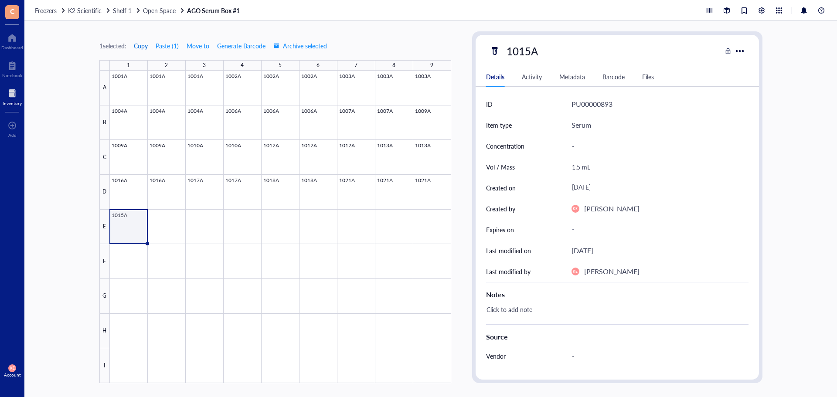
click at [143, 46] on span "Copy" at bounding box center [141, 45] width 14 height 7
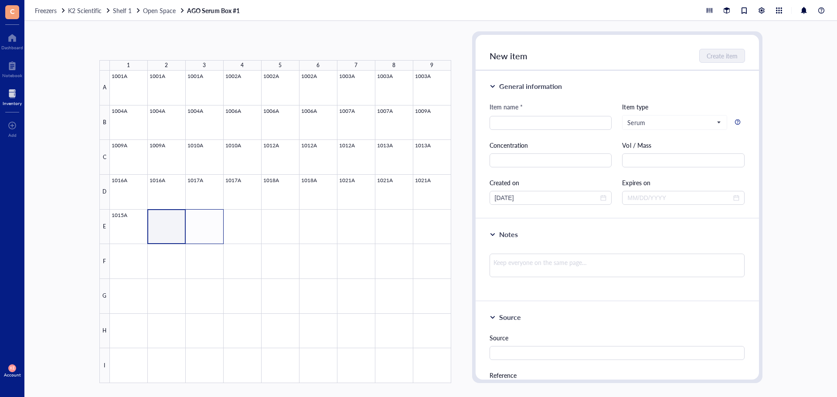
drag, startPoint x: 176, startPoint y: 222, endPoint x: 202, endPoint y: 223, distance: 25.7
click at [202, 223] on div at bounding box center [280, 227] width 341 height 313
click at [152, 47] on button "Paste ( 1 )" at bounding box center [145, 46] width 24 height 14
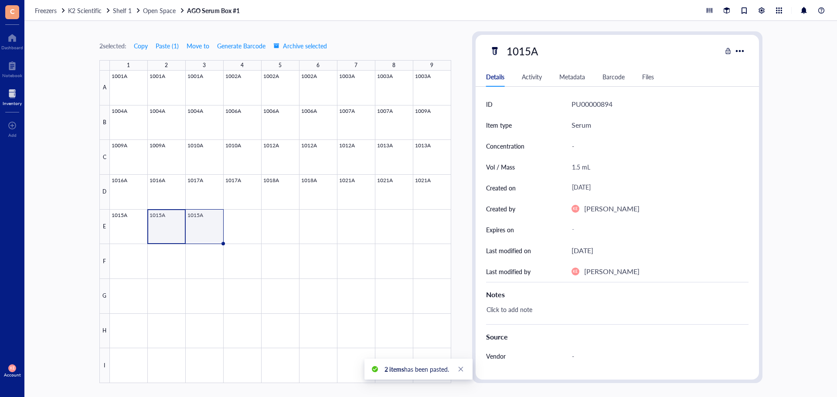
click at [204, 231] on div at bounding box center [280, 227] width 341 height 313
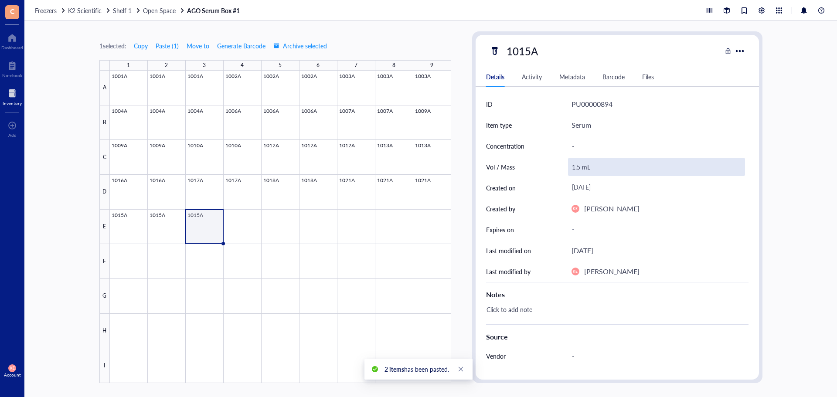
click at [579, 165] on div "1.5 mL" at bounding box center [656, 167] width 177 height 18
click at [580, 167] on input "1.5 mL" at bounding box center [657, 166] width 176 height 17
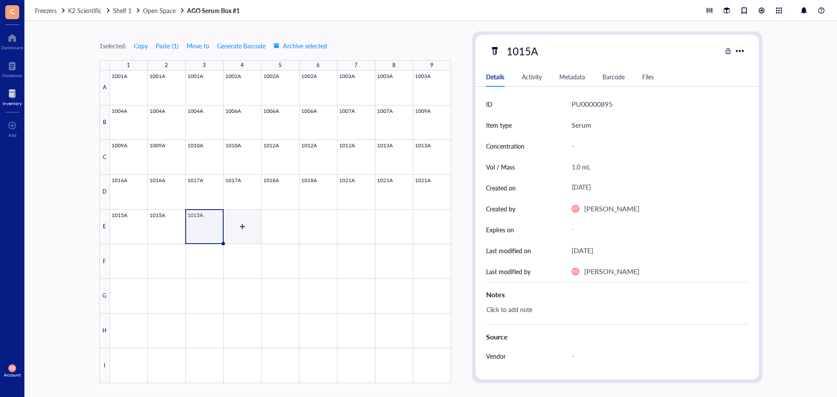
click at [253, 232] on div at bounding box center [280, 227] width 341 height 313
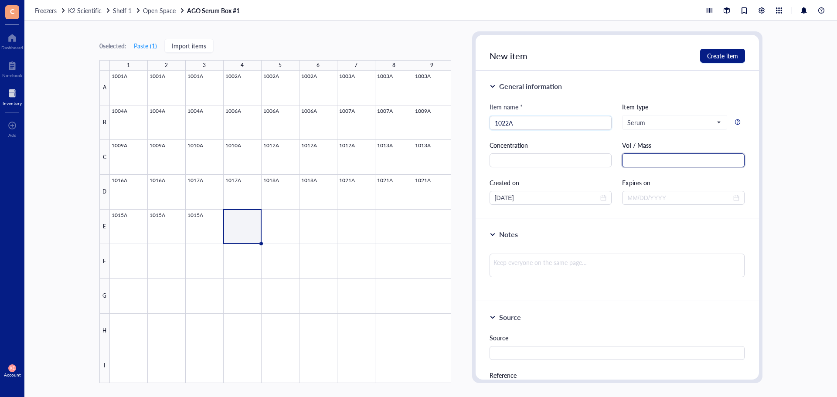
click at [651, 159] on input "text" at bounding box center [683, 160] width 123 height 14
drag, startPoint x: 553, startPoint y: 193, endPoint x: 446, endPoint y: 194, distance: 106.8
click at [446, 194] on div "0 selected: Paste ( 1 ) Import items 1 2 3 4 5 6 7 8 9 A B C D E F G H I 1001A …" at bounding box center [430, 209] width 813 height 376
click at [713, 53] on span "Create item" at bounding box center [722, 55] width 31 height 7
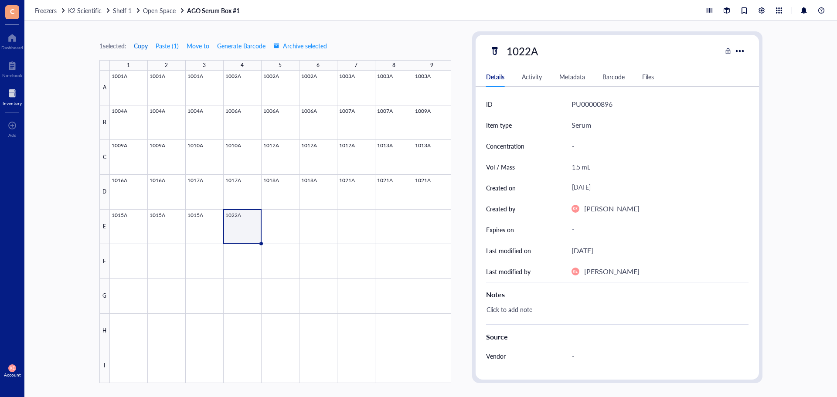
drag, startPoint x: 139, startPoint y: 46, endPoint x: 234, endPoint y: 136, distance: 131.4
click at [139, 46] on span "Copy" at bounding box center [141, 45] width 14 height 7
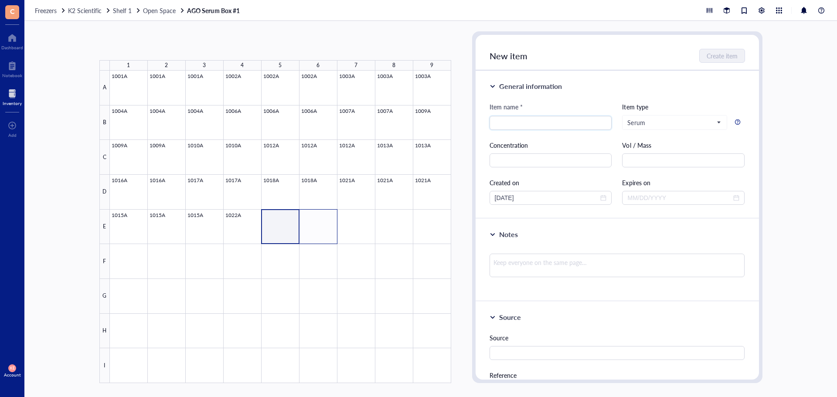
click at [310, 226] on div at bounding box center [280, 227] width 341 height 313
click at [153, 46] on button "Paste ( 1 )" at bounding box center [145, 46] width 24 height 14
click at [324, 231] on div at bounding box center [280, 227] width 341 height 313
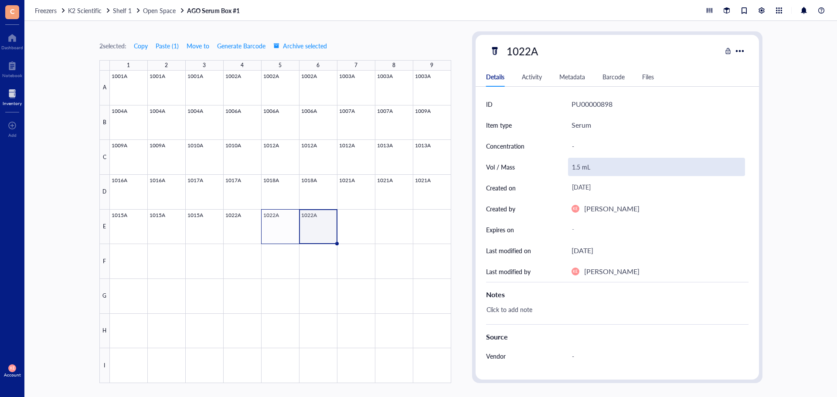
click at [580, 167] on div "1.5 mL" at bounding box center [656, 167] width 177 height 18
click at [571, 169] on input "1.5 mL" at bounding box center [657, 166] width 176 height 17
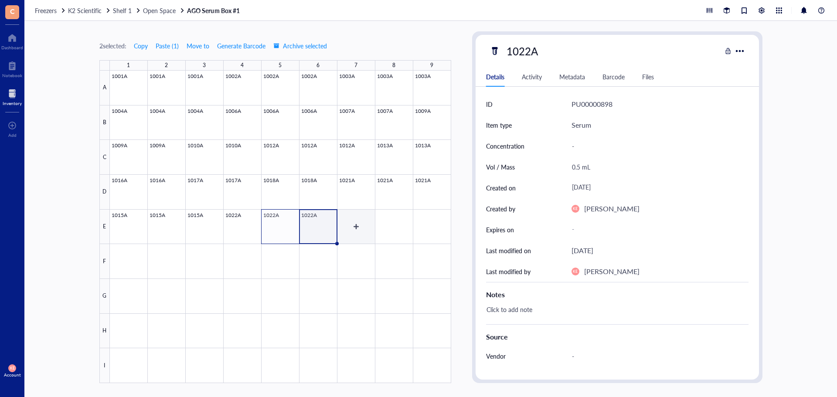
click at [356, 226] on div at bounding box center [280, 227] width 341 height 313
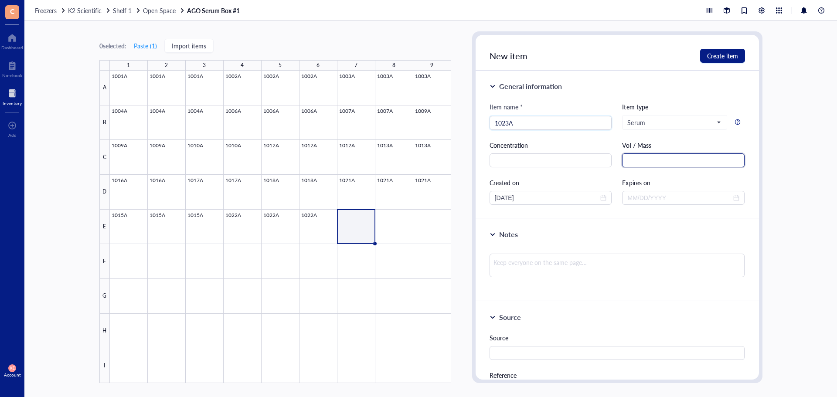
click at [651, 157] on input "text" at bounding box center [683, 160] width 123 height 14
drag, startPoint x: 520, startPoint y: 195, endPoint x: 461, endPoint y: 194, distance: 58.9
click at [461, 194] on div "0 selected: Paste ( 1 ) Import items 1 2 3 4 5 6 7 8 9 A B C D E F G H I 1001A …" at bounding box center [430, 209] width 813 height 376
click at [728, 56] on span "Create item" at bounding box center [722, 55] width 31 height 7
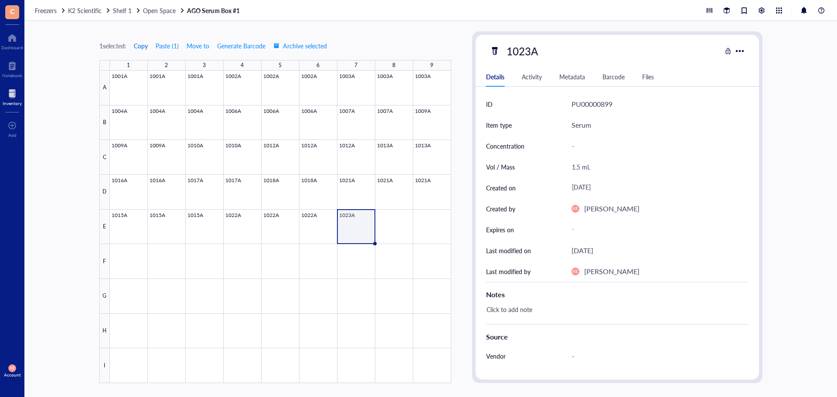
click at [139, 46] on span "Copy" at bounding box center [141, 45] width 14 height 7
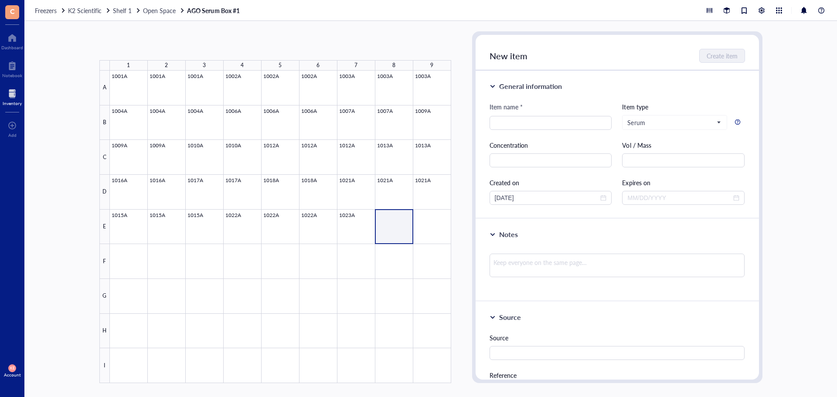
click at [437, 231] on div at bounding box center [280, 227] width 341 height 313
click at [155, 48] on button "Paste ( 1 )" at bounding box center [145, 46] width 24 height 14
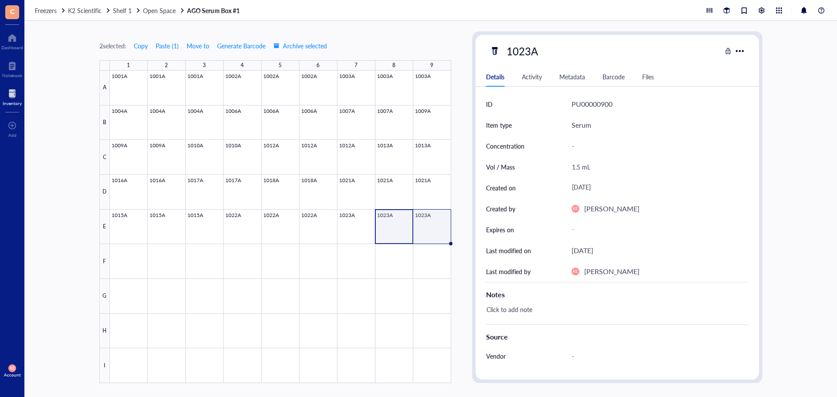
click at [436, 236] on div at bounding box center [280, 227] width 341 height 313
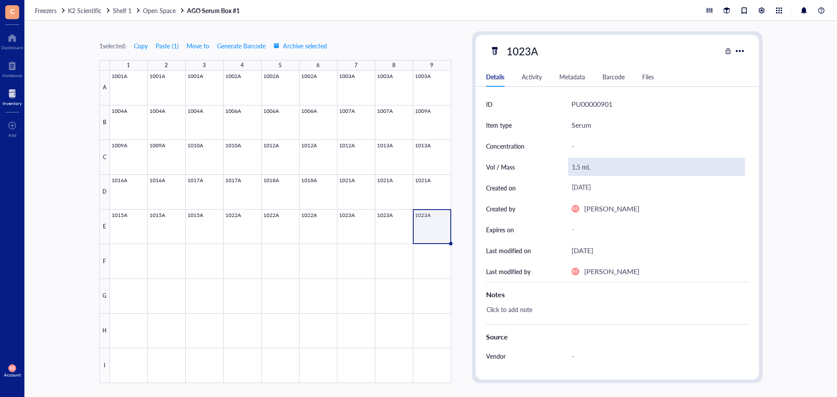
click at [578, 167] on div "1.5 mL" at bounding box center [656, 167] width 177 height 18
click at [578, 170] on input "1.5 mL" at bounding box center [657, 166] width 176 height 17
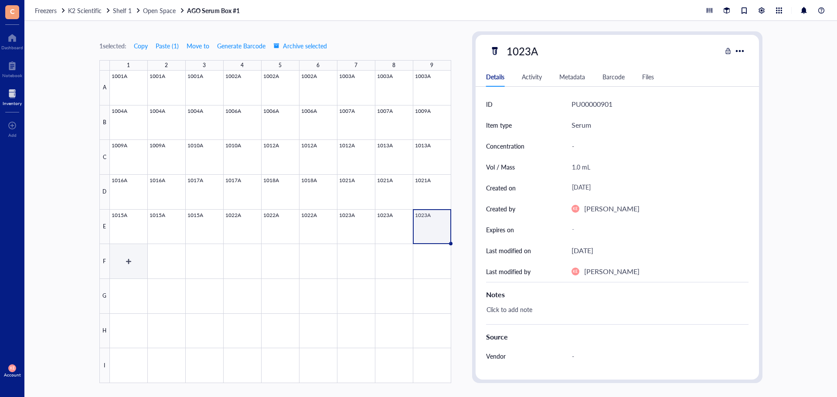
click at [136, 264] on div at bounding box center [280, 227] width 341 height 313
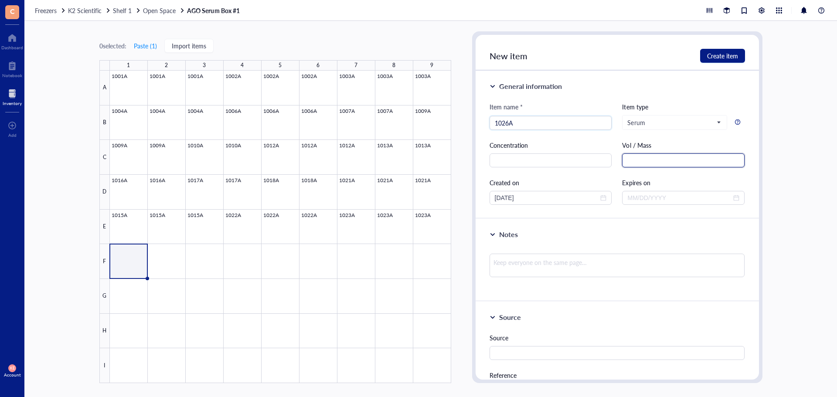
click at [641, 160] on input "text" at bounding box center [683, 160] width 123 height 14
drag, startPoint x: 534, startPoint y: 199, endPoint x: 423, endPoint y: 199, distance: 111.2
click at [423, 199] on div "0 selected: Paste ( 1 ) Import items 1 2 3 4 5 6 7 8 9 A B C D E F G H I 1001A …" at bounding box center [430, 209] width 813 height 376
click at [722, 57] on span "Create item" at bounding box center [722, 55] width 31 height 7
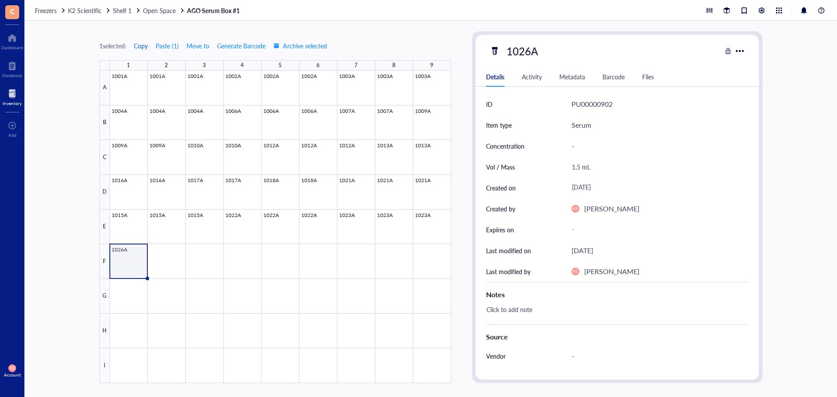
click at [144, 47] on span "Copy" at bounding box center [141, 45] width 14 height 7
click at [163, 255] on div at bounding box center [280, 227] width 341 height 313
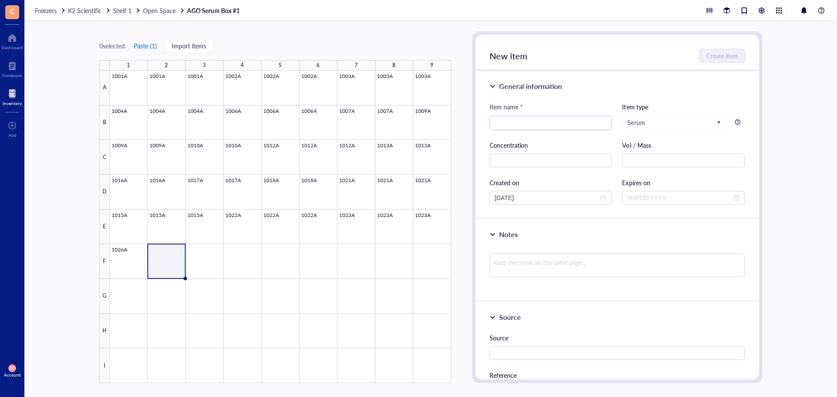
click at [143, 43] on button "Paste ( 1 )" at bounding box center [145, 46] width 24 height 14
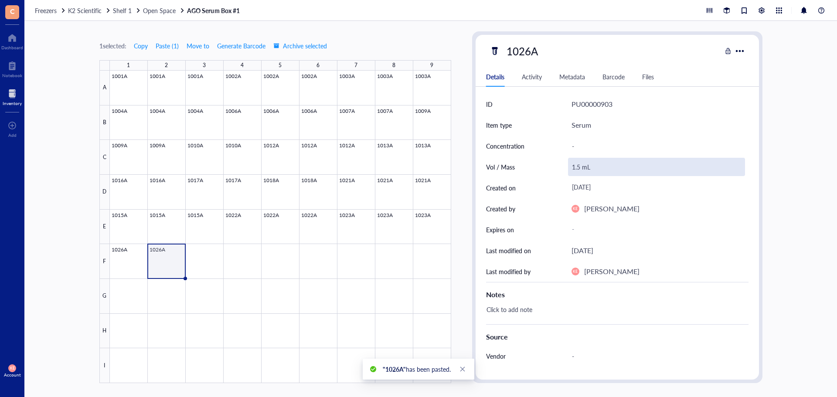
click at [587, 170] on div "1.5 mL" at bounding box center [656, 167] width 177 height 18
drag, startPoint x: 587, startPoint y: 170, endPoint x: 561, endPoint y: 170, distance: 26.6
click at [561, 170] on div "Vol / Mass 1.5 mL" at bounding box center [617, 167] width 263 height 21
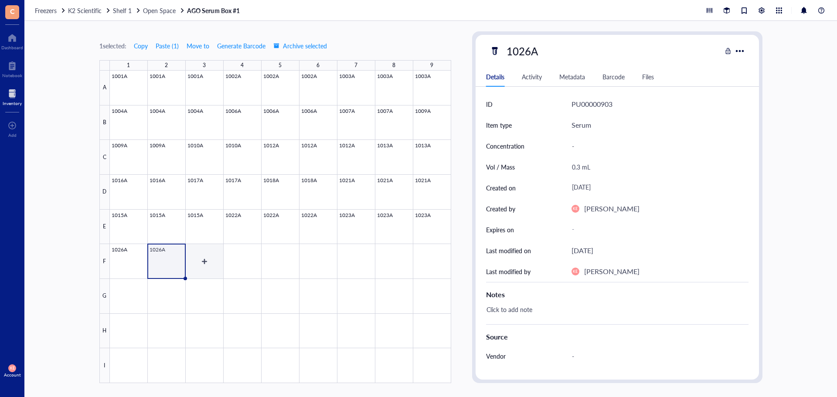
click at [202, 263] on div at bounding box center [280, 227] width 341 height 313
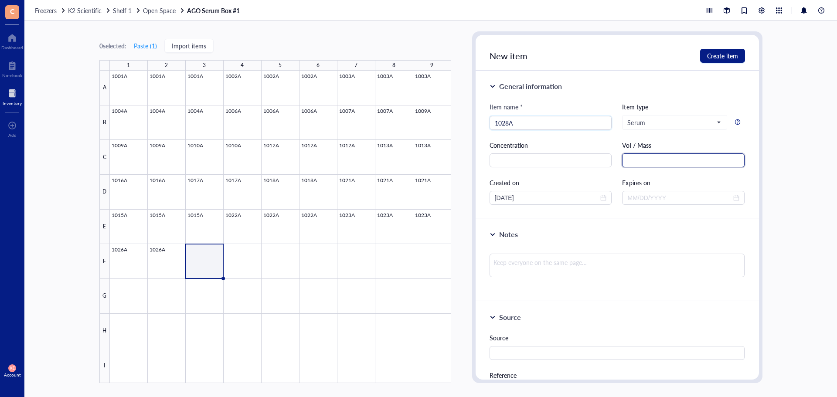
click at [692, 162] on input "text" at bounding box center [683, 160] width 123 height 14
drag, startPoint x: 542, startPoint y: 200, endPoint x: 341, endPoint y: 193, distance: 201.6
click at [341, 193] on div "0 selected: Paste ( 1 ) Import items 1 2 3 4 5 6 7 8 9 A B C D E F G H I 1001A …" at bounding box center [430, 209] width 813 height 376
click at [717, 56] on span "Create item" at bounding box center [722, 55] width 31 height 7
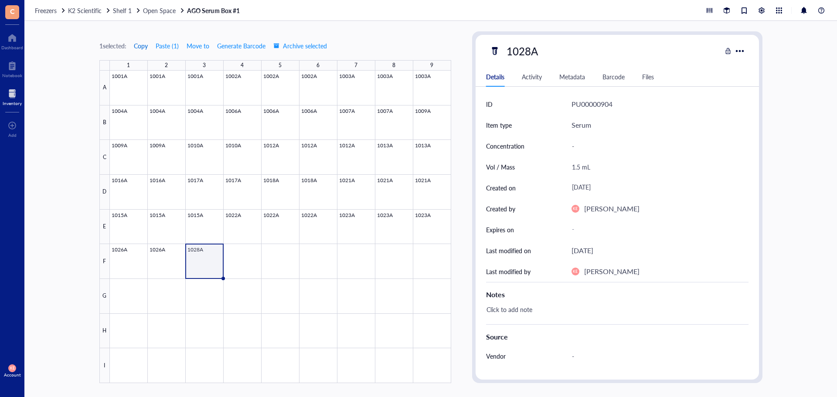
click at [145, 45] on span "Copy" at bounding box center [141, 45] width 14 height 7
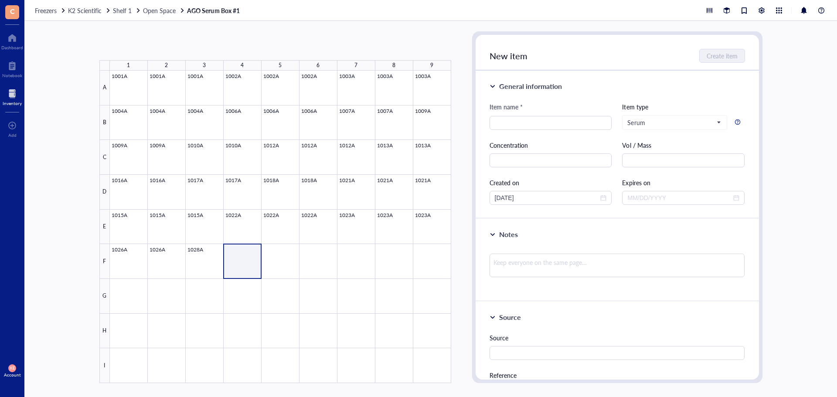
drag, startPoint x: 254, startPoint y: 263, endPoint x: 283, endPoint y: 263, distance: 28.8
click at [283, 263] on div at bounding box center [280, 227] width 341 height 313
click at [144, 46] on button "Paste ( 1 )" at bounding box center [145, 46] width 24 height 14
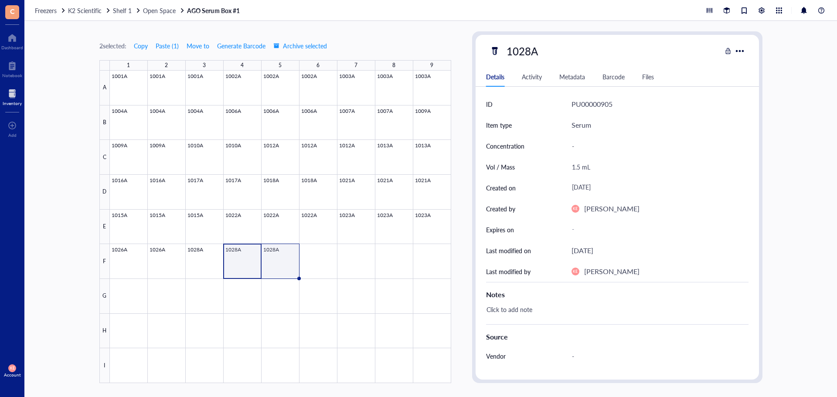
click at [282, 263] on div at bounding box center [280, 227] width 341 height 313
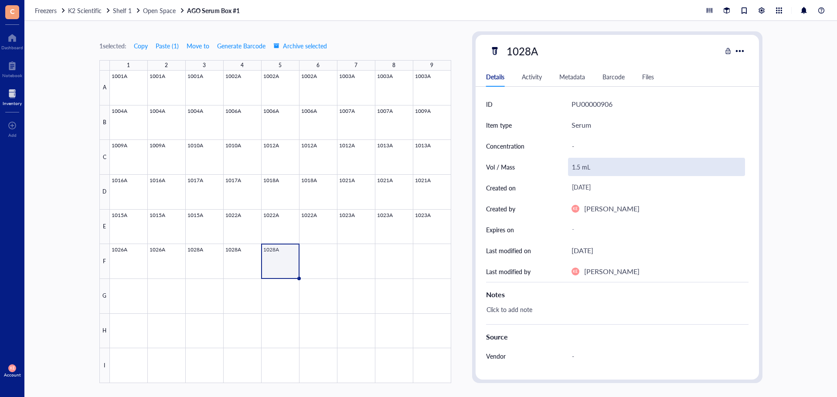
click at [578, 167] on div "1.5 mL" at bounding box center [656, 167] width 177 height 18
click at [577, 171] on input "1.5 mL" at bounding box center [657, 166] width 176 height 17
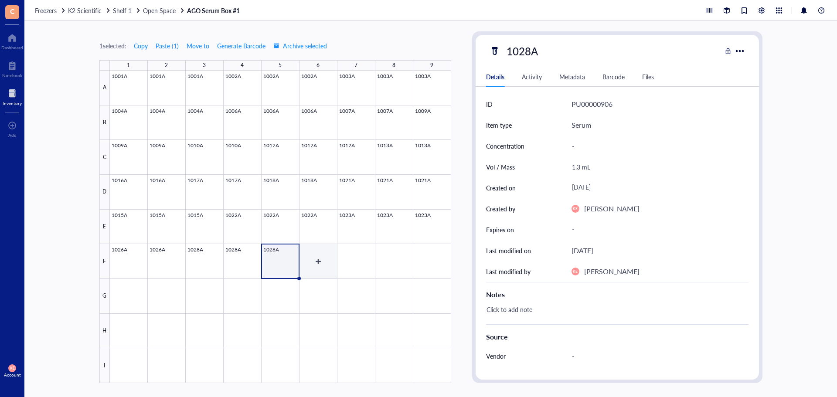
click at [300, 257] on div at bounding box center [280, 227] width 341 height 313
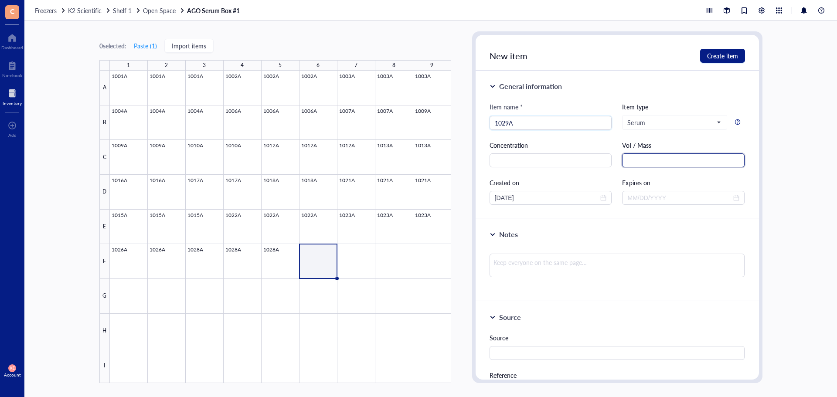
click at [698, 160] on input "text" at bounding box center [683, 160] width 123 height 14
drag, startPoint x: 432, startPoint y: 194, endPoint x: 420, endPoint y: 194, distance: 11.8
click at [420, 194] on div "0 selected: Paste ( 1 ) Import items 1 2 3 4 5 6 7 8 9 A B C D E F G H I 1001A …" at bounding box center [430, 209] width 813 height 376
click at [771, 55] on div "0 selected: Paste ( 1 ) Import items 1 2 3 4 5 6 7 8 9 A B C D E F G H I 1001A …" at bounding box center [430, 209] width 813 height 376
click at [726, 45] on div "New item Create item" at bounding box center [617, 53] width 283 height 36
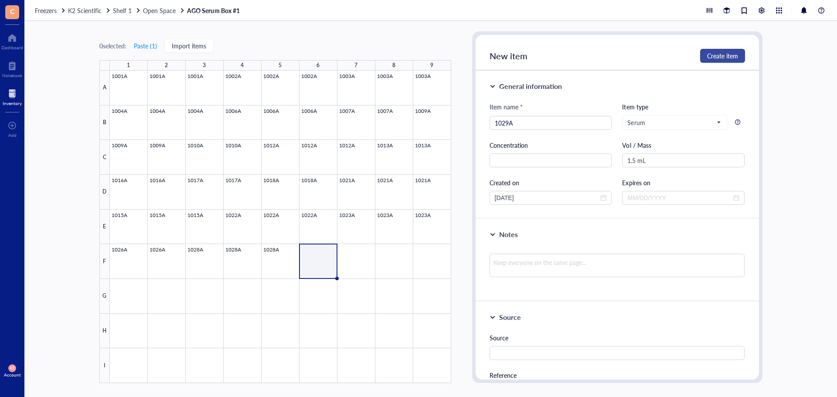
click at [726, 54] on span "Create item" at bounding box center [722, 55] width 31 height 7
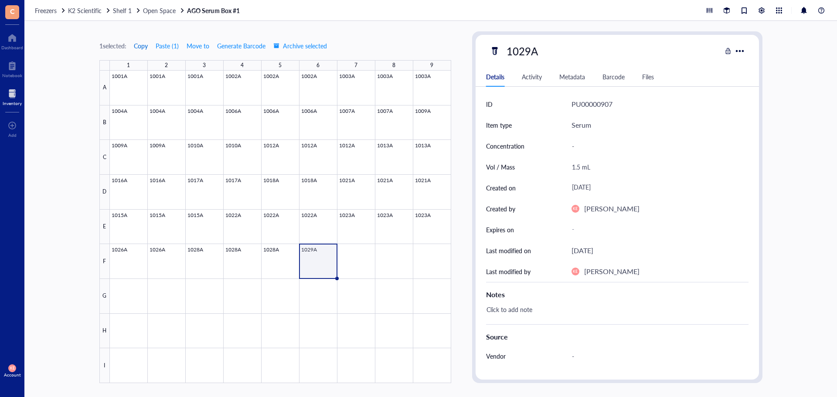
click at [142, 46] on span "Copy" at bounding box center [141, 45] width 14 height 7
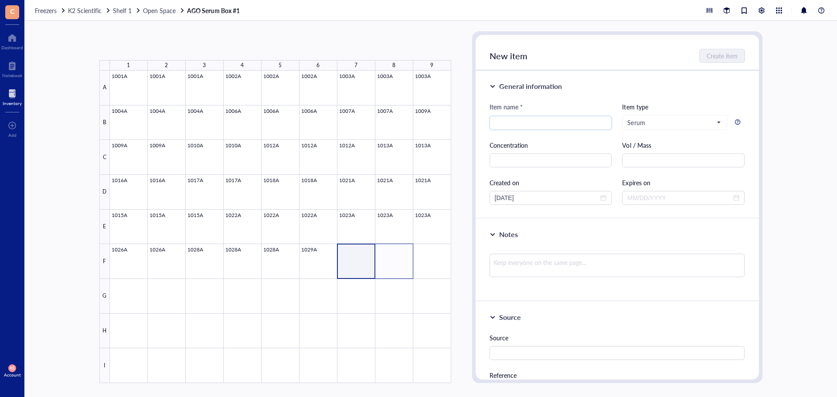
click at [399, 259] on div at bounding box center [280, 227] width 341 height 313
click at [150, 43] on button "Paste ( 1 )" at bounding box center [145, 46] width 24 height 14
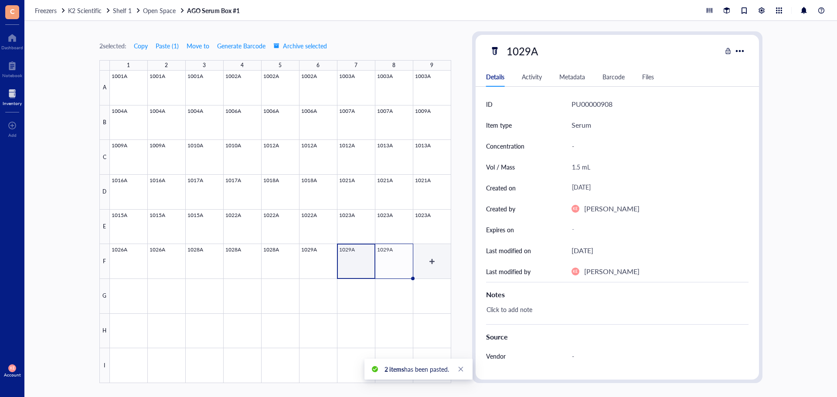
click at [434, 258] on div at bounding box center [280, 227] width 341 height 313
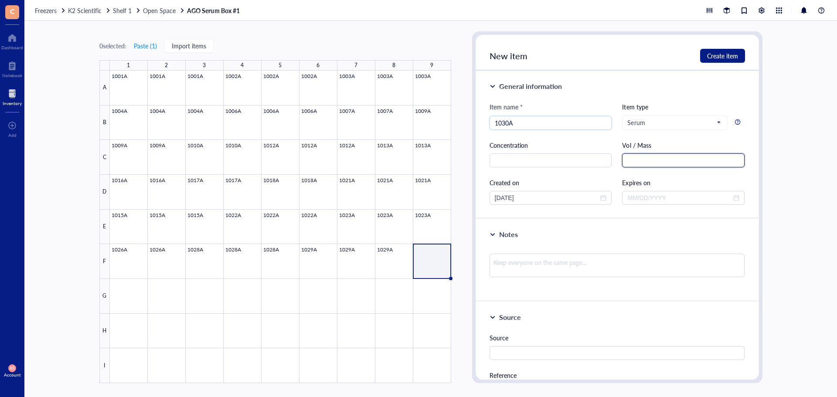
click at [630, 162] on input "text" at bounding box center [683, 160] width 123 height 14
drag, startPoint x: 539, startPoint y: 201, endPoint x: 452, endPoint y: 200, distance: 87.2
click at [452, 200] on div "0 selected: Paste ( 1 ) Import items 1 2 3 4 5 6 7 8 9 A B C D E F G H I 1001A …" at bounding box center [430, 209] width 813 height 376
click at [713, 54] on span "Create item" at bounding box center [722, 55] width 31 height 7
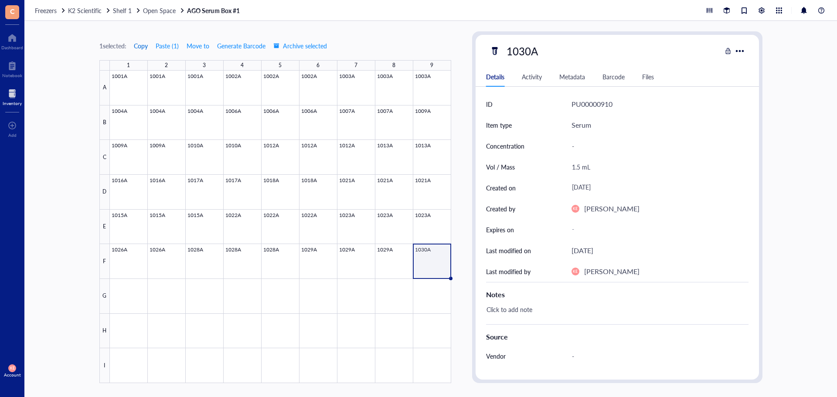
click at [146, 42] on span "Copy" at bounding box center [141, 45] width 14 height 7
click at [126, 299] on div at bounding box center [280, 227] width 341 height 313
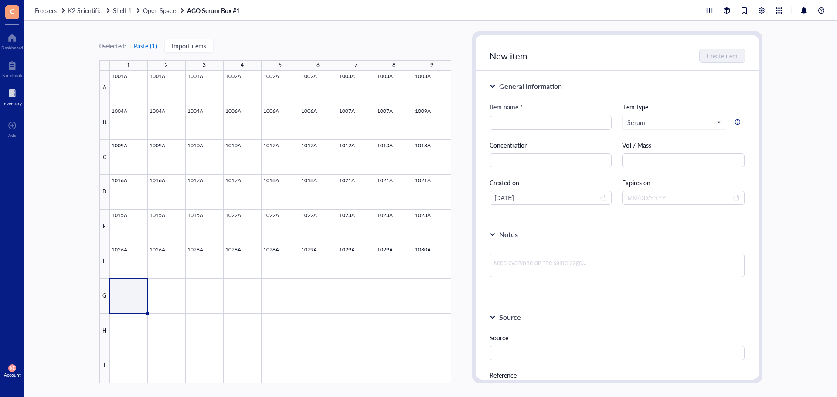
click at [151, 44] on button "Paste ( 1 )" at bounding box center [145, 46] width 24 height 14
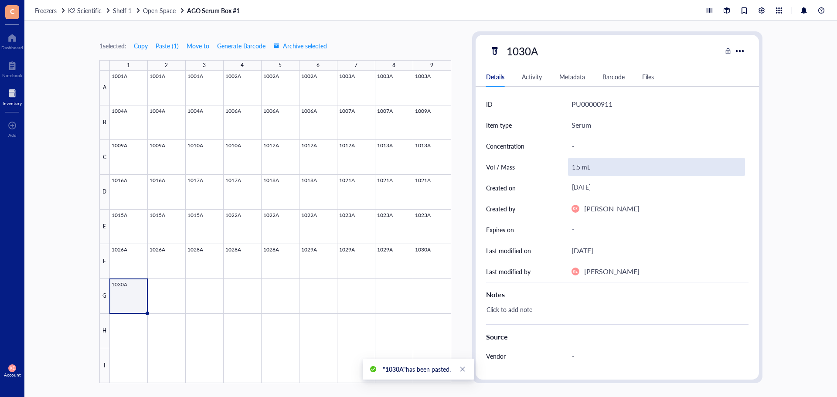
click at [580, 167] on div "1.5 mL" at bounding box center [656, 167] width 177 height 18
click at [580, 168] on input "1.5 mL" at bounding box center [657, 166] width 176 height 17
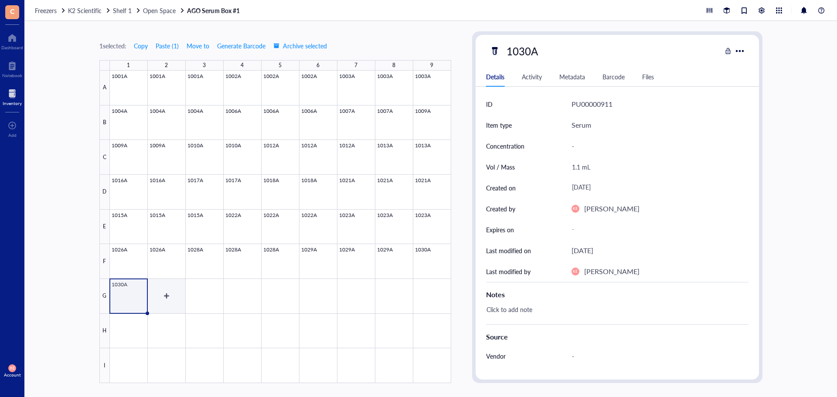
click at [167, 297] on div at bounding box center [280, 227] width 341 height 313
click at [167, 291] on div at bounding box center [280, 227] width 341 height 313
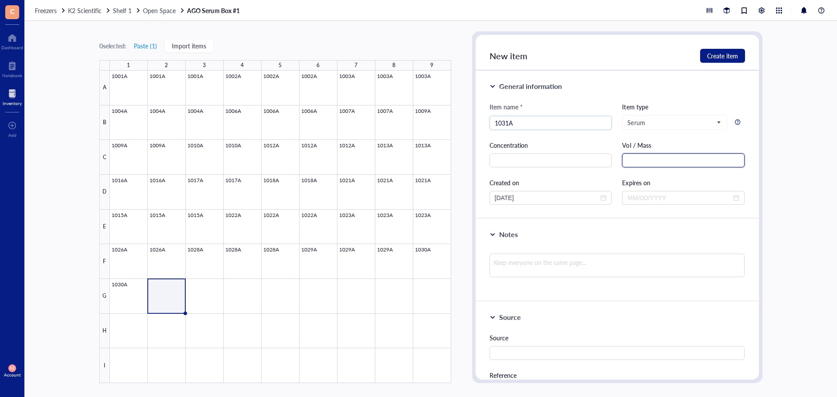
click at [684, 167] on input "text" at bounding box center [683, 160] width 123 height 14
drag, startPoint x: 506, startPoint y: 197, endPoint x: 399, endPoint y: 186, distance: 108.3
click at [399, 186] on div "0 selected: Paste ( 1 ) Import items 1 2 3 4 5 6 7 8 9 A B C D E F G H I 1001A …" at bounding box center [430, 209] width 813 height 376
click at [723, 60] on button "Create item" at bounding box center [722, 56] width 45 height 14
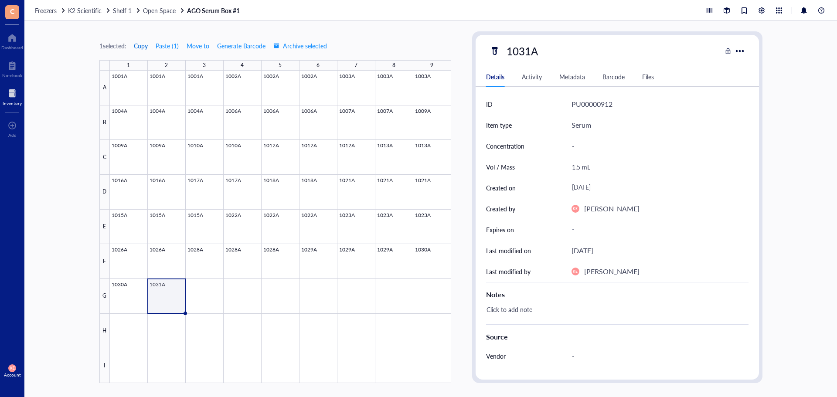
click at [141, 40] on button "Copy" at bounding box center [140, 46] width 15 height 14
click at [141, 45] on span "Copy" at bounding box center [141, 45] width 14 height 7
click at [209, 300] on div at bounding box center [280, 227] width 341 height 313
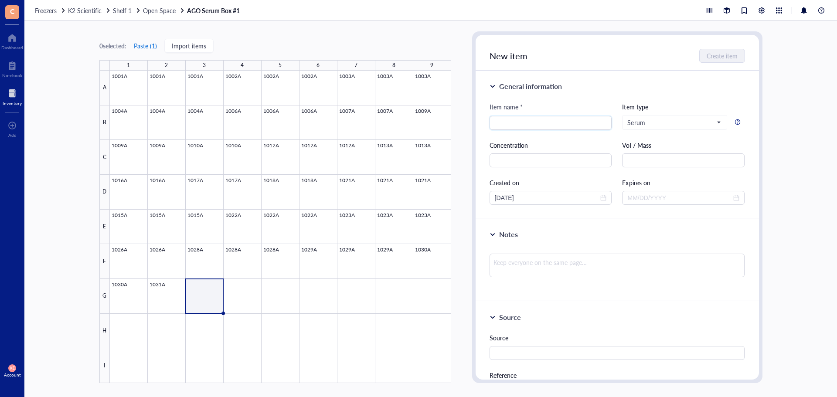
click at [144, 45] on button "Paste ( 1 )" at bounding box center [145, 46] width 24 height 14
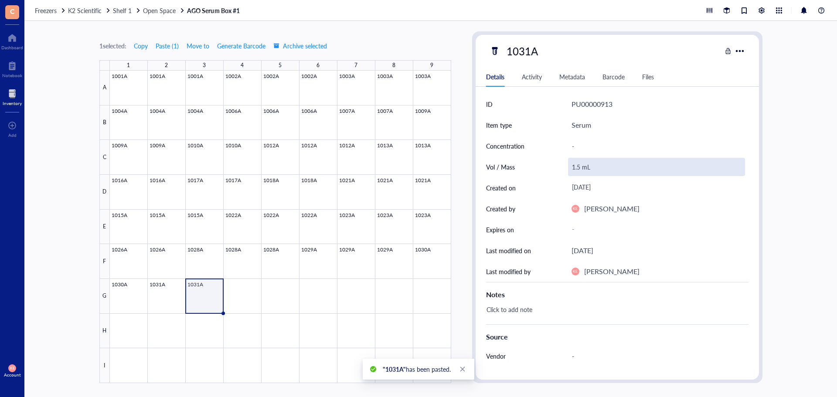
click at [575, 166] on div "1.5 mL" at bounding box center [656, 167] width 177 height 18
drag, startPoint x: 575, startPoint y: 166, endPoint x: 577, endPoint y: 170, distance: 4.5
click at [577, 170] on input "1.5 mL" at bounding box center [657, 166] width 176 height 17
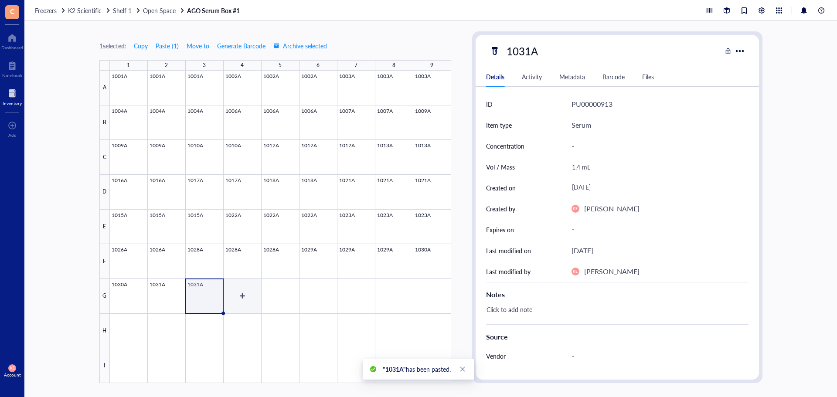
click at [235, 305] on div at bounding box center [280, 227] width 341 height 313
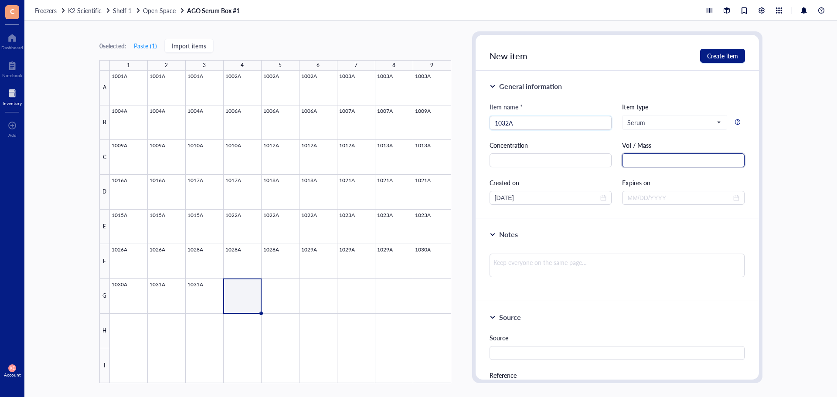
click at [633, 157] on input "text" at bounding box center [683, 160] width 123 height 14
drag, startPoint x: 436, startPoint y: 192, endPoint x: 412, endPoint y: 192, distance: 24.0
click at [412, 192] on div "0 selected: Paste ( 1 ) Import items 1 2 3 4 5 6 7 8 9 A B C D E F G H I 1001A …" at bounding box center [430, 209] width 813 height 376
click at [727, 56] on span "Create item" at bounding box center [722, 55] width 31 height 7
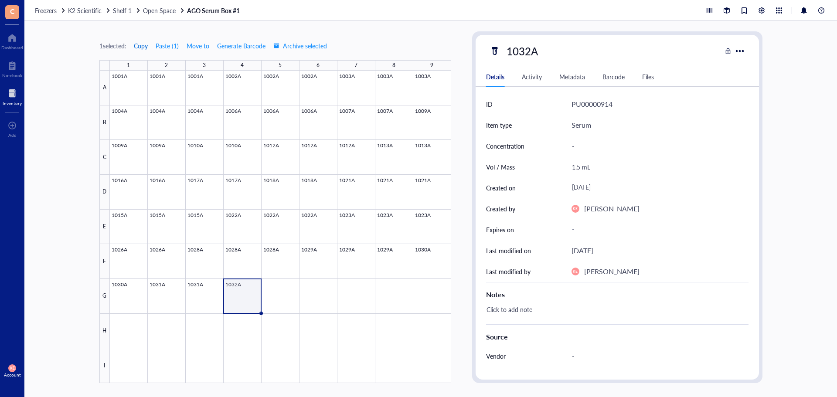
click at [148, 46] on span "Copy" at bounding box center [141, 45] width 14 height 7
click at [297, 291] on div at bounding box center [280, 227] width 341 height 313
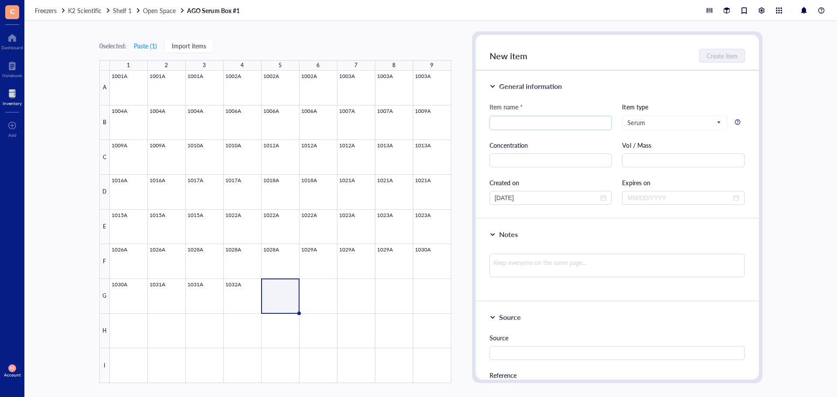
click at [133, 47] on div "0 selected: Paste ( 1 ) Import items" at bounding box center [156, 46] width 114 height 14
click at [140, 45] on button "Paste ( 1 )" at bounding box center [145, 46] width 24 height 14
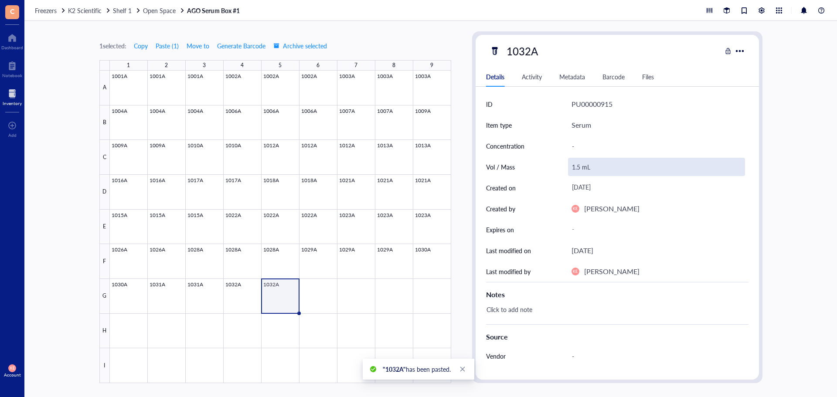
click at [583, 167] on div "1.5 mL" at bounding box center [656, 167] width 177 height 18
click at [579, 169] on input "1.5 mL" at bounding box center [657, 166] width 176 height 17
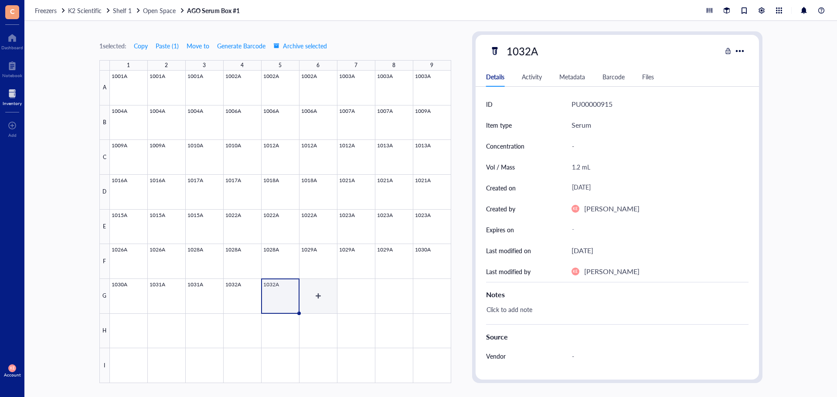
click at [314, 304] on div at bounding box center [280, 227] width 341 height 313
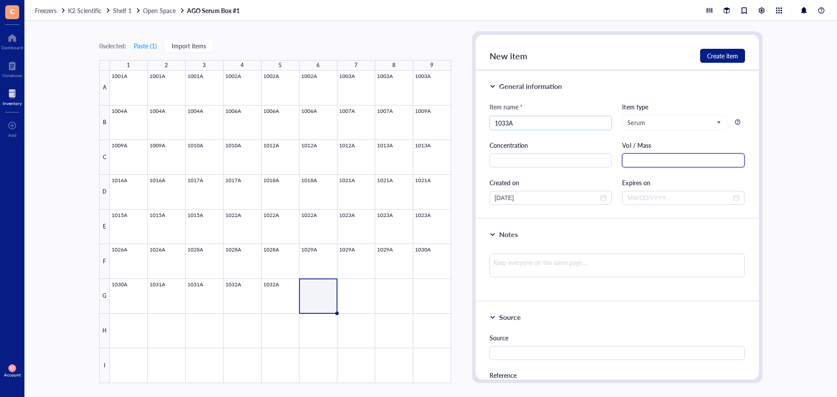
click at [684, 160] on input "text" at bounding box center [683, 160] width 123 height 14
drag, startPoint x: 522, startPoint y: 196, endPoint x: 467, endPoint y: 196, distance: 54.9
click at [467, 196] on div "0 selected: Paste ( 1 ) Import items 1 2 3 4 5 6 7 8 9 A B C D E F G H I 1001A …" at bounding box center [430, 209] width 813 height 376
click at [718, 59] on span "Create item" at bounding box center [722, 55] width 31 height 7
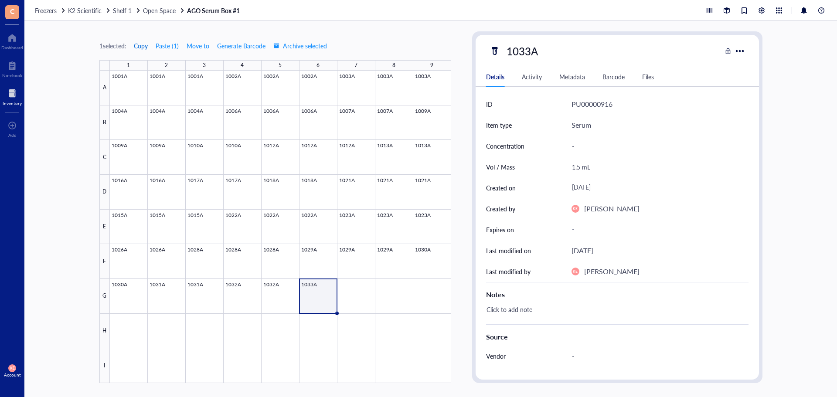
click at [146, 44] on span "Copy" at bounding box center [141, 45] width 14 height 7
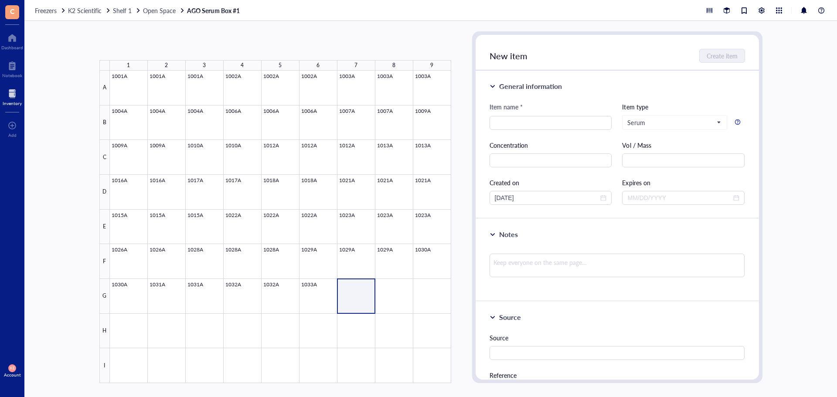
drag, startPoint x: 357, startPoint y: 287, endPoint x: 385, endPoint y: 290, distance: 28.0
click at [385, 290] on div at bounding box center [280, 227] width 341 height 313
click at [145, 44] on button "Paste ( 1 )" at bounding box center [145, 46] width 24 height 14
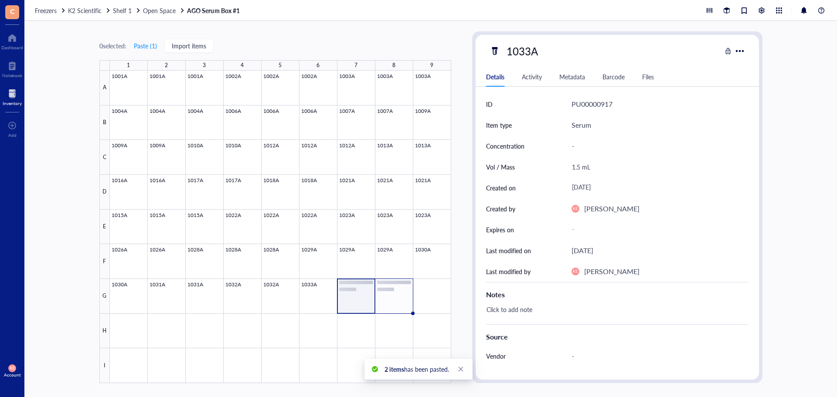
click at [400, 301] on div at bounding box center [280, 227] width 341 height 313
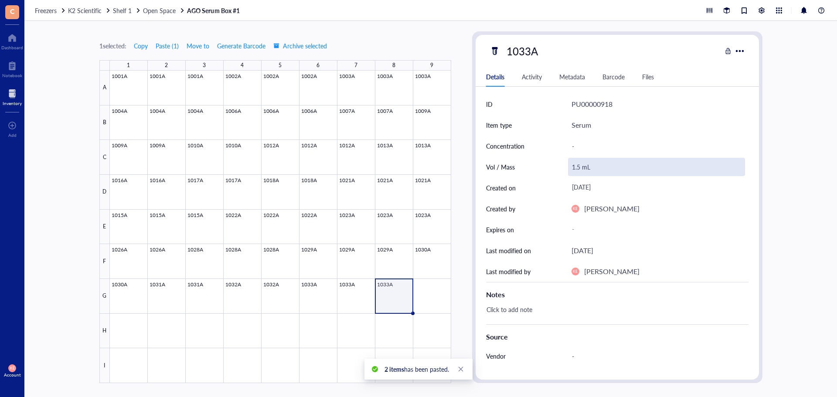
click at [574, 166] on div "1.5 mL" at bounding box center [656, 167] width 177 height 18
drag, startPoint x: 580, startPoint y: 167, endPoint x: 558, endPoint y: 168, distance: 21.8
click at [558, 168] on div "Vol / Mass 1.5 mL" at bounding box center [617, 167] width 263 height 21
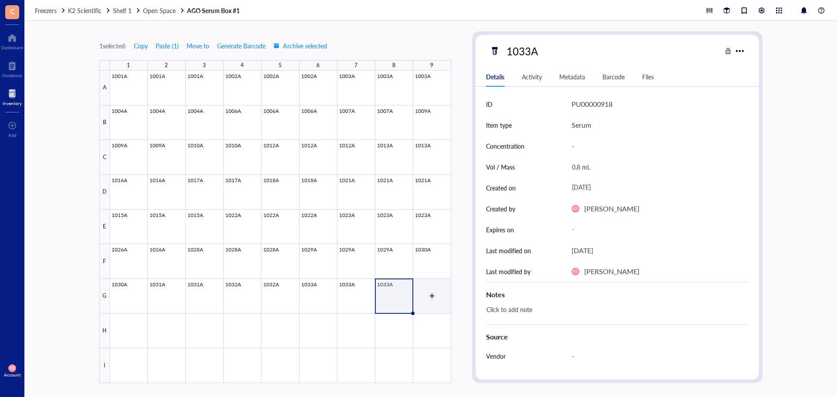
click at [427, 306] on div at bounding box center [280, 227] width 341 height 313
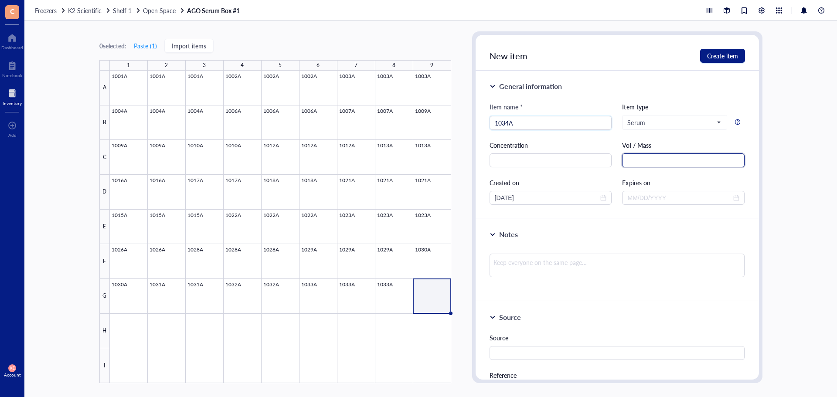
click at [695, 159] on input "text" at bounding box center [683, 160] width 123 height 14
drag, startPoint x: 556, startPoint y: 202, endPoint x: 406, endPoint y: 203, distance: 149.6
click at [406, 203] on div "0 selected: Paste ( 1 ) Import items 1 2 3 4 5 6 7 8 9 A B C D E F G H I 1001A …" at bounding box center [430, 209] width 813 height 376
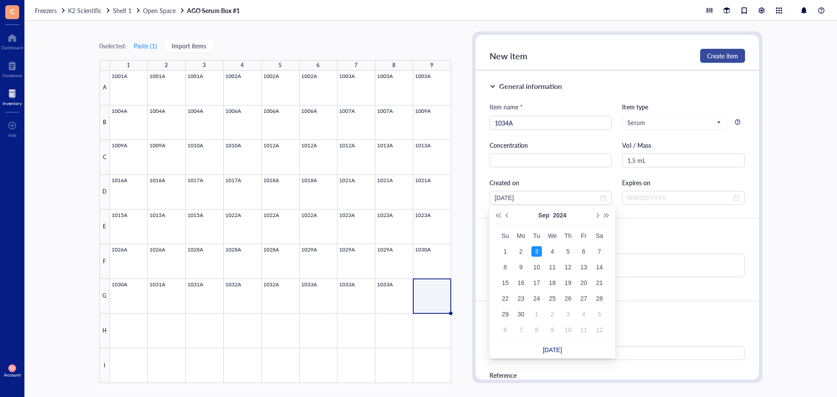
click at [724, 53] on span "Create item" at bounding box center [722, 55] width 31 height 7
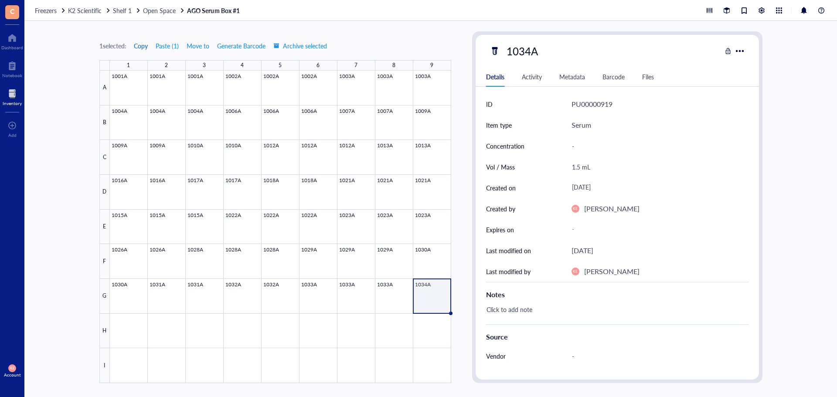
click at [143, 46] on span "Copy" at bounding box center [141, 45] width 14 height 7
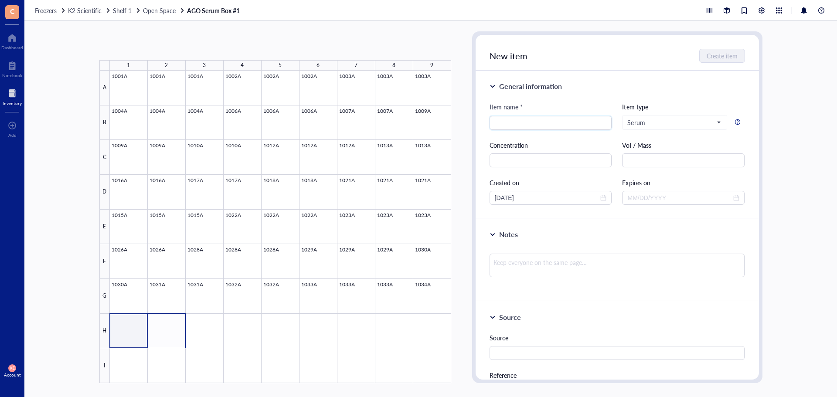
click at [163, 331] on div at bounding box center [280, 227] width 341 height 313
click at [146, 45] on button "Paste ( 1 )" at bounding box center [145, 46] width 24 height 14
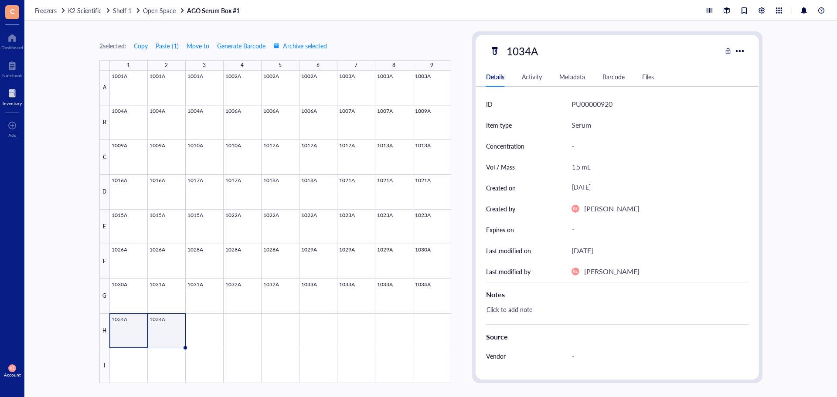
click at [174, 333] on div at bounding box center [280, 227] width 341 height 313
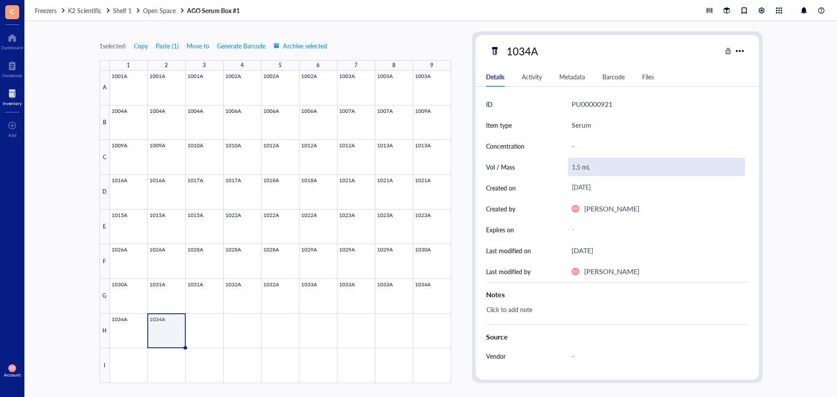
click at [575, 165] on div "1.5 mL" at bounding box center [656, 167] width 177 height 18
drag, startPoint x: 575, startPoint y: 165, endPoint x: 561, endPoint y: 169, distance: 14.2
click at [561, 169] on div "Vol / Mass 1.5 mL" at bounding box center [617, 167] width 263 height 21
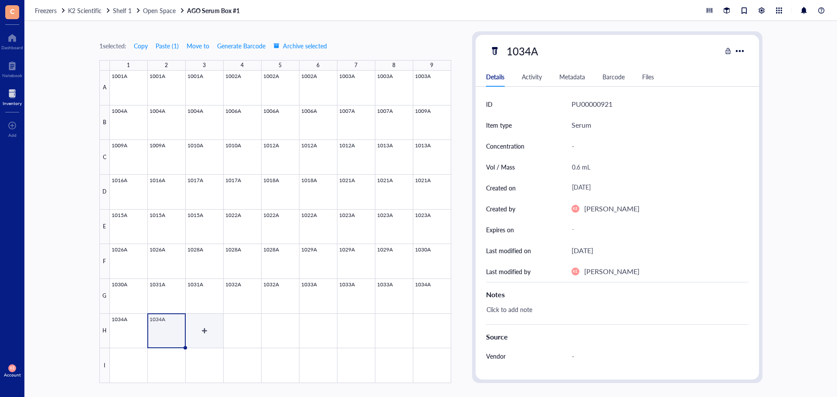
click at [201, 329] on div at bounding box center [280, 227] width 341 height 313
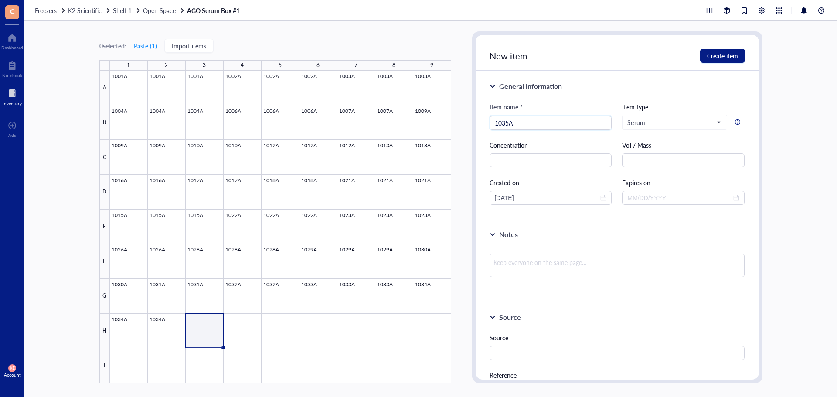
click at [689, 168] on div "Item name * 1035A 1035A Item type Serum Concentration Vol / Mass Created on [DA…" at bounding box center [618, 153] width 256 height 103
click at [691, 157] on input "text" at bounding box center [683, 160] width 123 height 14
drag, startPoint x: 535, startPoint y: 201, endPoint x: 403, endPoint y: 203, distance: 132.1
click at [403, 203] on div "0 selected: Paste ( 1 ) Import items 1 2 3 4 5 6 7 8 9 A B C D E F G H I 1001A …" at bounding box center [430, 209] width 813 height 376
click at [709, 58] on span "Create item" at bounding box center [722, 55] width 31 height 7
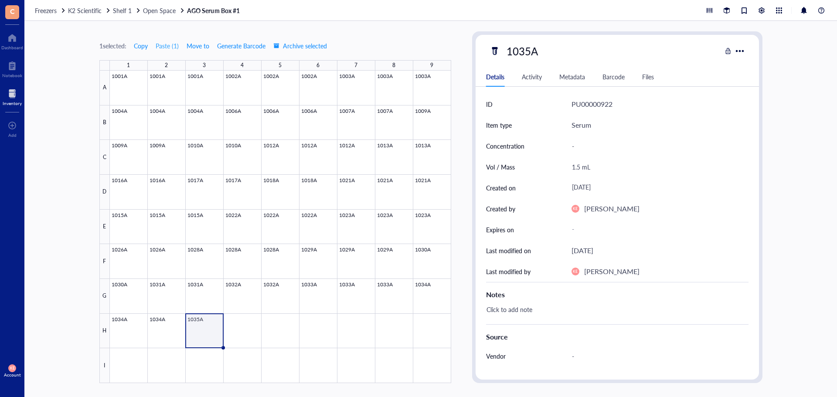
click at [146, 48] on span "Copy" at bounding box center [141, 45] width 14 height 7
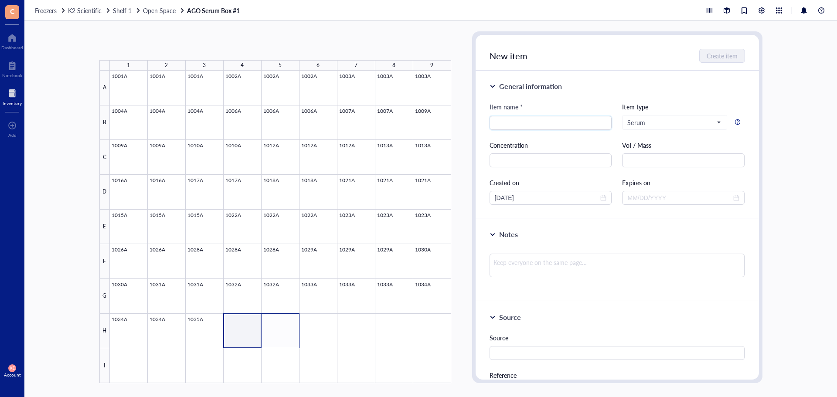
drag, startPoint x: 308, startPoint y: 332, endPoint x: 285, endPoint y: 337, distance: 24.0
click at [285, 337] on div at bounding box center [280, 227] width 341 height 313
click at [154, 45] on button "Paste ( 1 )" at bounding box center [145, 46] width 24 height 14
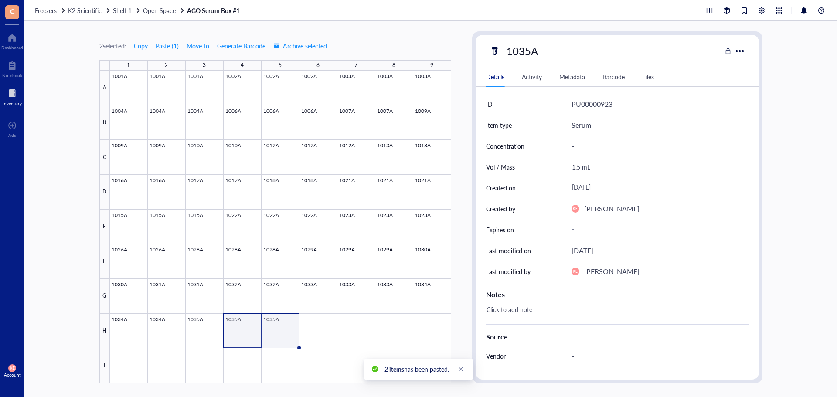
click at [276, 333] on div at bounding box center [280, 227] width 341 height 313
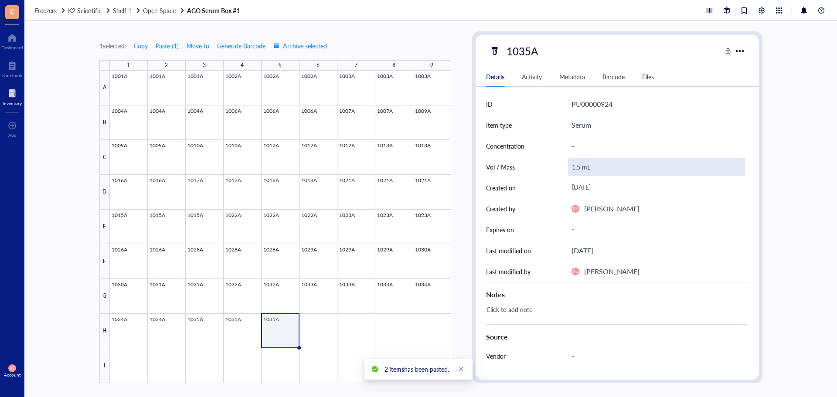
click at [573, 170] on div "1.5 mL" at bounding box center [656, 167] width 177 height 18
drag, startPoint x: 575, startPoint y: 167, endPoint x: 570, endPoint y: 169, distance: 5.0
click at [570, 169] on input "1.5 mL" at bounding box center [657, 166] width 176 height 17
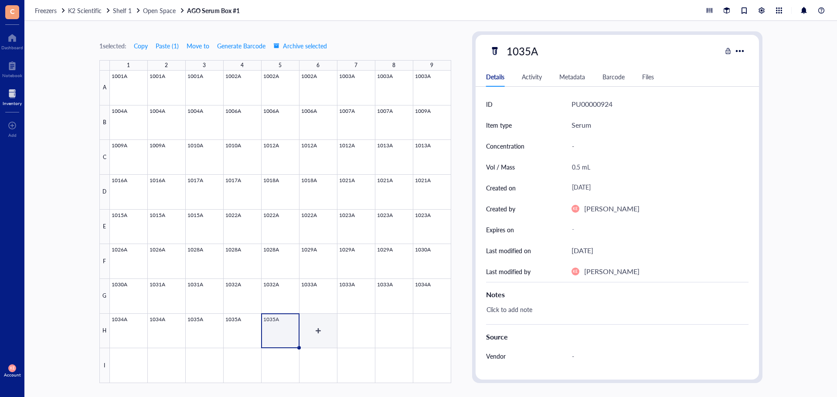
click at [327, 329] on div at bounding box center [280, 227] width 341 height 313
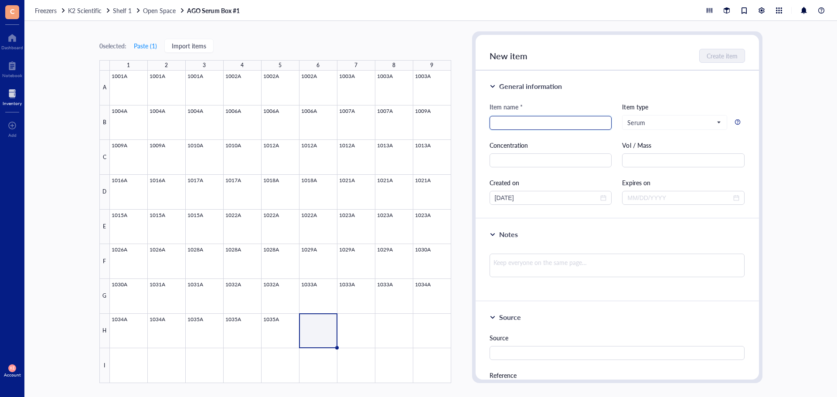
click at [522, 122] on input "search" at bounding box center [551, 122] width 112 height 13
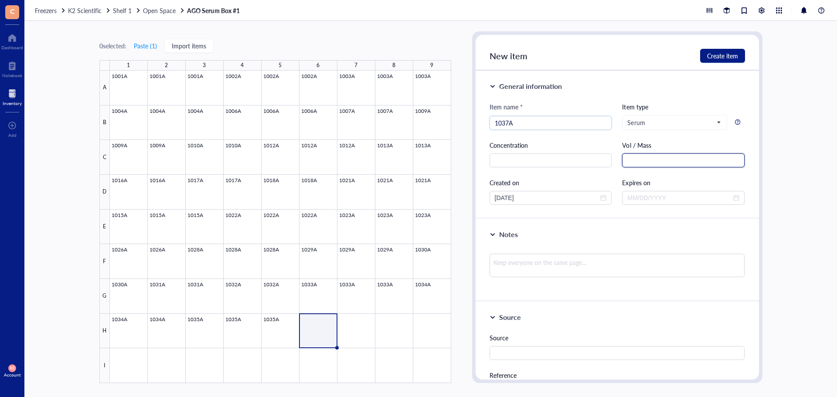
click at [645, 161] on input "text" at bounding box center [683, 160] width 123 height 14
drag, startPoint x: 542, startPoint y: 204, endPoint x: 406, endPoint y: 201, distance: 136.1
click at [406, 201] on div "0 selected: Paste ( 1 ) Import items 1 2 3 4 5 6 7 8 9 A B C D E F G H I 1001A …" at bounding box center [430, 209] width 813 height 376
drag, startPoint x: 544, startPoint y: 198, endPoint x: 430, endPoint y: 198, distance: 114.3
click at [430, 198] on div "0 selected: Paste ( 1 ) Import items 1 2 3 4 5 6 7 8 9 A B C D E F G H I 1001A …" at bounding box center [430, 209] width 813 height 376
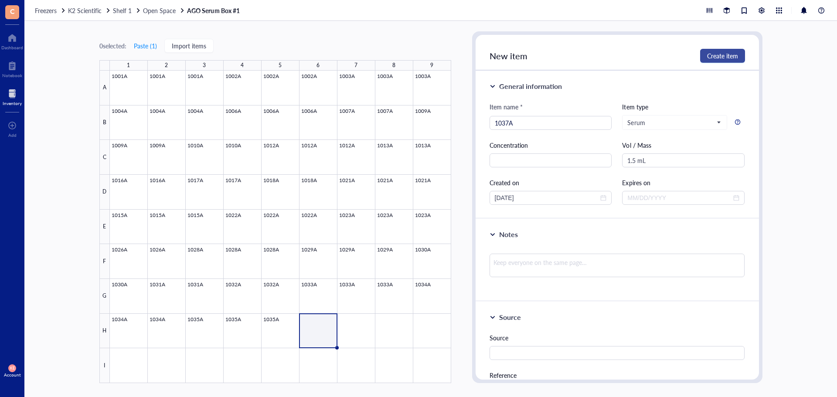
click at [718, 56] on span "Create item" at bounding box center [722, 55] width 31 height 7
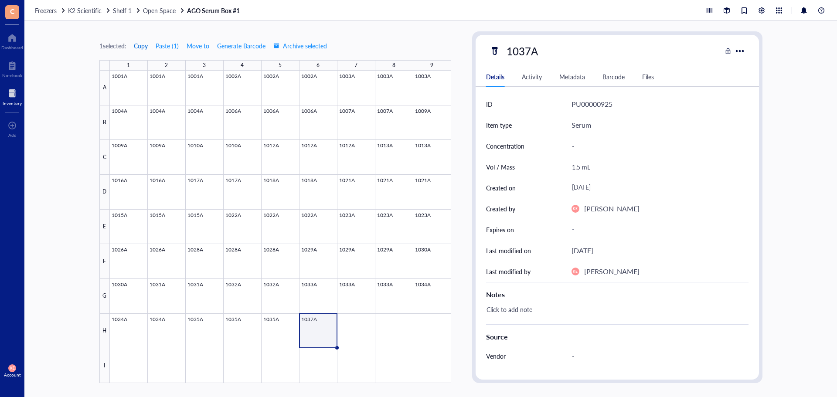
drag, startPoint x: 137, startPoint y: 46, endPoint x: 143, endPoint y: 57, distance: 12.7
click at [137, 46] on span "Copy" at bounding box center [141, 45] width 14 height 7
click at [366, 323] on div at bounding box center [280, 227] width 341 height 313
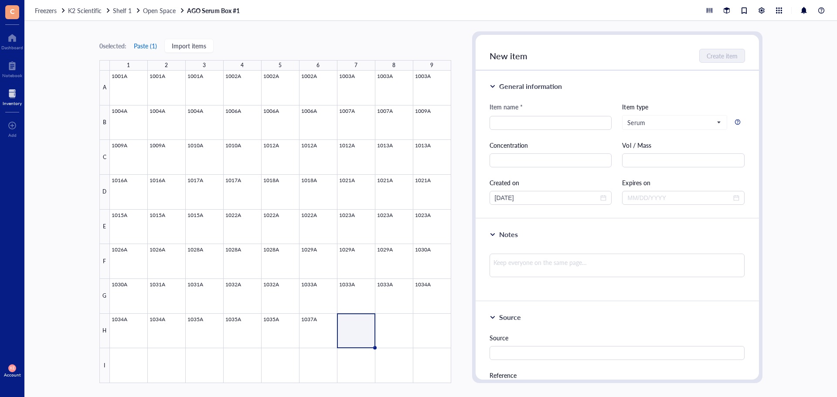
click at [141, 44] on button "Paste ( 1 )" at bounding box center [145, 46] width 24 height 14
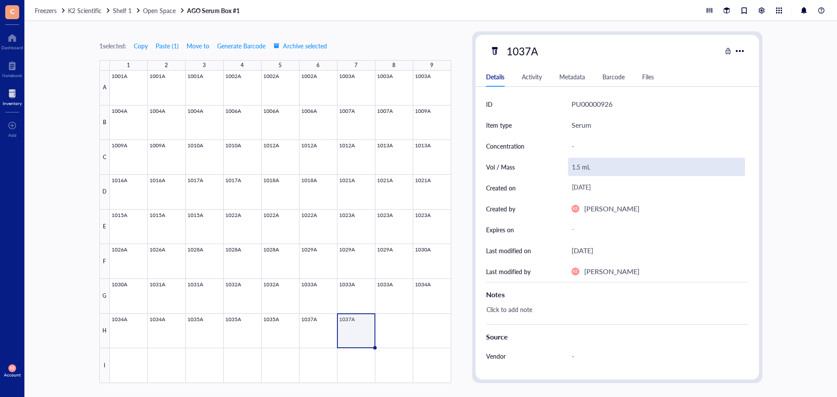
click at [573, 168] on div "1.5 mL" at bounding box center [656, 167] width 177 height 18
click at [580, 169] on input "1.5 mL" at bounding box center [657, 166] width 176 height 17
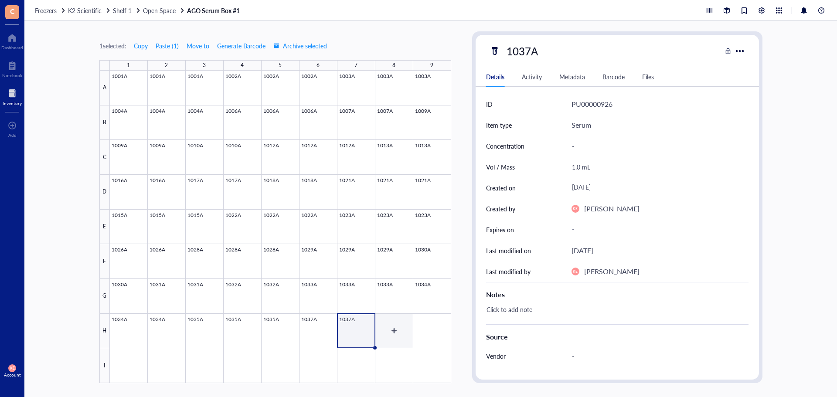
click at [396, 334] on div at bounding box center [280, 227] width 341 height 313
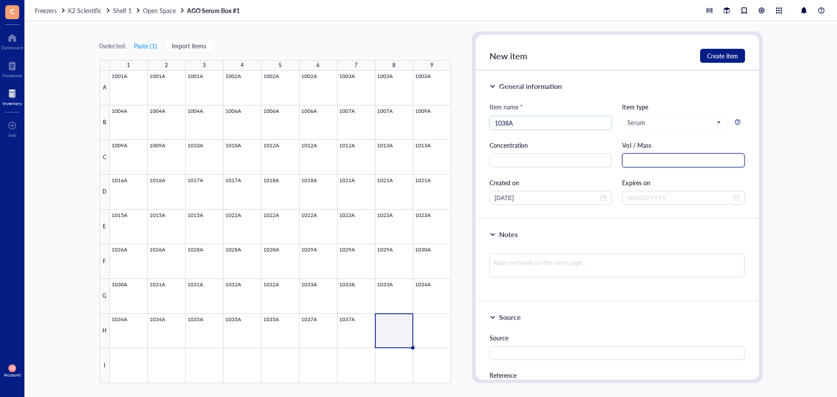
click at [672, 157] on input "text" at bounding box center [683, 160] width 123 height 14
drag, startPoint x: 549, startPoint y: 201, endPoint x: 384, endPoint y: 203, distance: 164.9
click at [384, 204] on div "0 selected: Paste ( 1 ) Import items 1 2 3 4 5 6 7 8 9 A B C D E F G H I 1001A …" at bounding box center [430, 209] width 813 height 376
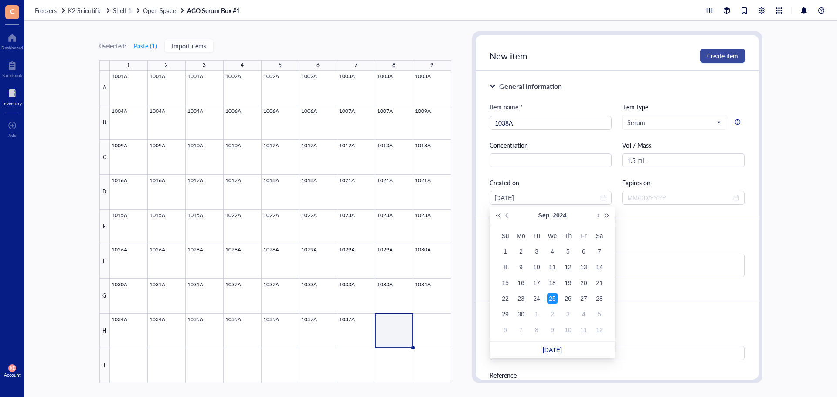
click at [720, 59] on span "Create item" at bounding box center [722, 55] width 31 height 7
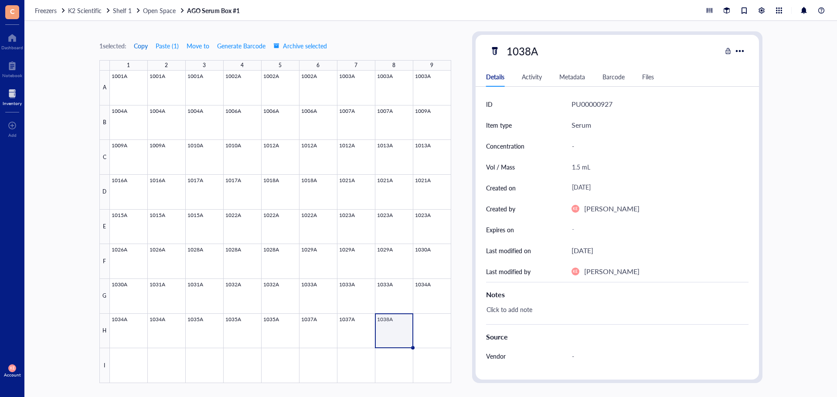
click at [147, 48] on span "Copy" at bounding box center [141, 45] width 14 height 7
click at [448, 337] on div at bounding box center [280, 227] width 341 height 313
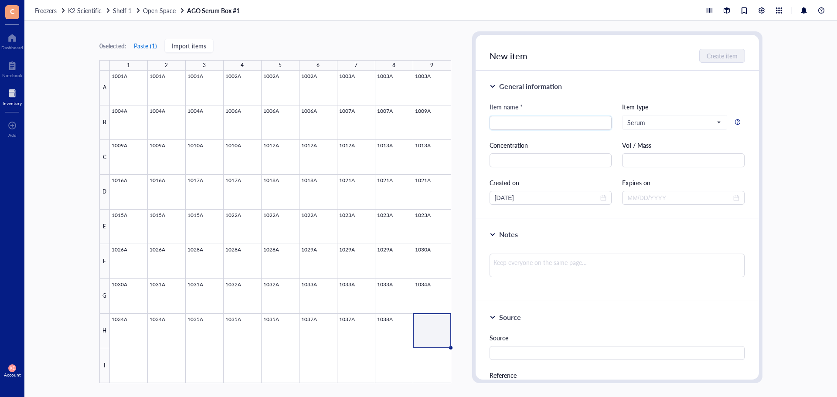
click at [155, 47] on button "Paste ( 1 )" at bounding box center [145, 46] width 24 height 14
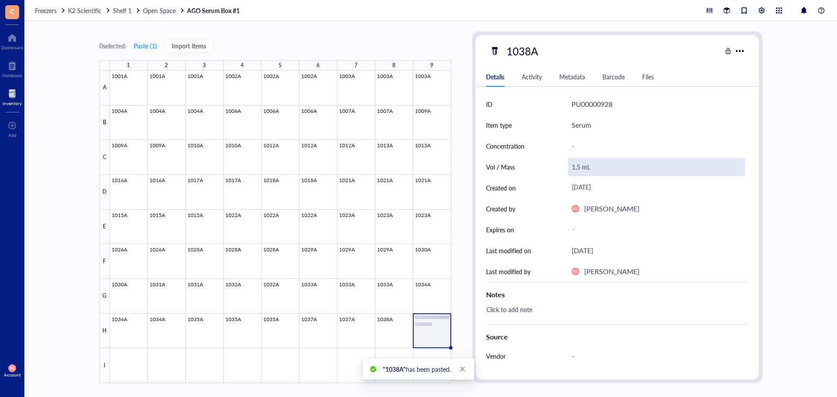
click at [572, 166] on div "1.5 mL" at bounding box center [656, 167] width 177 height 18
drag, startPoint x: 580, startPoint y: 167, endPoint x: 554, endPoint y: 171, distance: 26.2
click at [554, 171] on div "Vol / Mass 1.5 mL" at bounding box center [617, 167] width 263 height 21
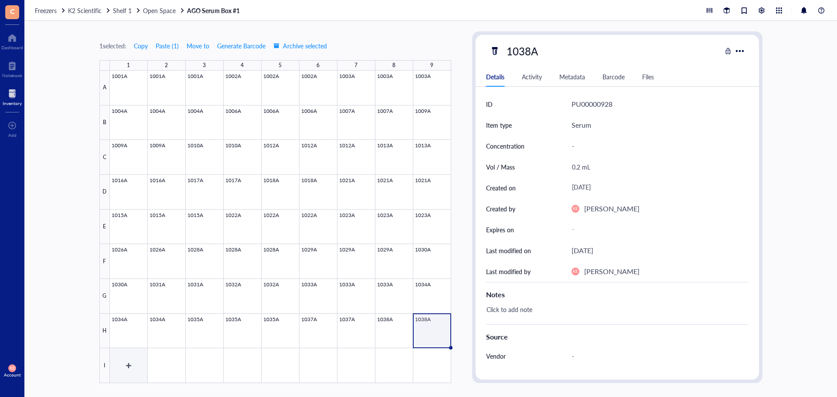
click at [123, 357] on div at bounding box center [280, 227] width 341 height 313
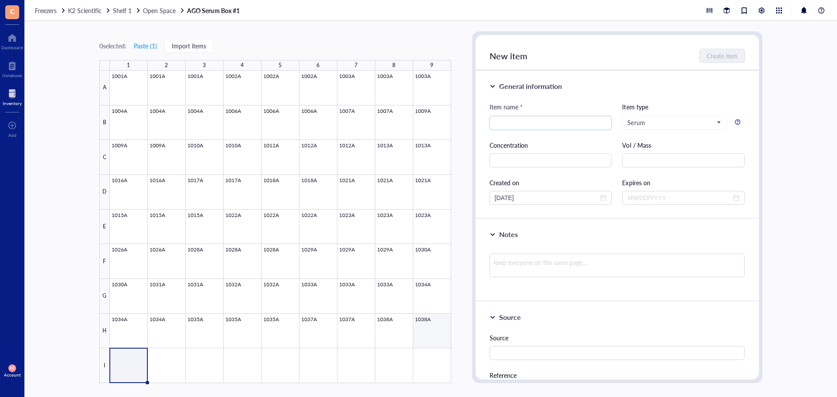
click at [438, 334] on div at bounding box center [280, 227] width 341 height 313
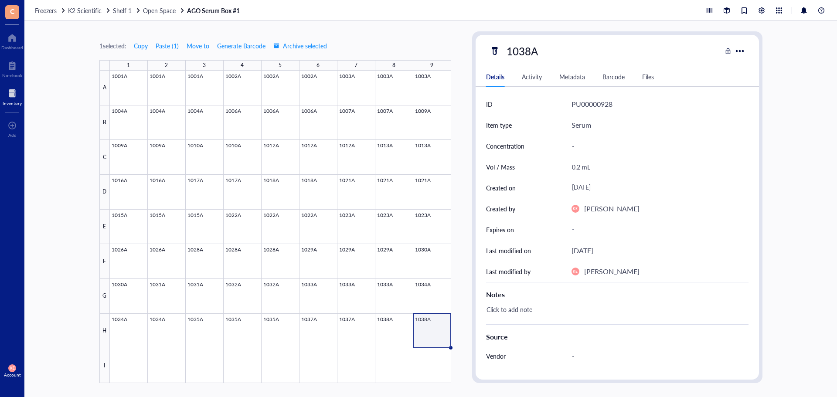
click at [152, 41] on div "1 selected: Copy Paste ( 1 ) Move to Generate Barcode Archive selected" at bounding box center [213, 46] width 228 height 14
click at [146, 47] on span "Copy" at bounding box center [141, 45] width 14 height 7
click at [129, 361] on div at bounding box center [280, 227] width 341 height 313
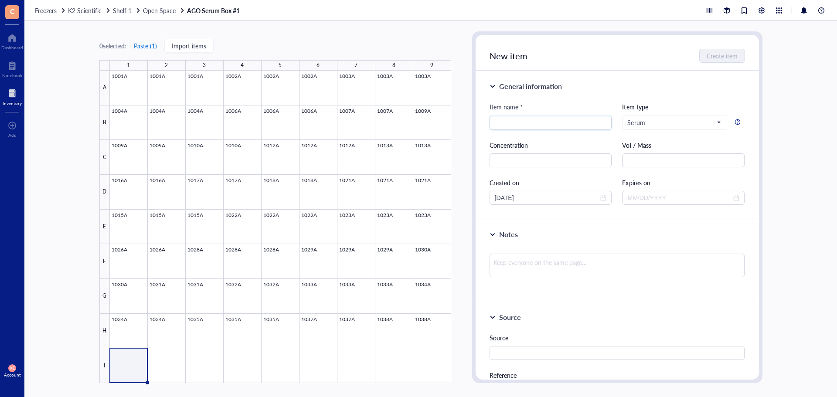
click at [155, 47] on button "Paste ( 1 )" at bounding box center [145, 46] width 24 height 14
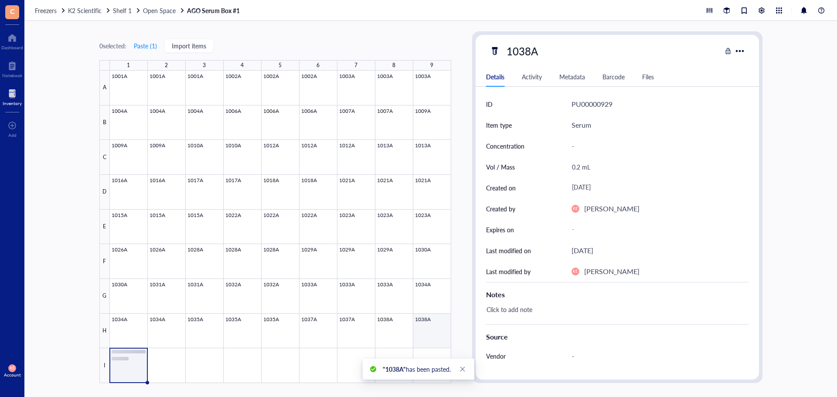
click at [435, 332] on div at bounding box center [280, 227] width 341 height 313
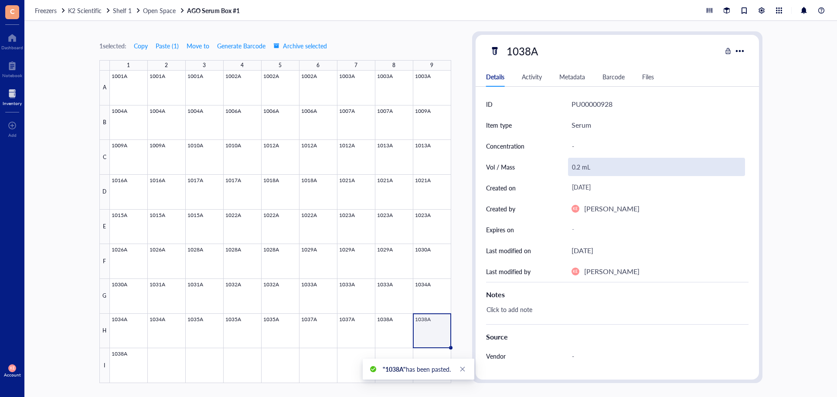
click at [577, 167] on div "0.2 mL" at bounding box center [656, 167] width 177 height 18
drag, startPoint x: 580, startPoint y: 167, endPoint x: 567, endPoint y: 170, distance: 13.0
click at [567, 170] on div "Vol / Mass 0.2 mL" at bounding box center [617, 167] width 263 height 21
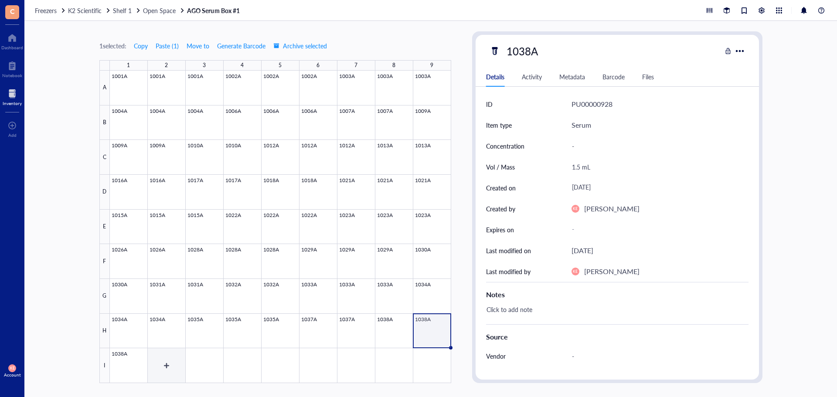
click at [170, 370] on div at bounding box center [280, 227] width 341 height 313
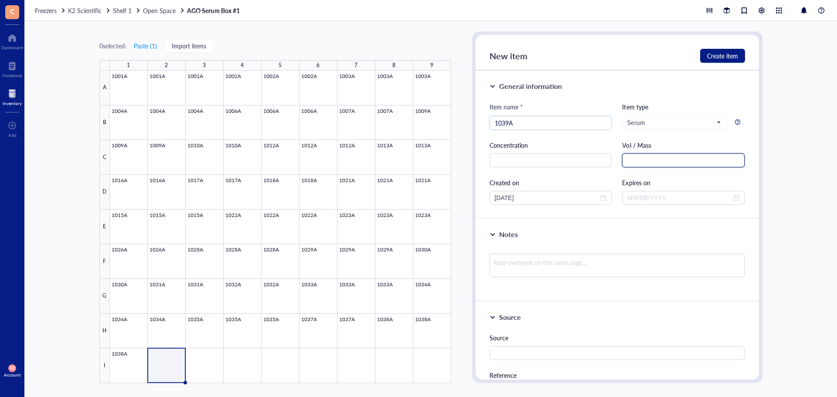
click at [651, 165] on input "text" at bounding box center [683, 160] width 123 height 14
drag, startPoint x: 549, startPoint y: 200, endPoint x: 423, endPoint y: 206, distance: 126.6
click at [423, 206] on div "0 selected: Paste ( 1 ) Import items 1 2 3 4 5 6 7 8 9 A B C D E F G H I 1001A …" at bounding box center [430, 209] width 813 height 376
click at [733, 56] on span "Create item" at bounding box center [722, 55] width 31 height 7
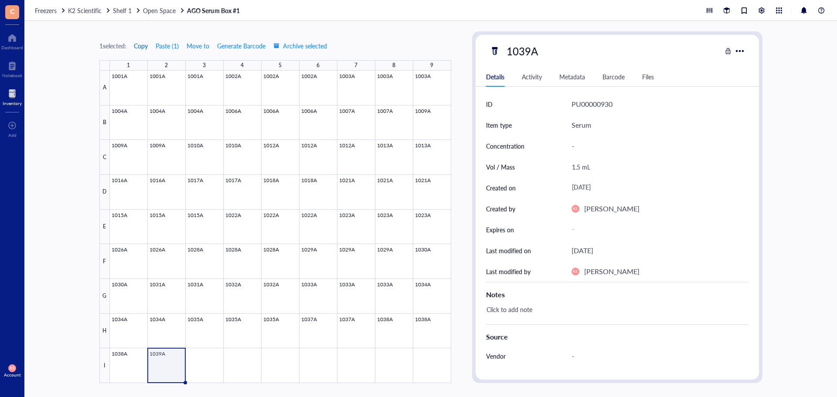
click at [138, 47] on span "Copy" at bounding box center [141, 45] width 14 height 7
click at [197, 372] on div at bounding box center [280, 227] width 341 height 313
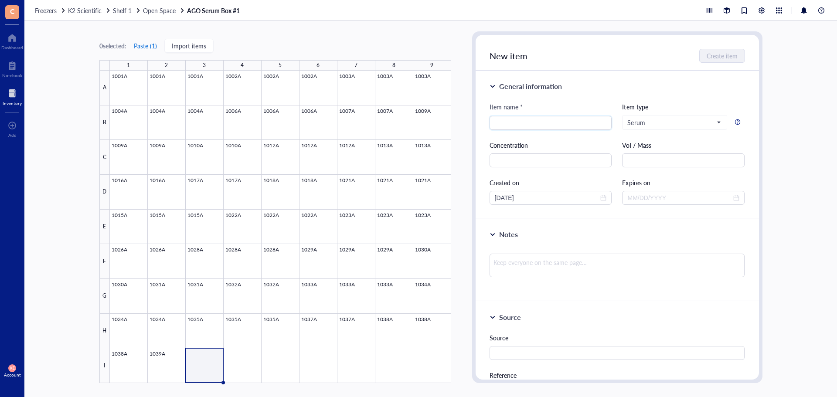
click at [147, 46] on button "Paste ( 1 )" at bounding box center [145, 46] width 24 height 14
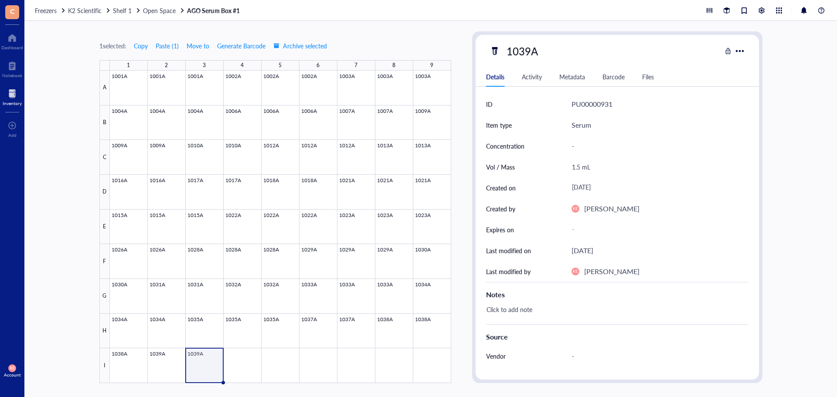
click at [231, 363] on div at bounding box center [280, 227] width 341 height 313
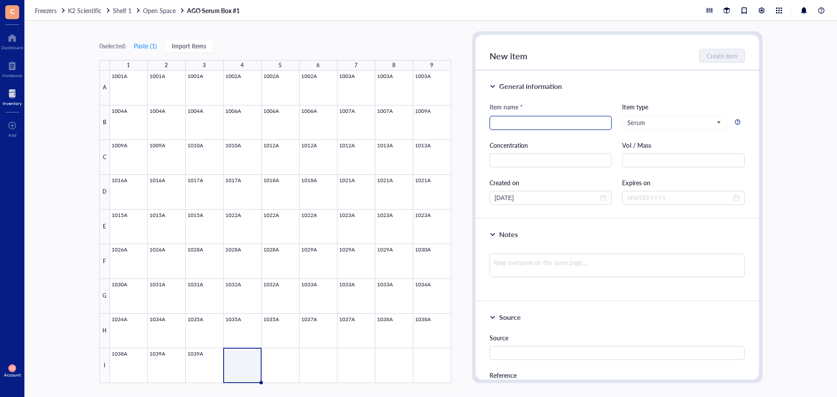
click at [521, 122] on input "search" at bounding box center [551, 122] width 112 height 13
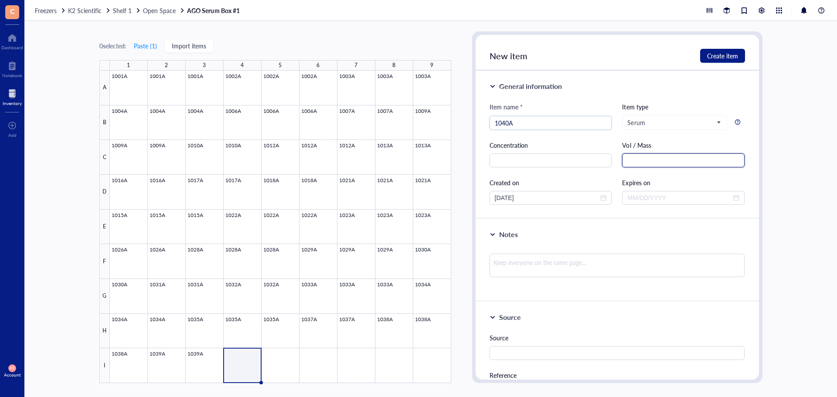
click at [650, 154] on input "text" at bounding box center [683, 160] width 123 height 14
drag, startPoint x: 534, startPoint y: 199, endPoint x: 404, endPoint y: 196, distance: 130.0
click at [404, 196] on div "0 selected: Paste ( 1 ) Import items 1 2 3 4 5 6 7 8 9 A B C D E F G H I 1001A …" at bounding box center [430, 209] width 813 height 376
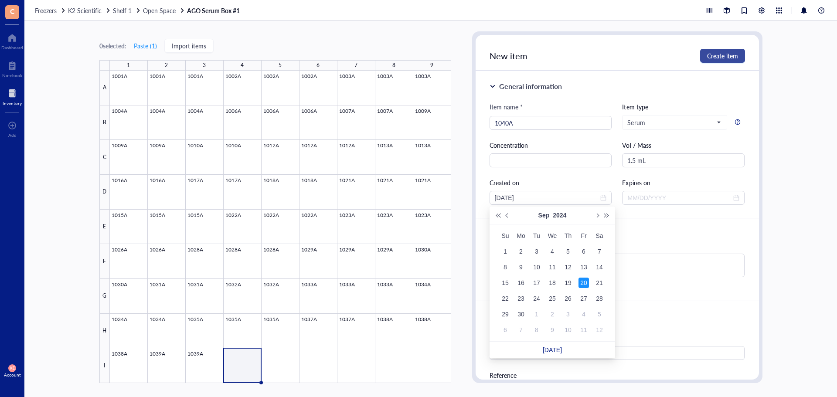
click at [711, 56] on span "Create item" at bounding box center [722, 55] width 31 height 7
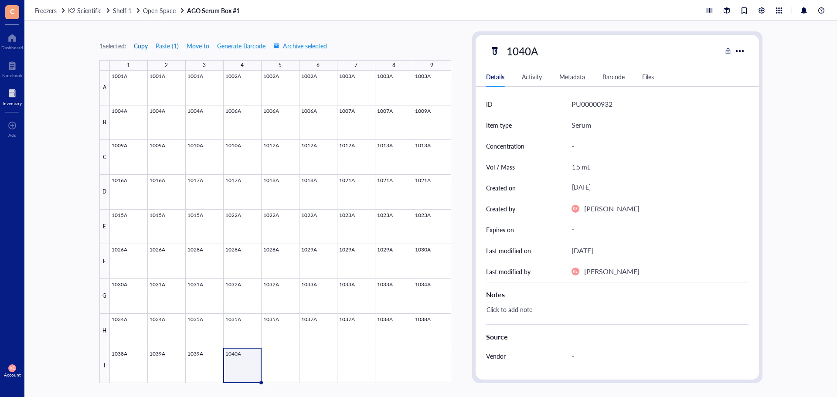
click at [140, 46] on span "Copy" at bounding box center [141, 45] width 14 height 7
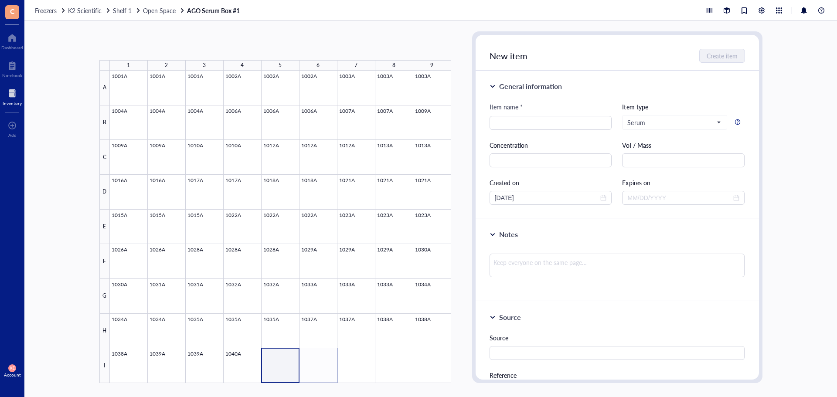
click at [310, 366] on div at bounding box center [280, 227] width 341 height 313
click at [151, 48] on button "Paste ( 1 )" at bounding box center [145, 46] width 24 height 14
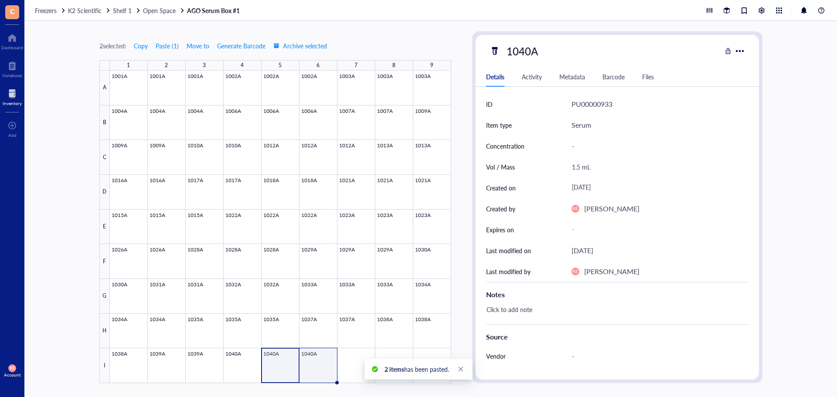
click at [321, 369] on div at bounding box center [280, 227] width 341 height 313
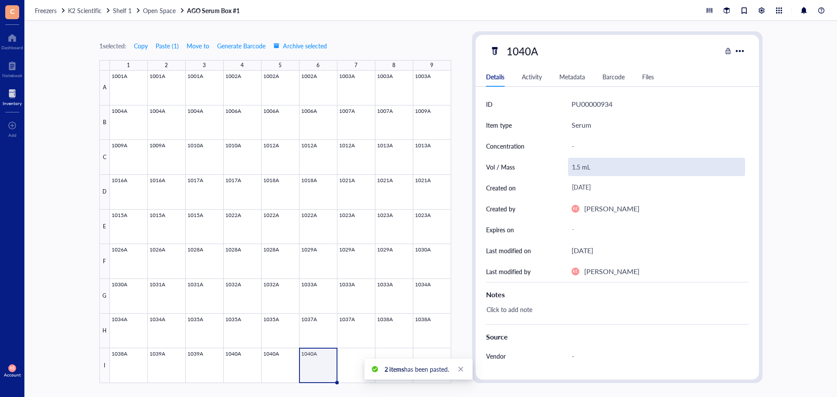
click at [579, 167] on div "1.5 mL" at bounding box center [656, 167] width 177 height 18
drag, startPoint x: 578, startPoint y: 167, endPoint x: 564, endPoint y: 169, distance: 14.5
click at [564, 169] on div "Vol / Mass 1.5 mL" at bounding box center [617, 167] width 263 height 21
click at [578, 169] on input "1.5 mL" at bounding box center [657, 166] width 176 height 17
drag, startPoint x: 577, startPoint y: 169, endPoint x: 566, endPoint y: 169, distance: 11.8
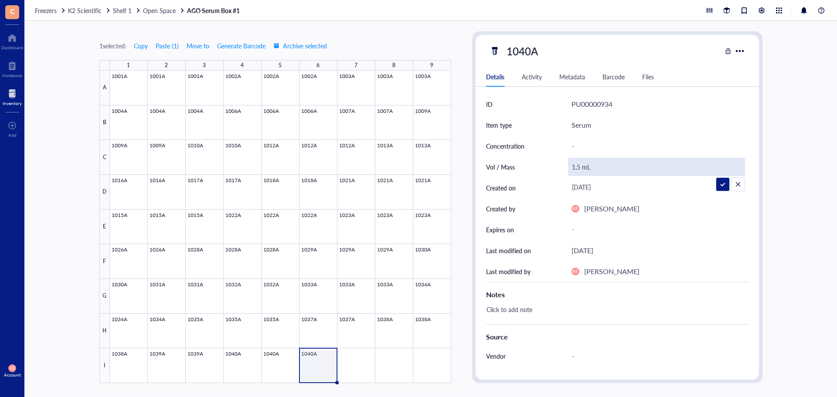
click at [566, 169] on div "Vol / Mass 1.5 mL" at bounding box center [617, 167] width 263 height 21
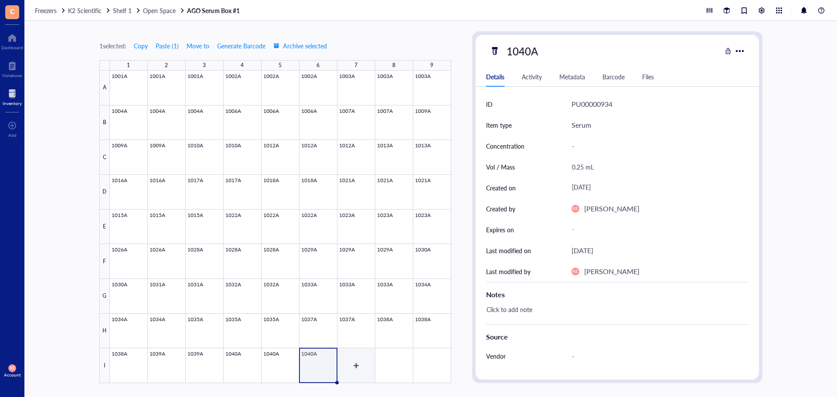
click at [365, 366] on div at bounding box center [280, 227] width 341 height 313
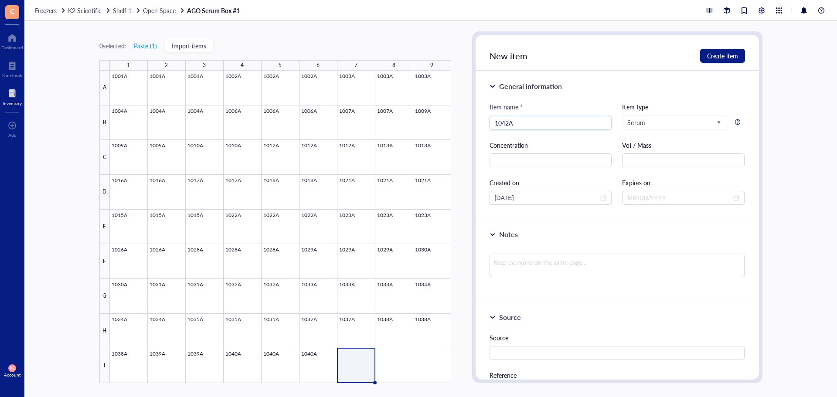
click at [652, 149] on div "Vol / Mass" at bounding box center [683, 145] width 123 height 10
click at [654, 154] on input "text" at bounding box center [683, 160] width 123 height 14
drag, startPoint x: 536, startPoint y: 199, endPoint x: 453, endPoint y: 198, distance: 83.7
click at [453, 198] on div "0 selected: Paste ( 1 ) Import items 1 2 3 4 5 6 7 8 9 A B C D E F G H I 1001A …" at bounding box center [430, 209] width 813 height 376
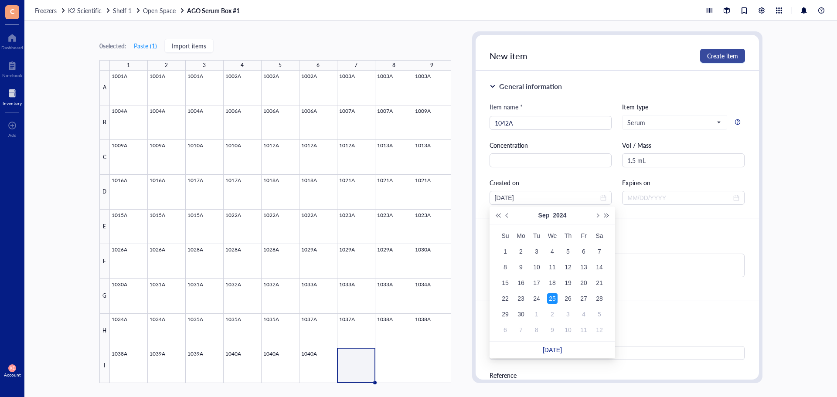
click at [730, 55] on span "Create item" at bounding box center [722, 55] width 31 height 7
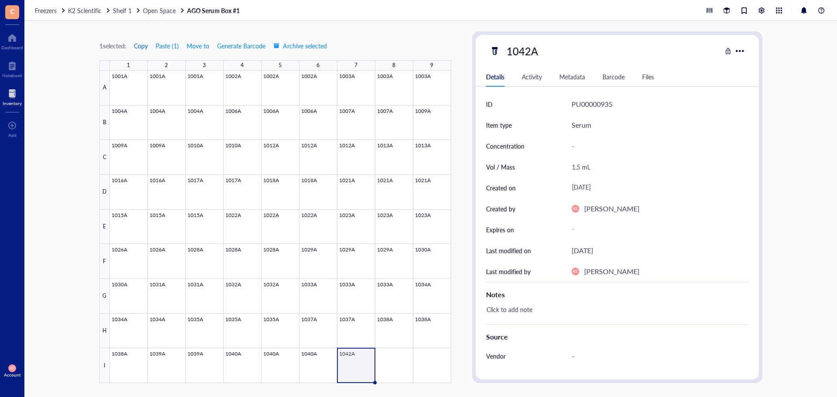
click at [138, 47] on span "Copy" at bounding box center [141, 45] width 14 height 7
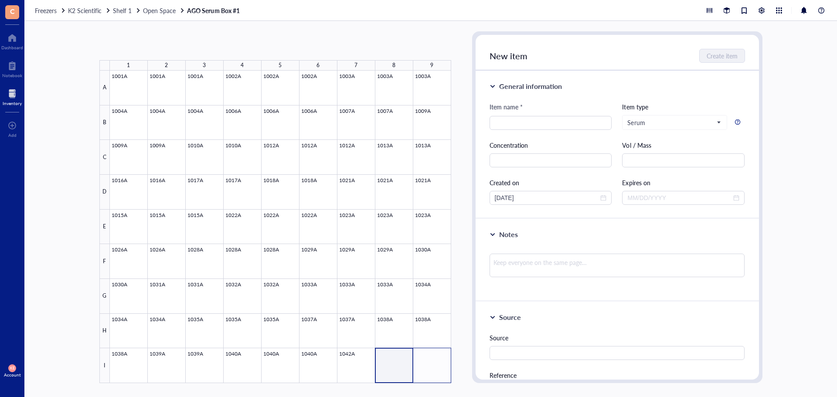
drag, startPoint x: 405, startPoint y: 361, endPoint x: 439, endPoint y: 366, distance: 34.5
click at [439, 366] on div at bounding box center [280, 227] width 341 height 313
click at [151, 47] on button "Paste ( 1 )" at bounding box center [145, 46] width 24 height 14
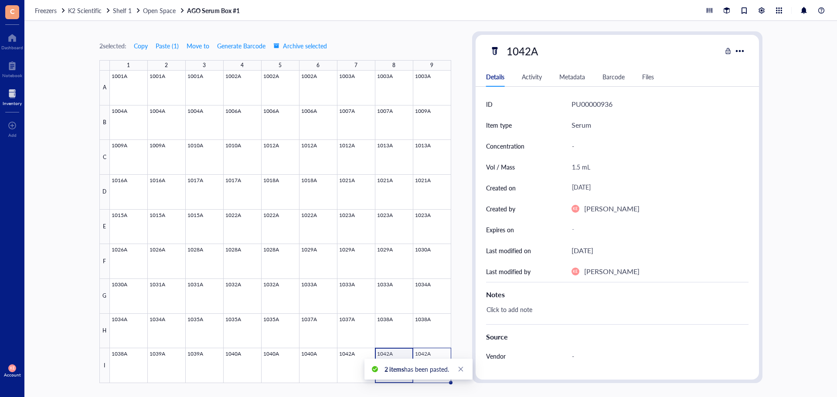
click at [439, 364] on div "2 items has been pasted." at bounding box center [419, 369] width 108 height 21
click at [439, 349] on div at bounding box center [280, 227] width 341 height 313
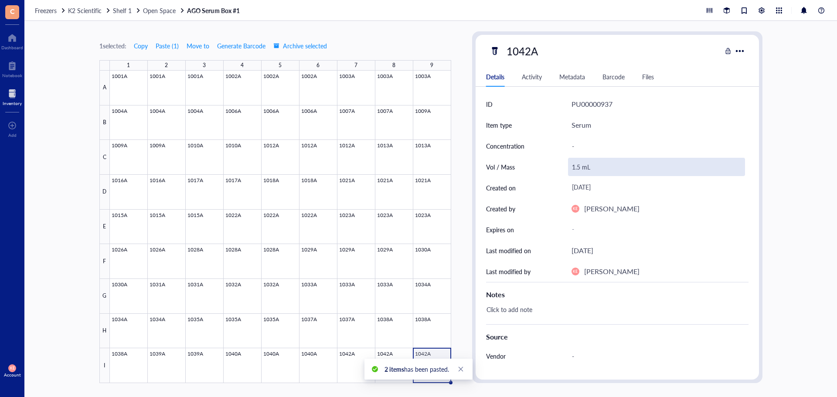
click at [577, 169] on div "1.5 mL" at bounding box center [656, 167] width 177 height 18
click at [574, 170] on input "1.5 mL" at bounding box center [657, 166] width 176 height 17
click at [578, 169] on input "1.5 mL" at bounding box center [657, 166] width 176 height 17
drag, startPoint x: 578, startPoint y: 169, endPoint x: 572, endPoint y: 169, distance: 5.7
click at [572, 169] on input "1.5 mL" at bounding box center [657, 166] width 176 height 17
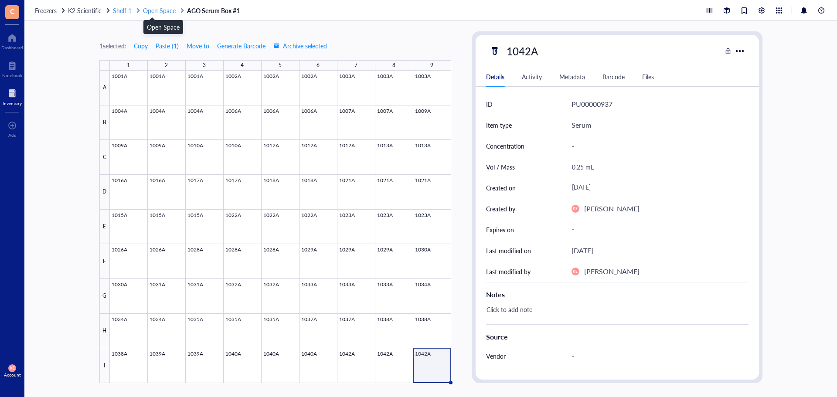
click at [167, 13] on span "Open Space" at bounding box center [159, 10] width 33 height 9
